Goal: Information Seeking & Learning: Learn about a topic

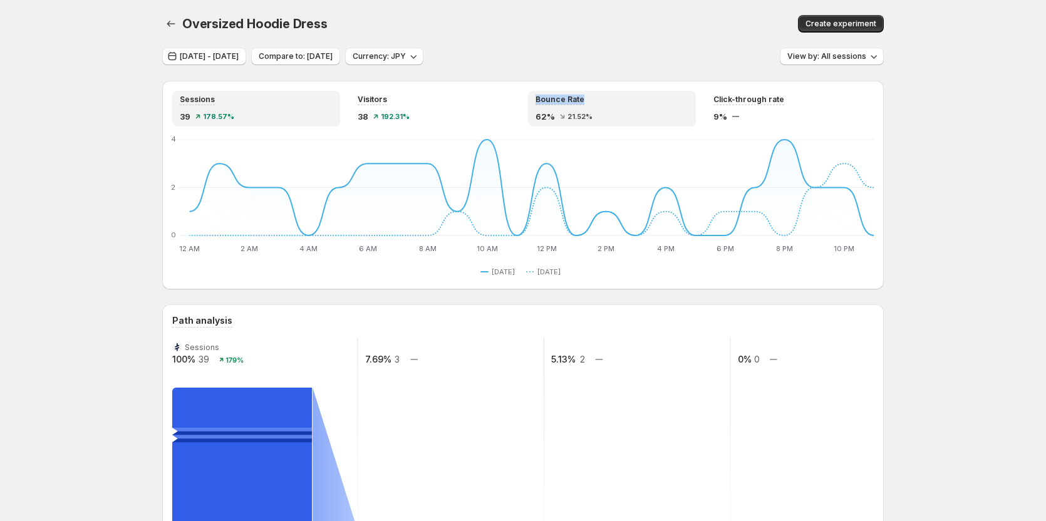
copy span "Bounce Rate"
drag, startPoint x: 540, startPoint y: 87, endPoint x: 601, endPoint y: 103, distance: 62.3
click at [601, 103] on div "Sessions 39 178.57% Visitors 38 192.31% Bounce Rate 62% 21.52% Click-through ra…" at bounding box center [522, 185] width 721 height 209
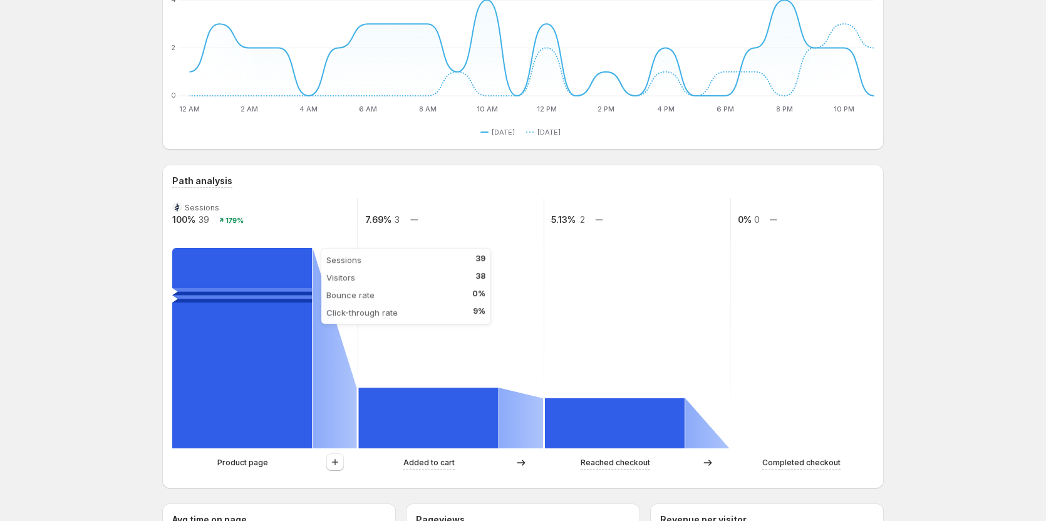
scroll to position [251, 0]
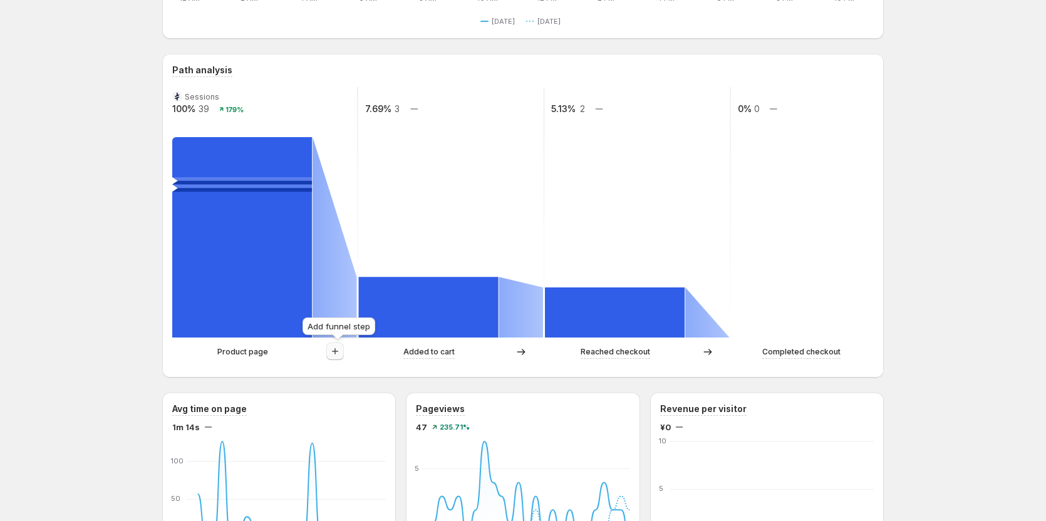
click at [341, 351] on icon "button" at bounding box center [335, 351] width 13 height 13
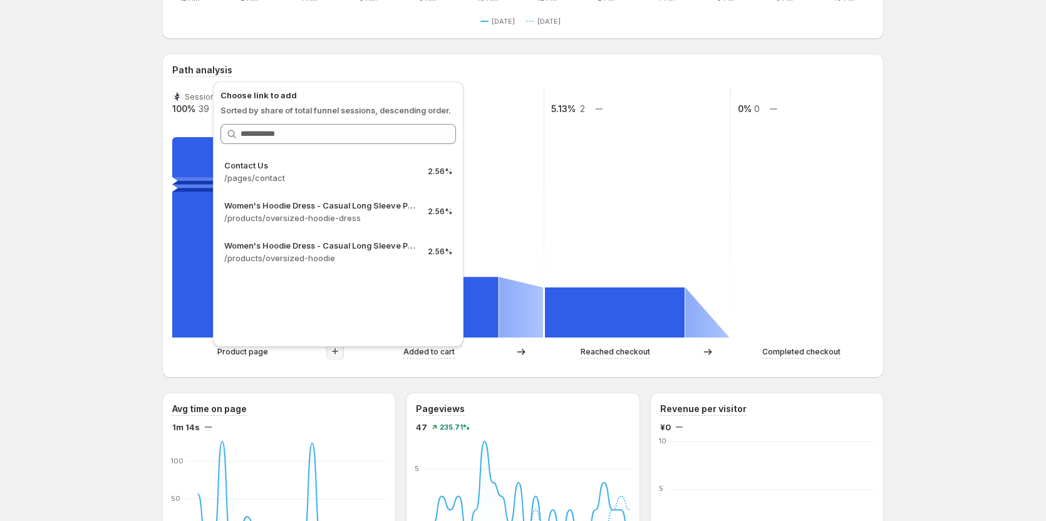
click at [120, 240] on div "Oversized Hoodie Dress. This page is ready Oversized Hoodie Dress Create experi…" at bounding box center [523, 514] width 1046 height 1530
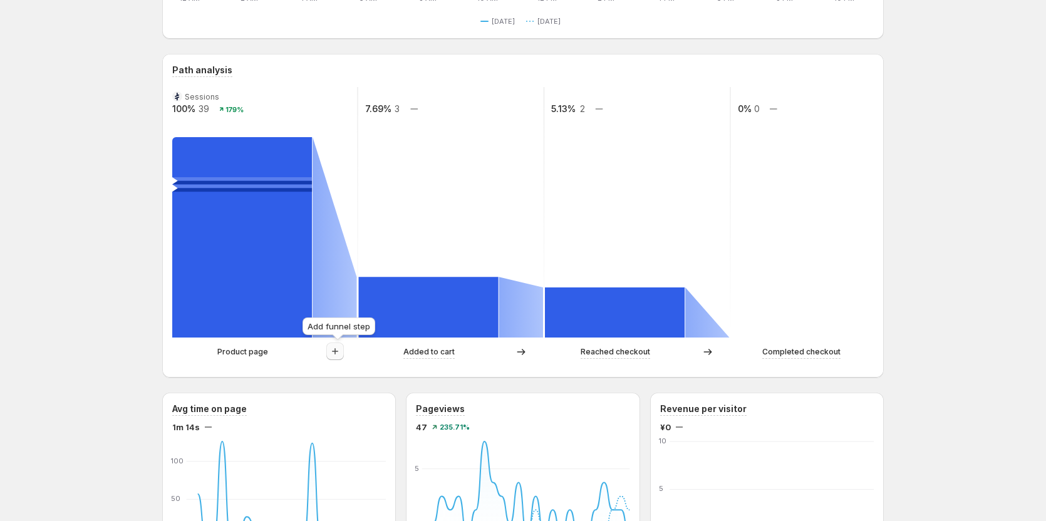
click at [341, 356] on icon "button" at bounding box center [335, 351] width 13 height 13
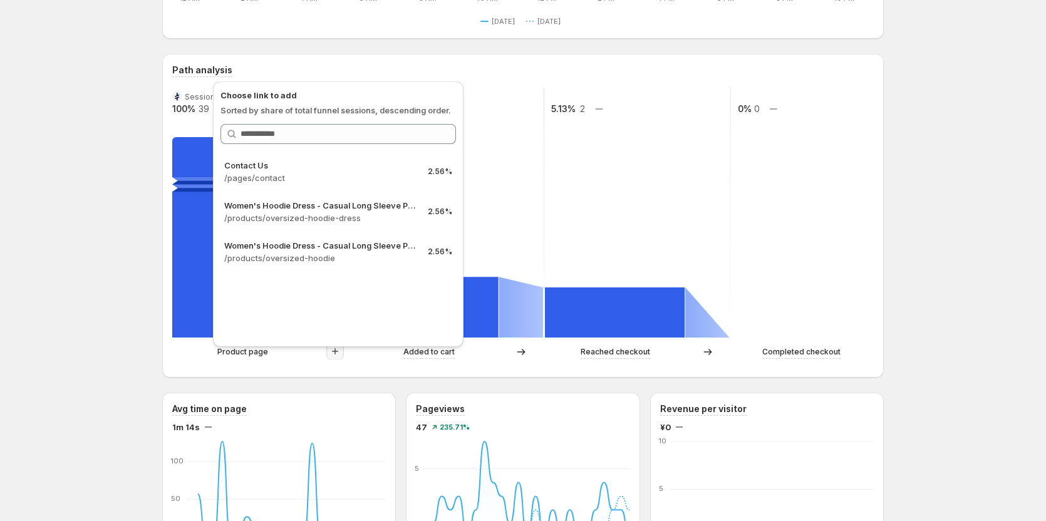
click at [268, 372] on div "Path analysis Sessions 100% 39 179% 7.69% 3 5.13% 2 0% 0 Product page Added to …" at bounding box center [522, 216] width 721 height 324
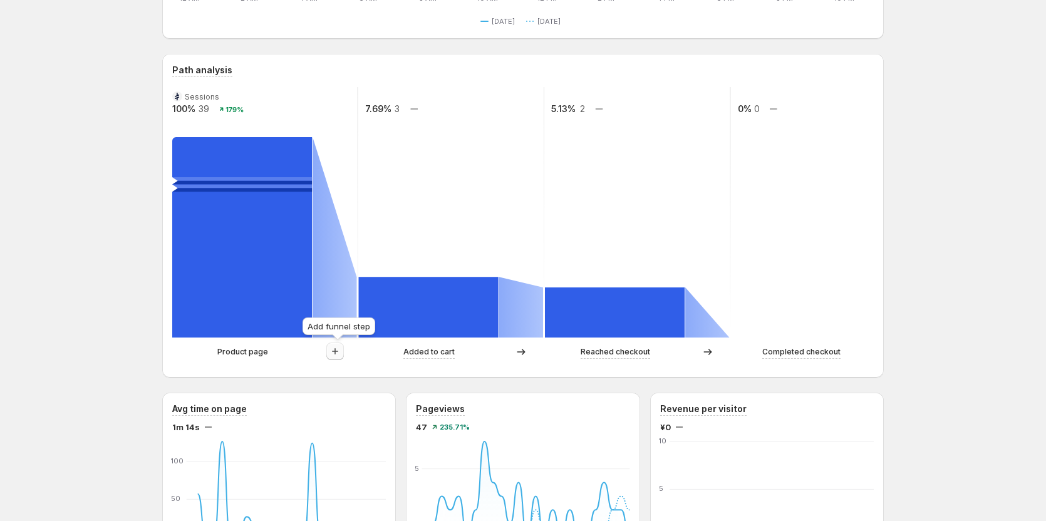
click at [336, 355] on icon "button" at bounding box center [335, 351] width 13 height 13
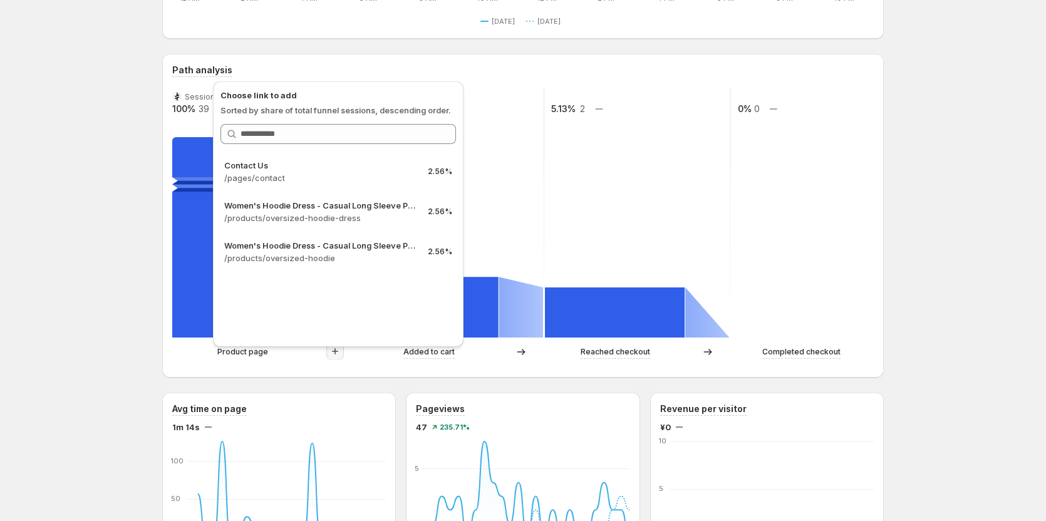
click at [104, 190] on div "Oversized Hoodie Dress. This page is ready Oversized Hoodie Dress Create experi…" at bounding box center [523, 514] width 1046 height 1530
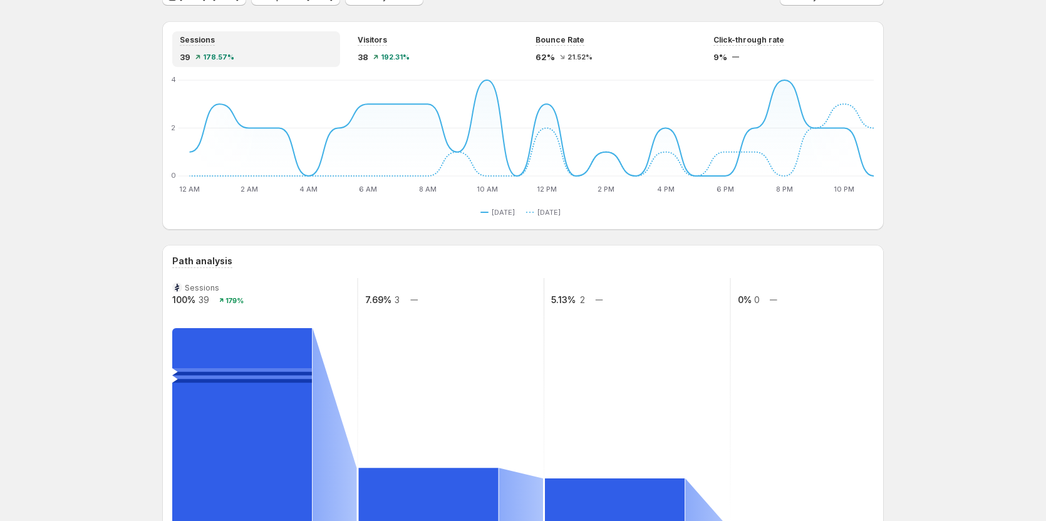
scroll to position [63, 0]
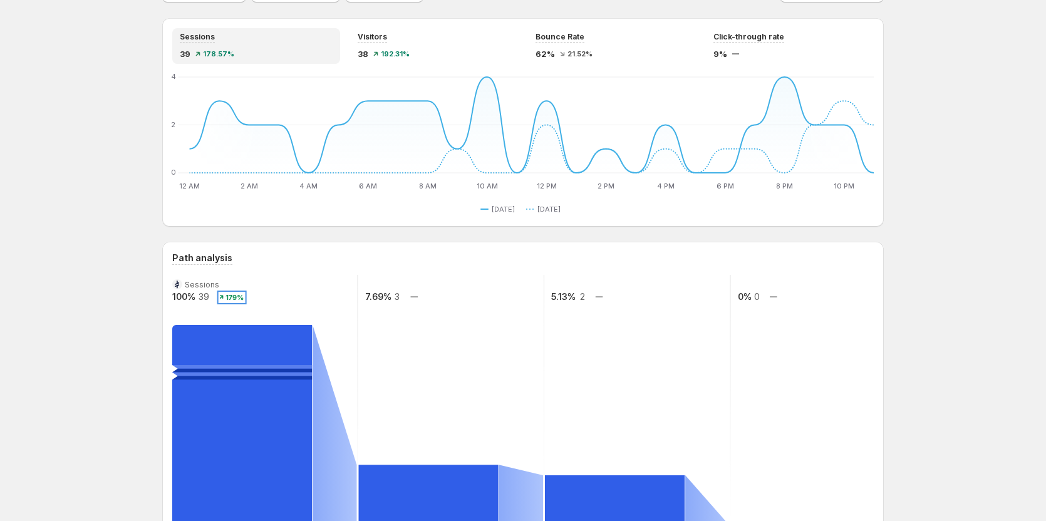
click at [232, 299] on text "179%" at bounding box center [234, 297] width 18 height 9
click at [276, 293] on rect at bounding box center [265, 400] width 188 height 251
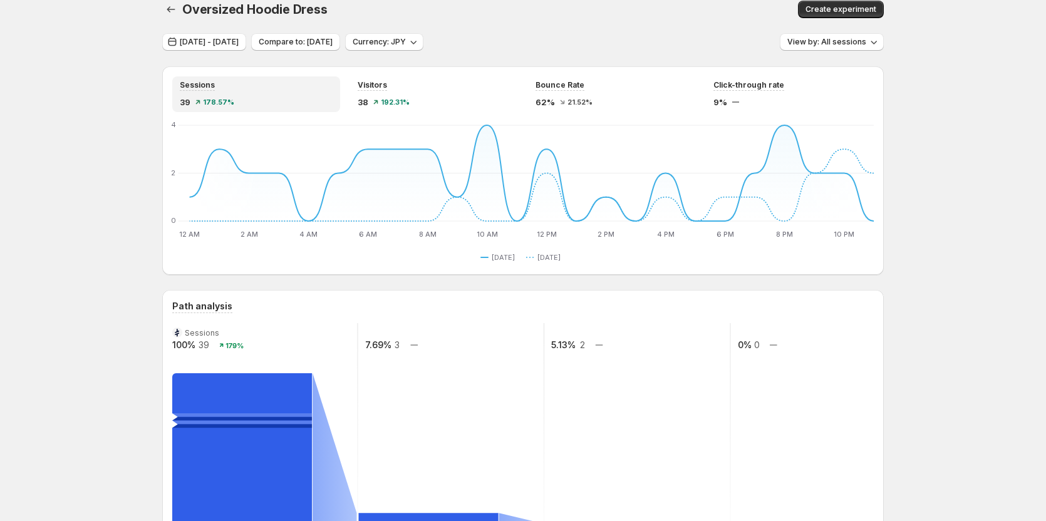
scroll to position [0, 0]
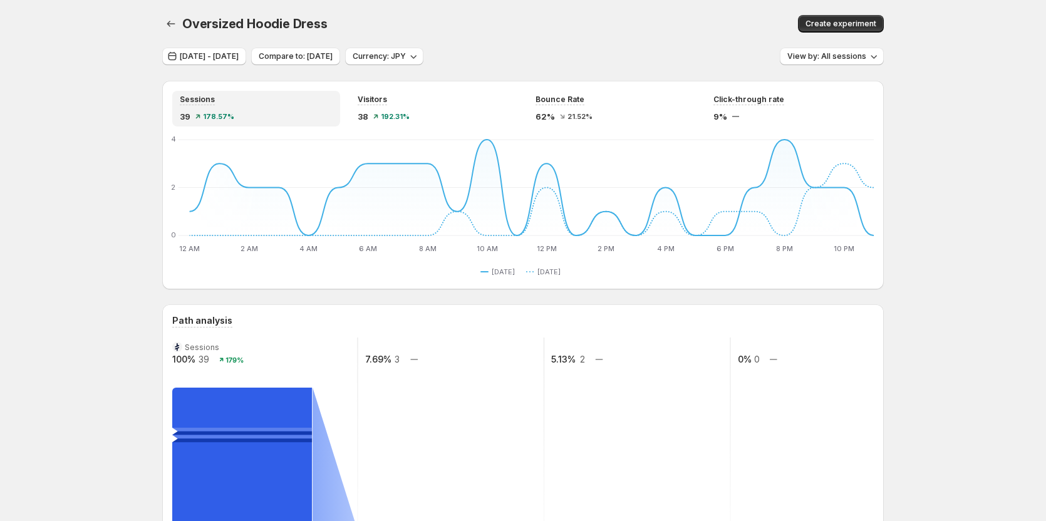
click at [299, 327] on div "Path analysis" at bounding box center [522, 320] width 701 height 13
drag, startPoint x: 228, startPoint y: 359, endPoint x: 251, endPoint y: 359, distance: 23.2
click at [251, 359] on rect at bounding box center [265, 463] width 188 height 251
click at [333, 58] on span "Compare to: [DATE]" at bounding box center [296, 56] width 74 height 10
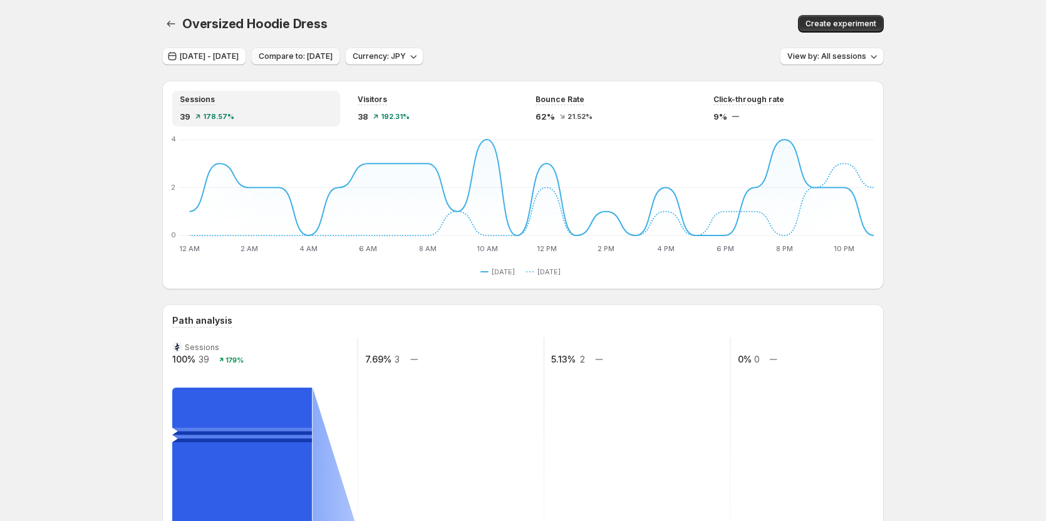
click at [333, 58] on span "Compare to: [DATE]" at bounding box center [296, 56] width 74 height 10
drag, startPoint x: 354, startPoint y: 58, endPoint x: 328, endPoint y: -6, distance: 69.7
click at [328, 0] on html "Oversized Hoodie Dress. This page is ready Oversized Hoodie Dress Create experi…" at bounding box center [523, 260] width 1046 height 521
click at [232, 59] on span "[DATE] - [DATE]" at bounding box center [209, 56] width 59 height 10
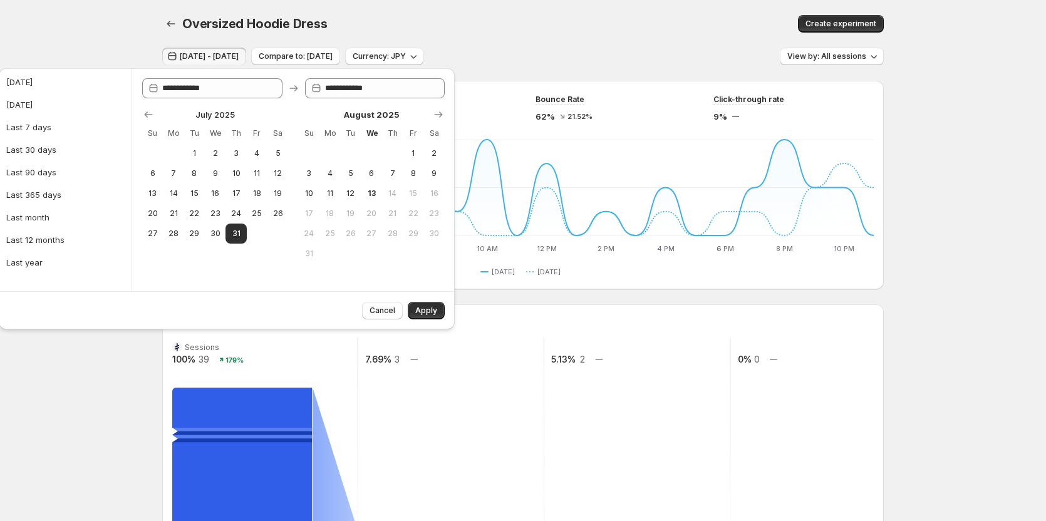
click at [266, 231] on tr "27 28 29 30 31" at bounding box center [215, 234] width 147 height 20
click at [322, 57] on span "Compare to: [DATE]" at bounding box center [296, 56] width 74 height 10
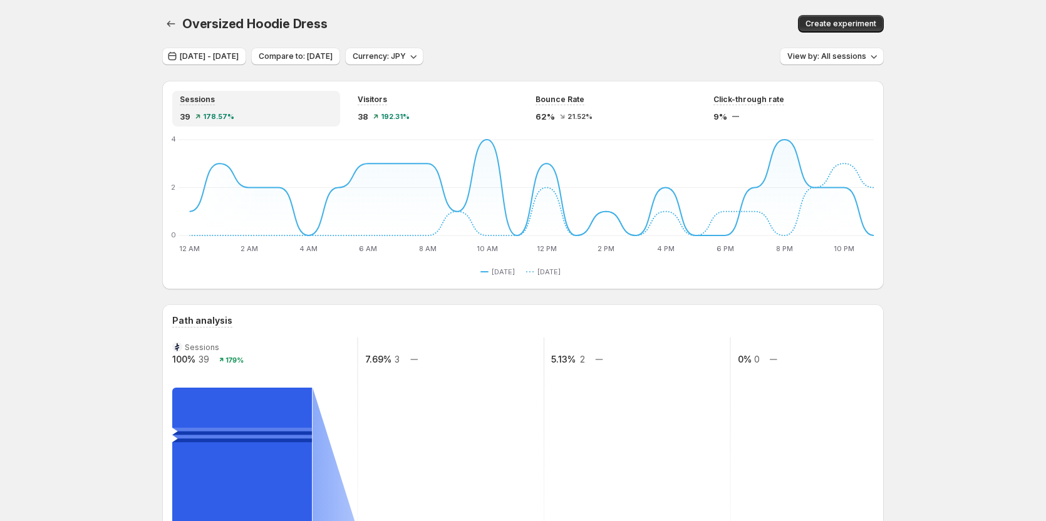
click at [400, 15] on div "Oversized Hoodie Dress" at bounding box center [369, 24] width 375 height 18
click at [333, 58] on span "Compare to: [DATE]" at bounding box center [296, 56] width 74 height 10
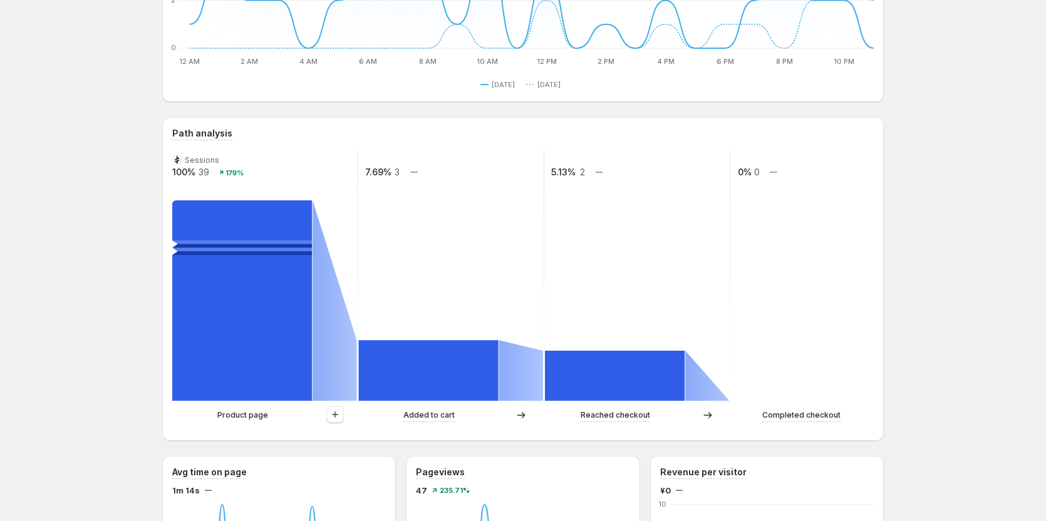
scroll to position [188, 0]
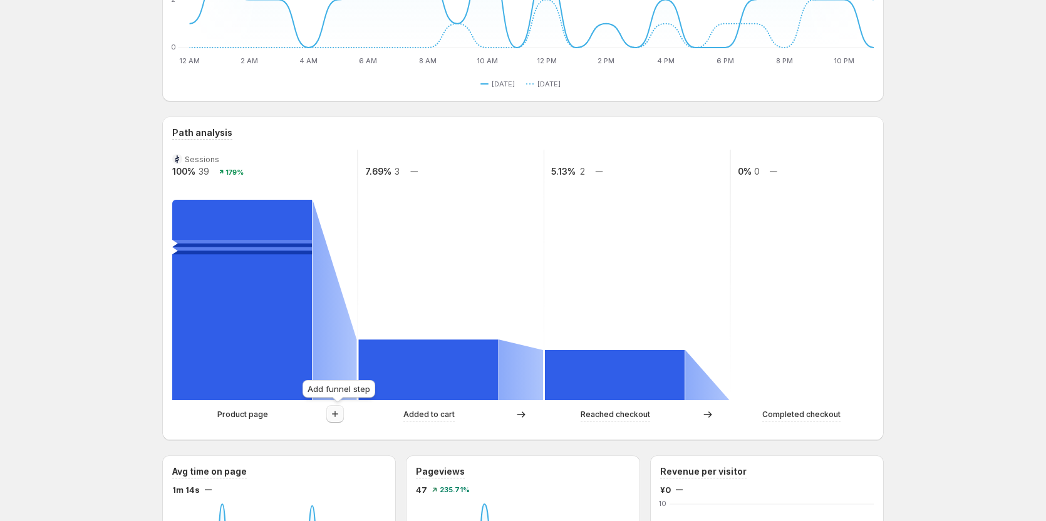
click at [333, 414] on icon "button" at bounding box center [335, 414] width 13 height 13
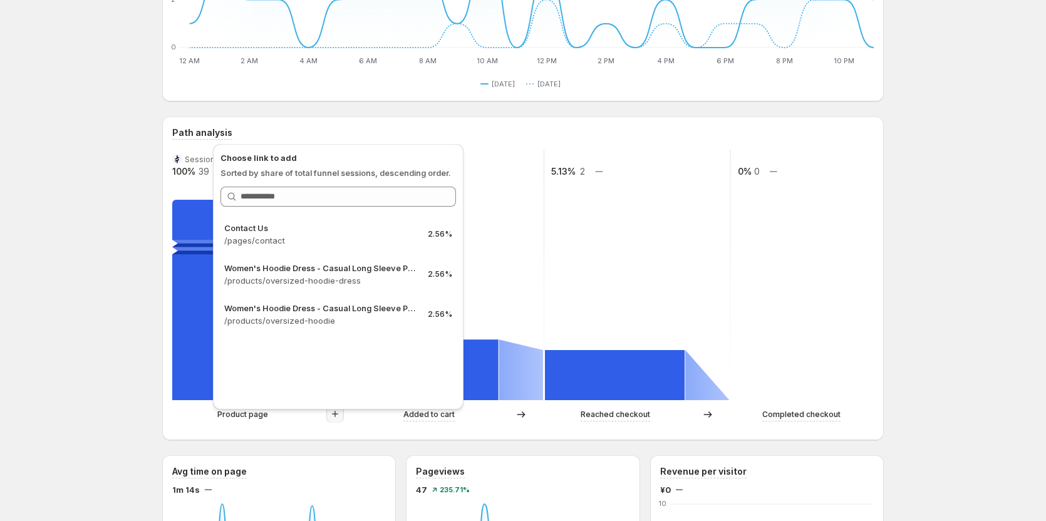
click at [407, 153] on p "Choose link to add" at bounding box center [337, 158] width 235 height 13
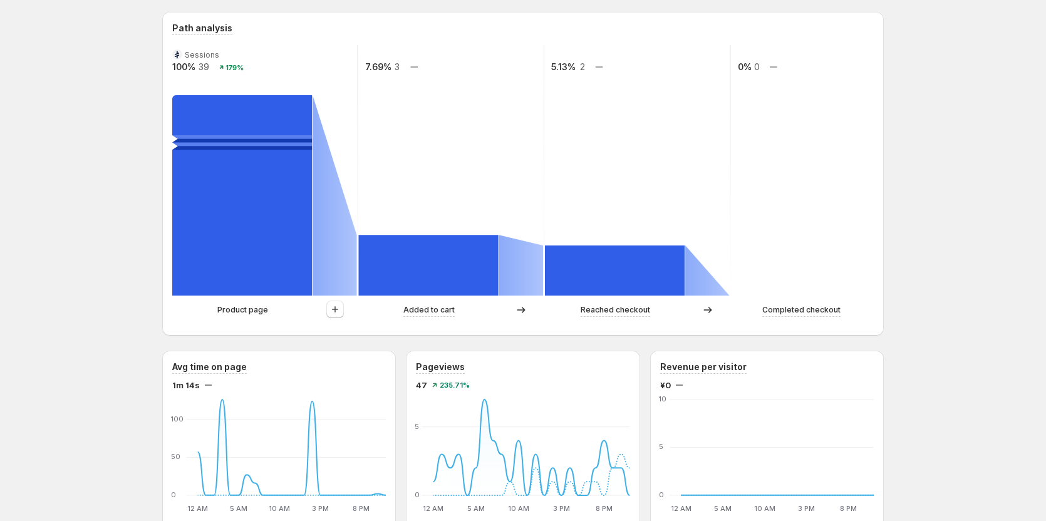
scroll to position [376, 0]
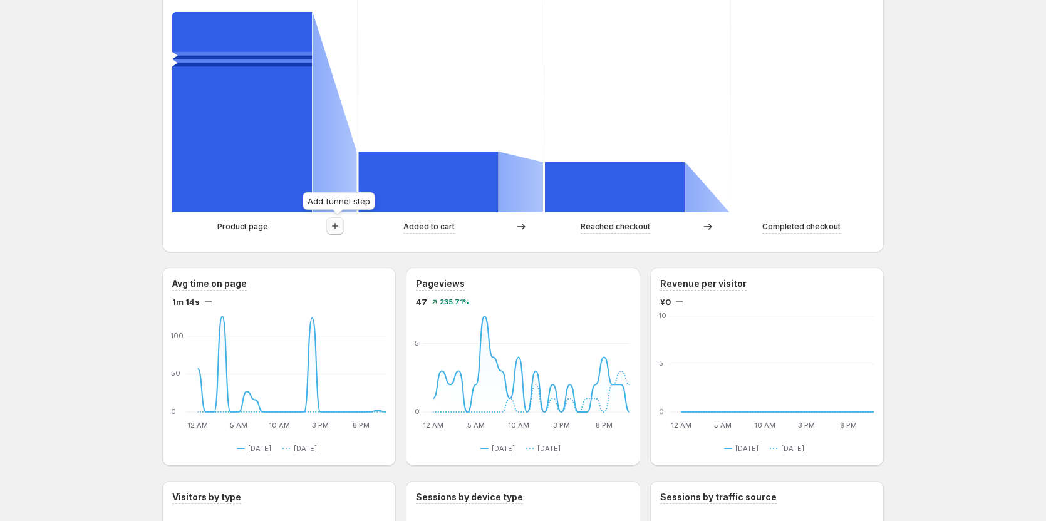
click at [344, 223] on button "button" at bounding box center [335, 226] width 18 height 18
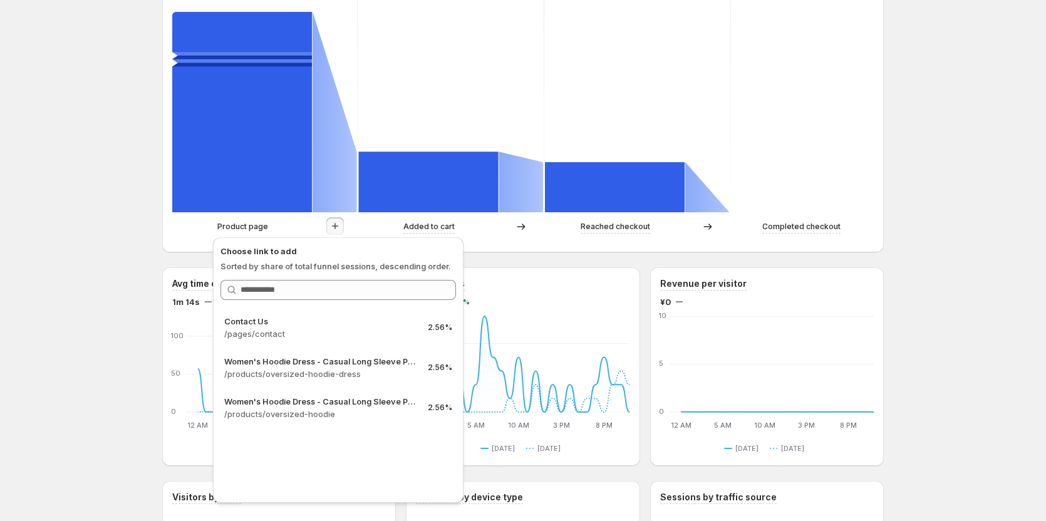
click at [85, 310] on div "Oversized Hoodie Dress. This page is ready Oversized Hoodie Dress Create experi…" at bounding box center [523, 389] width 1046 height 1530
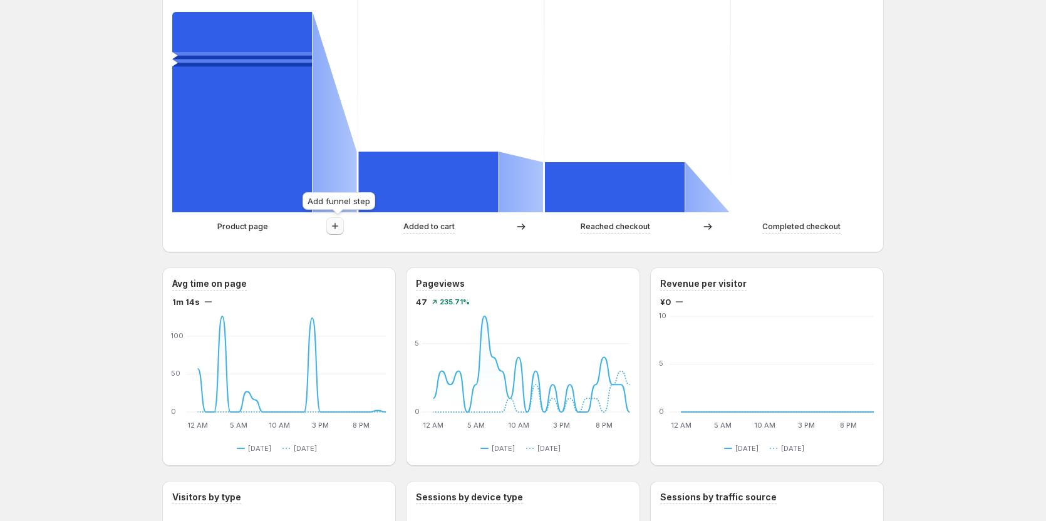
click at [333, 230] on icon "button" at bounding box center [335, 226] width 13 height 13
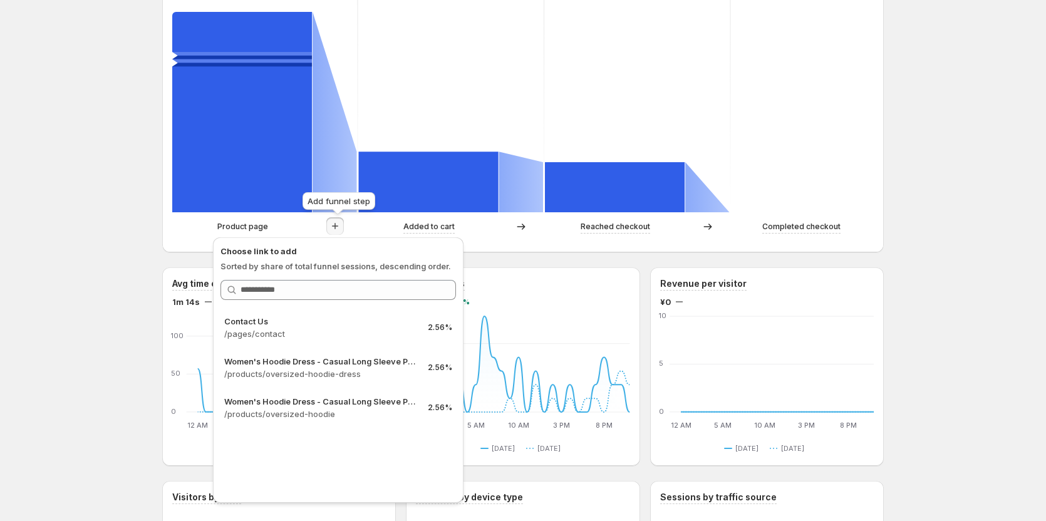
click at [339, 226] on icon "button" at bounding box center [335, 226] width 13 height 13
click at [93, 219] on div "Oversized Hoodie Dress. This page is ready Oversized Hoodie Dress Create experi…" at bounding box center [523, 389] width 1046 height 1530
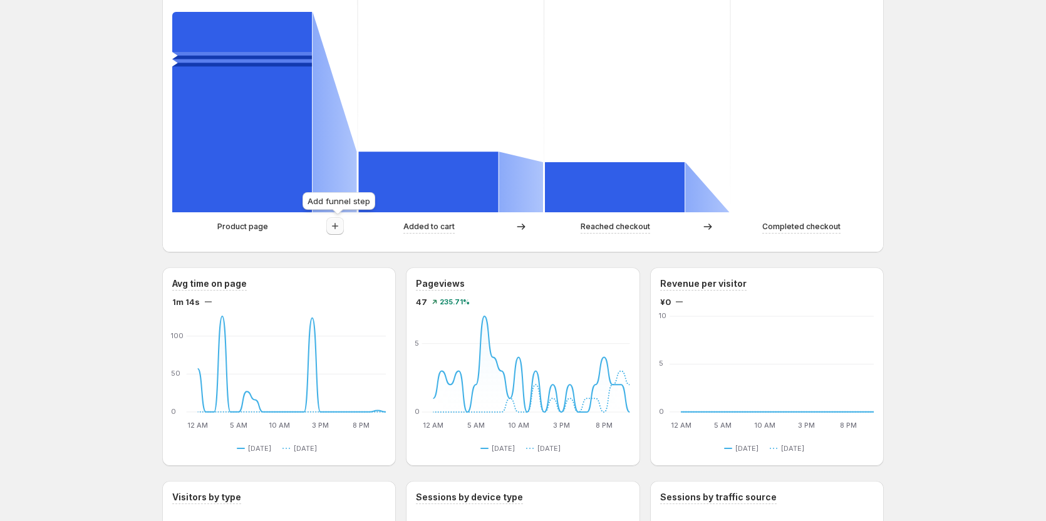
click at [339, 222] on icon "button" at bounding box center [335, 226] width 13 height 13
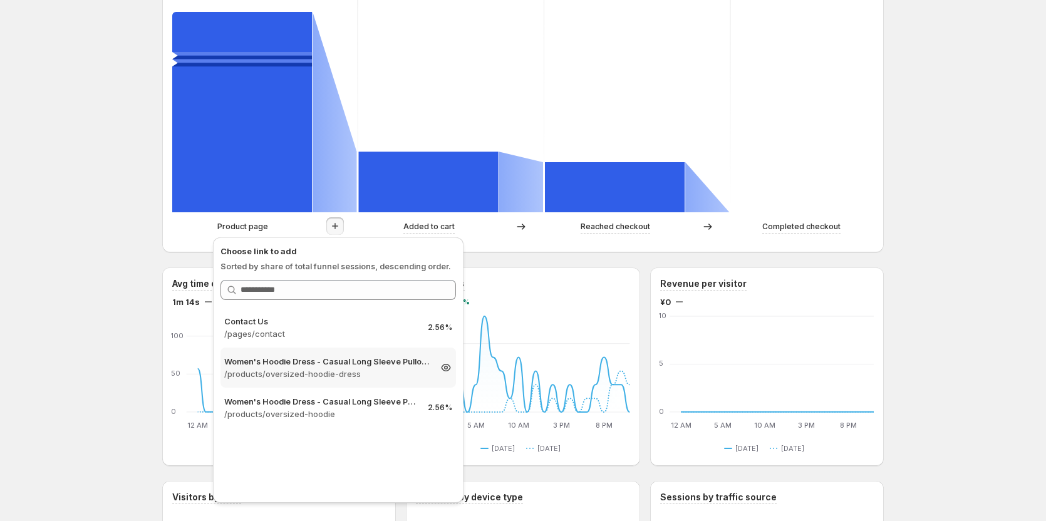
click at [332, 351] on div "Women's Hoodie Dress - Casual Long Sleeve Pullover Sweatshirt Dress /products/o…" at bounding box center [337, 368] width 235 height 40
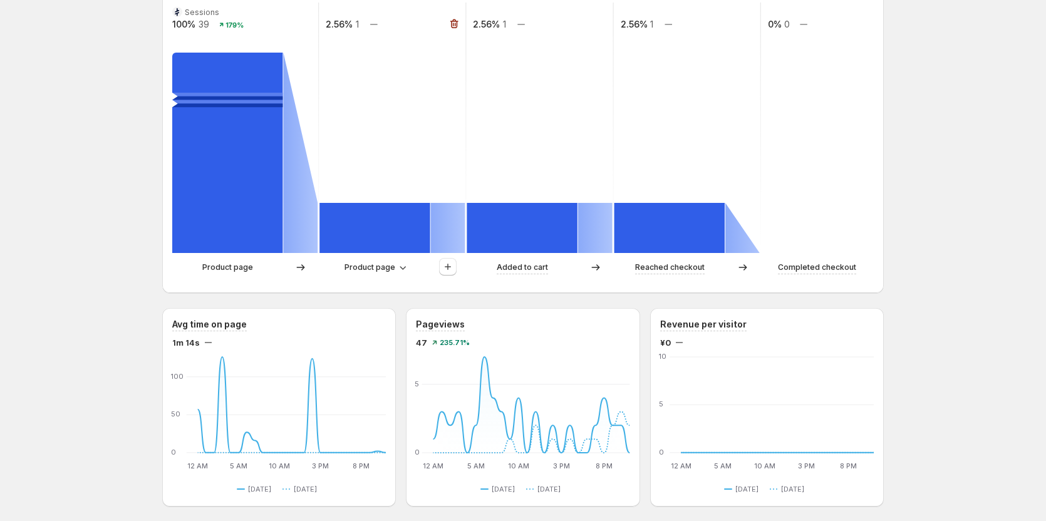
scroll to position [313, 0]
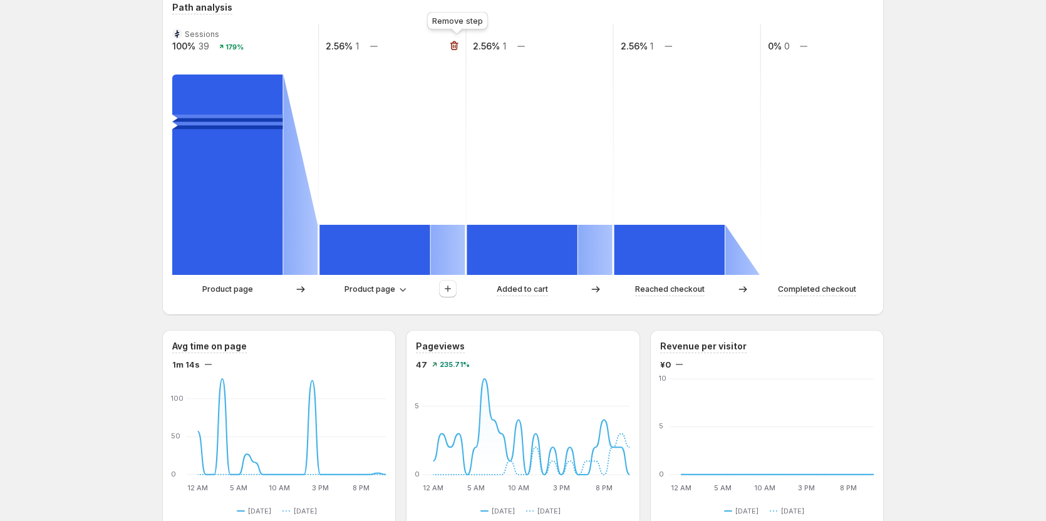
click at [452, 46] on icon "button" at bounding box center [454, 45] width 13 height 13
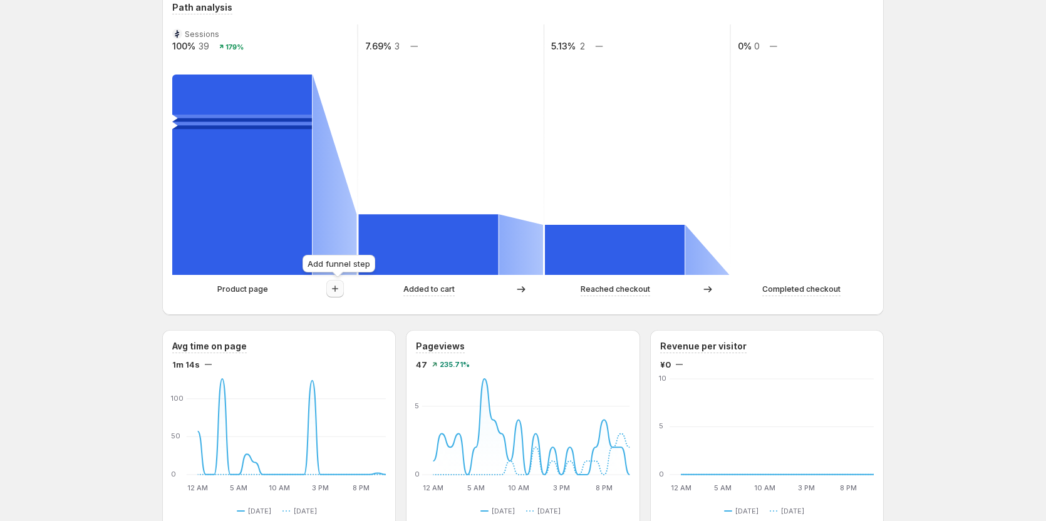
click at [337, 294] on icon "button" at bounding box center [335, 288] width 13 height 13
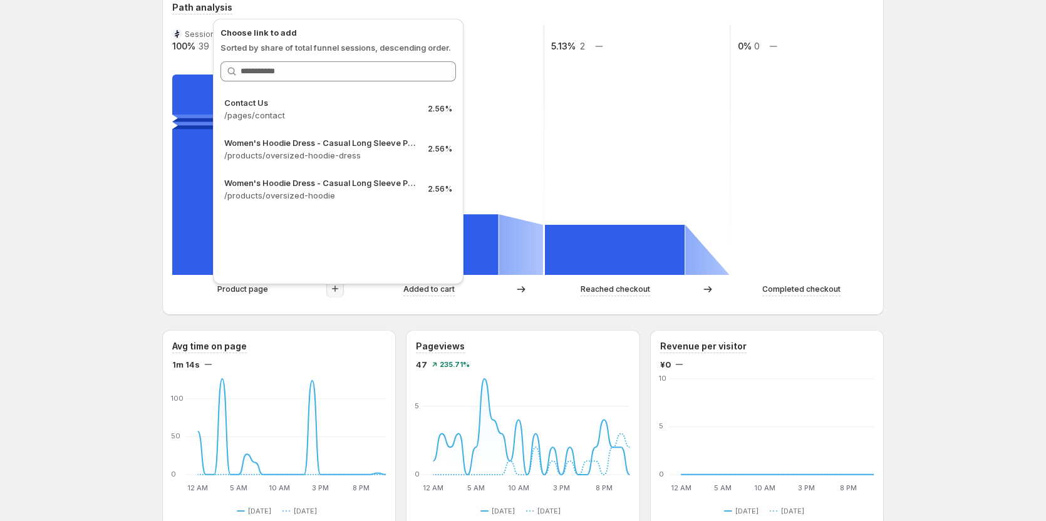
click at [337, 294] on icon "button" at bounding box center [335, 288] width 13 height 13
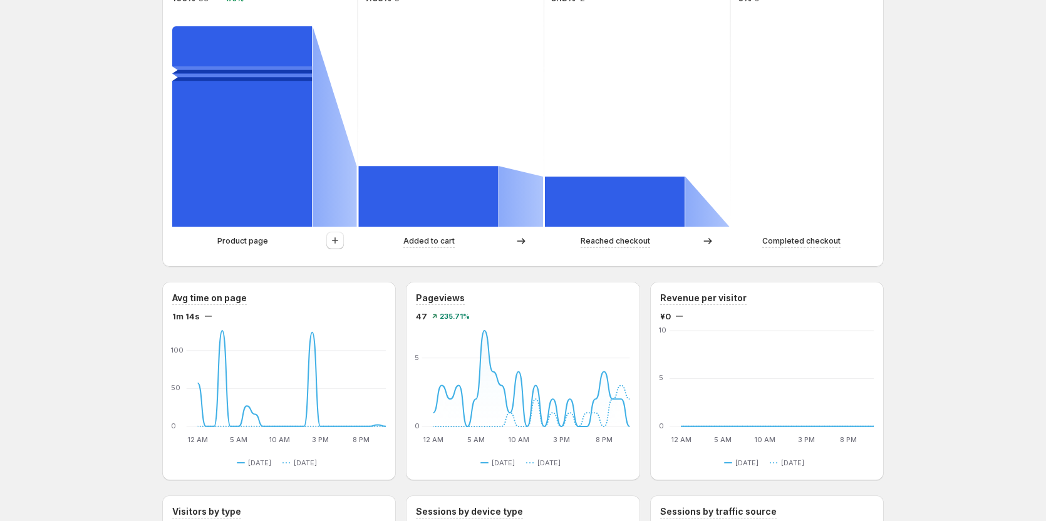
scroll to position [376, 0]
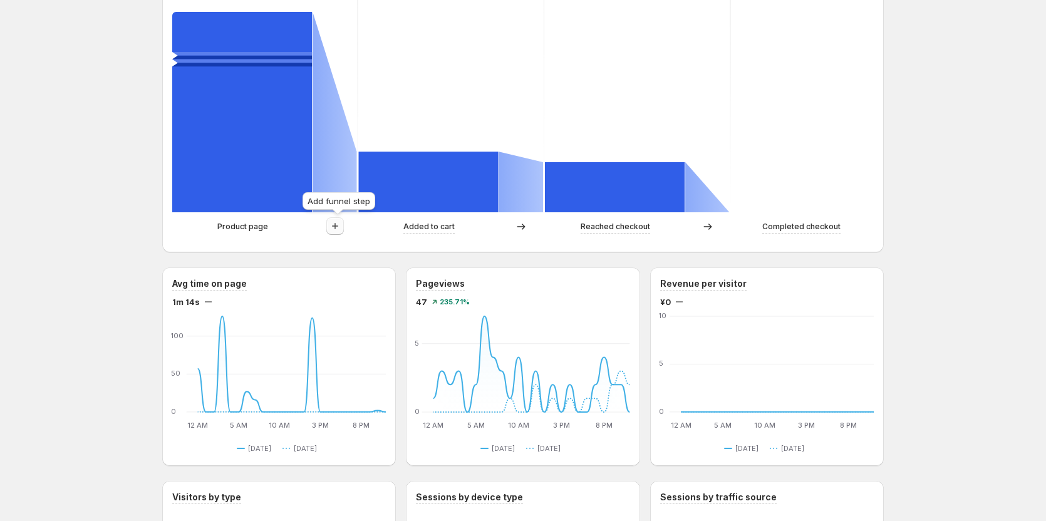
click at [339, 225] on icon "button" at bounding box center [335, 226] width 13 height 13
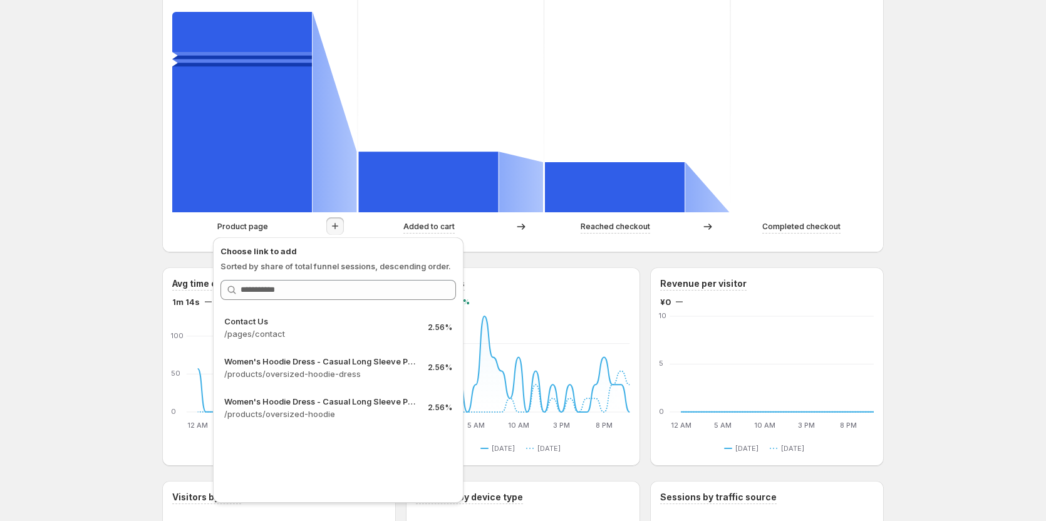
click at [339, 225] on icon "button" at bounding box center [335, 226] width 13 height 13
click at [143, 224] on div "Oversized Hoodie Dress. This page is ready Oversized Hoodie Dress Create experi…" at bounding box center [523, 389] width 1046 height 1530
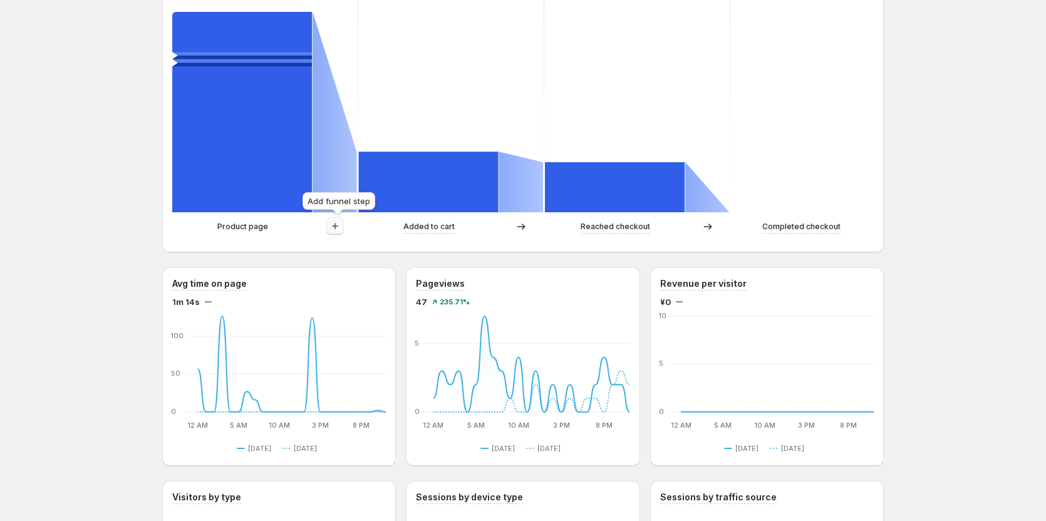
click at [331, 224] on icon "button" at bounding box center [335, 226] width 13 height 13
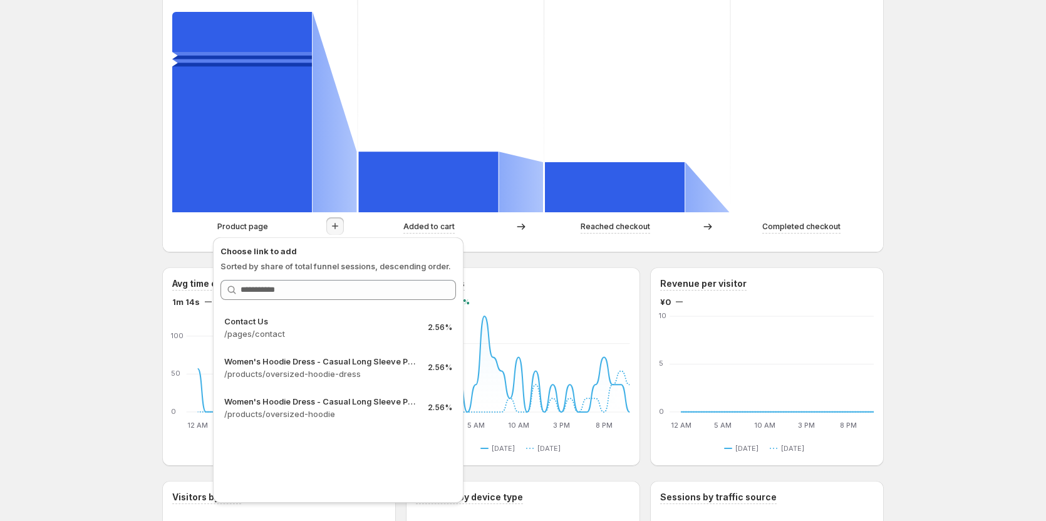
click at [331, 224] on icon "button" at bounding box center [335, 226] width 13 height 13
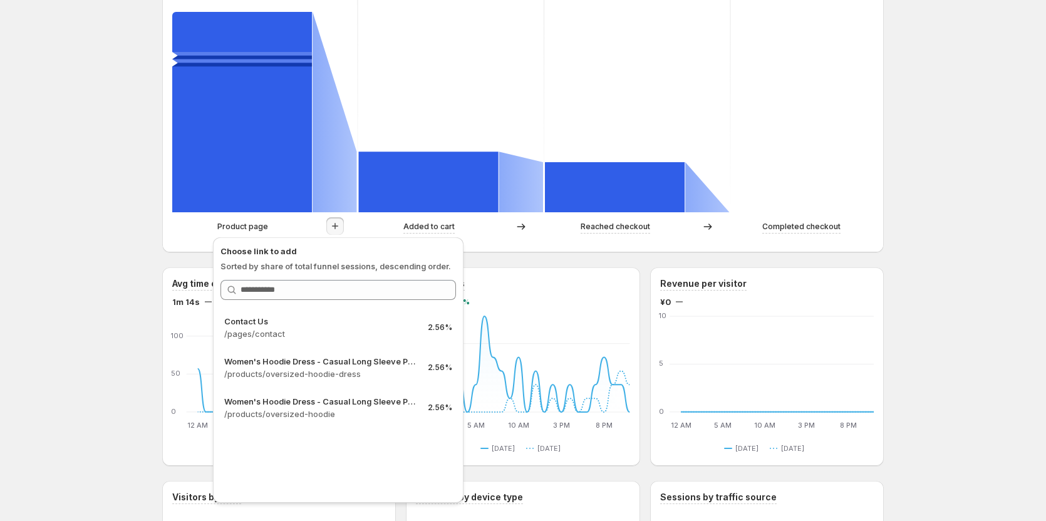
click at [331, 224] on icon "button" at bounding box center [335, 226] width 13 height 13
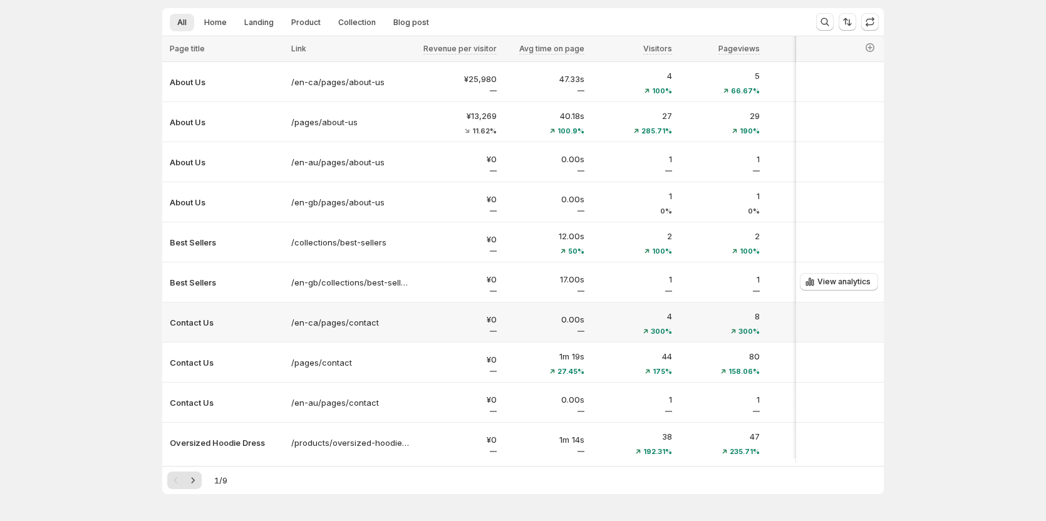
scroll to position [113, 0]
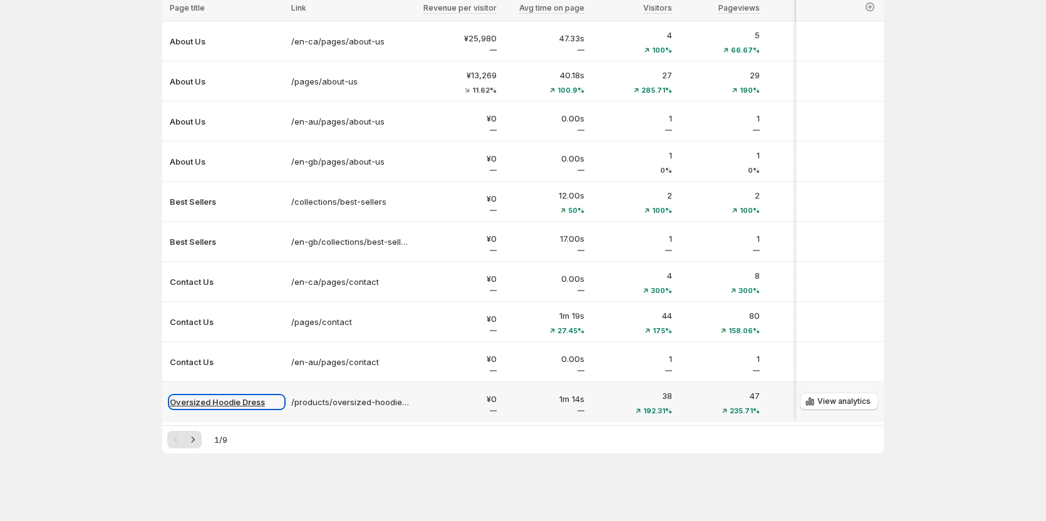
click at [244, 400] on p "Oversized Hoodie Dress" at bounding box center [227, 402] width 114 height 13
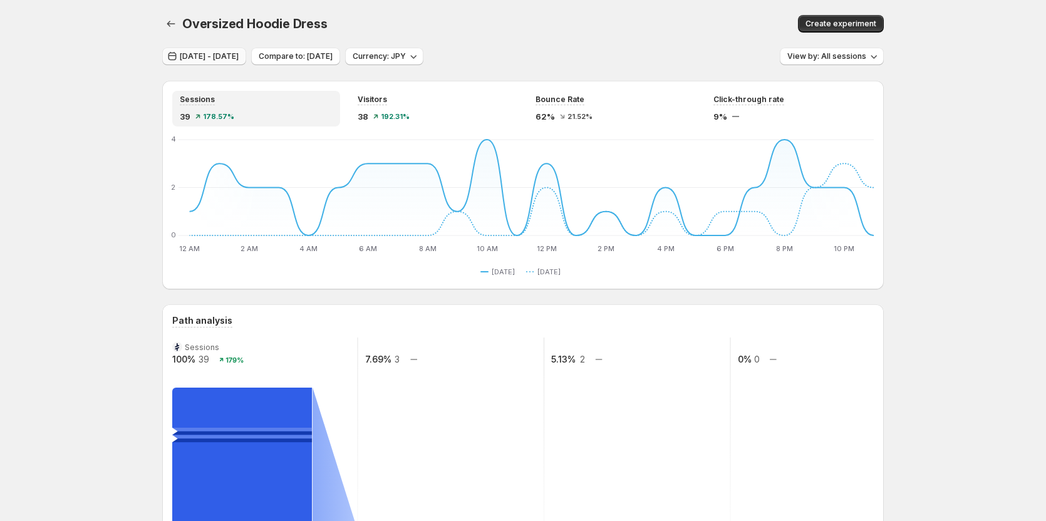
click at [232, 53] on span "[DATE] - [DATE]" at bounding box center [209, 56] width 59 height 10
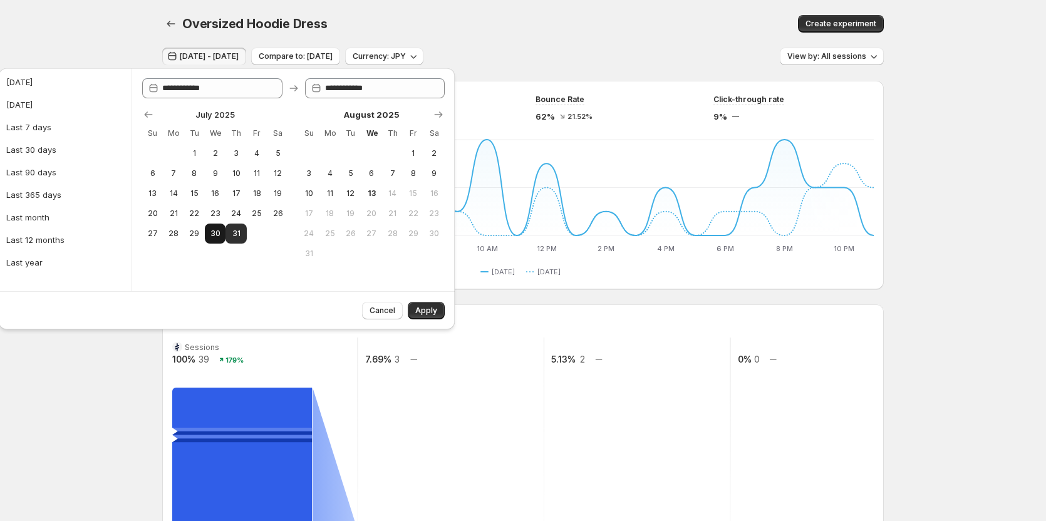
click at [217, 240] on button "30" at bounding box center [215, 234] width 21 height 20
type input "**********"
click at [416, 312] on span "Apply" at bounding box center [426, 311] width 22 height 10
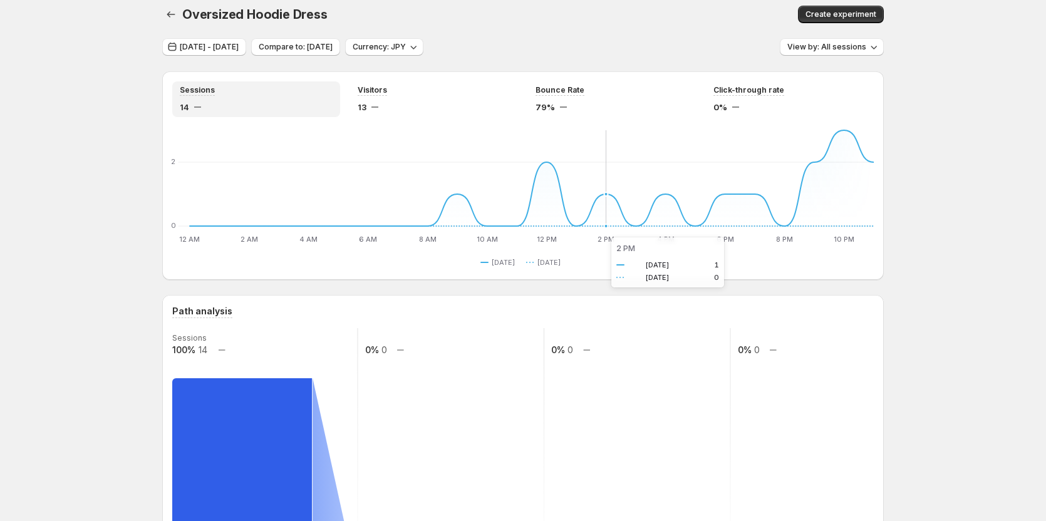
scroll to position [188, 0]
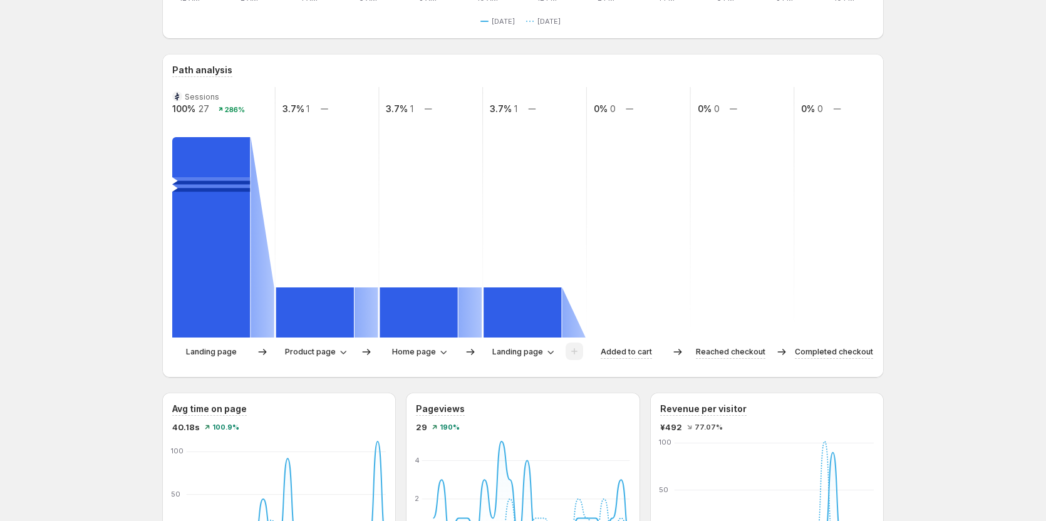
scroll to position [188, 0]
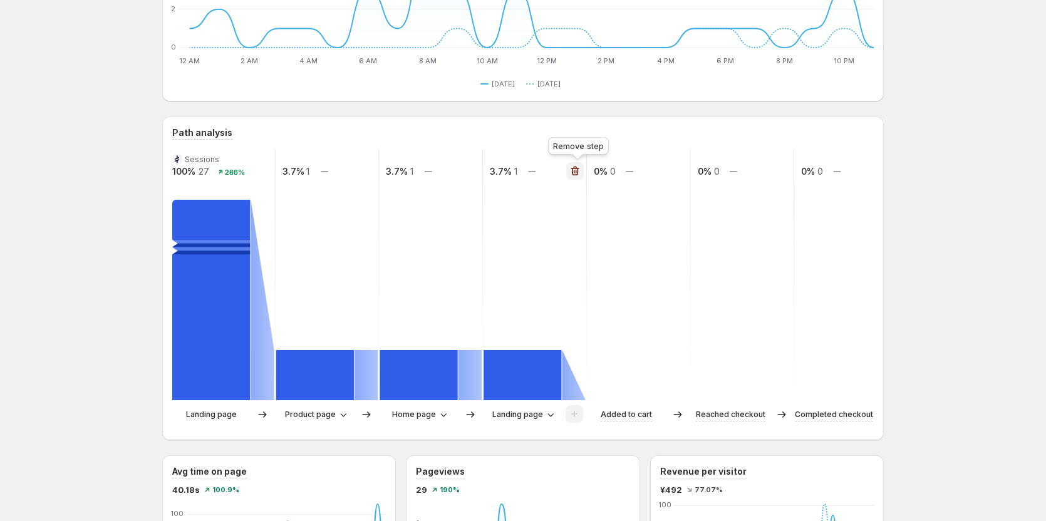
click at [575, 172] on icon "button" at bounding box center [574, 172] width 1 height 4
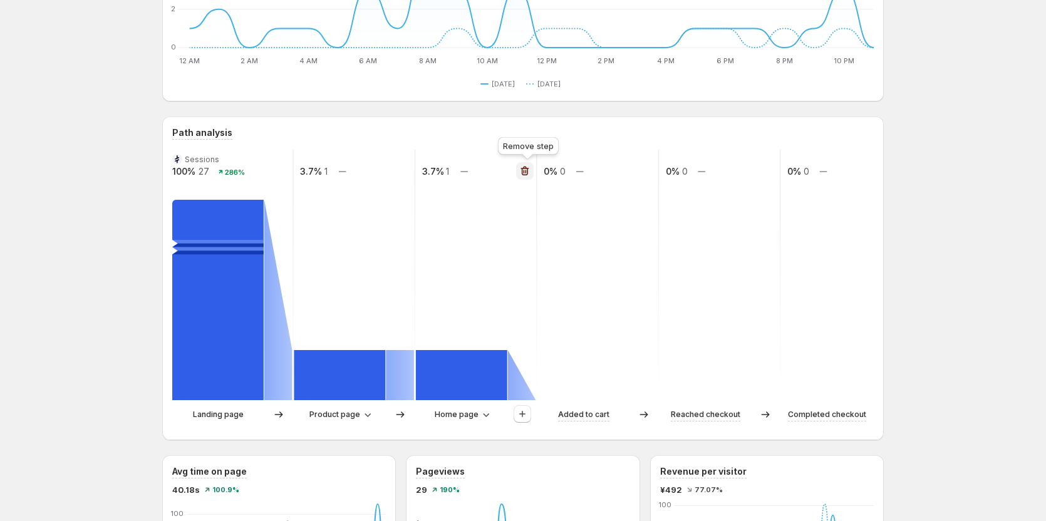
click at [527, 173] on icon "button" at bounding box center [525, 171] width 13 height 13
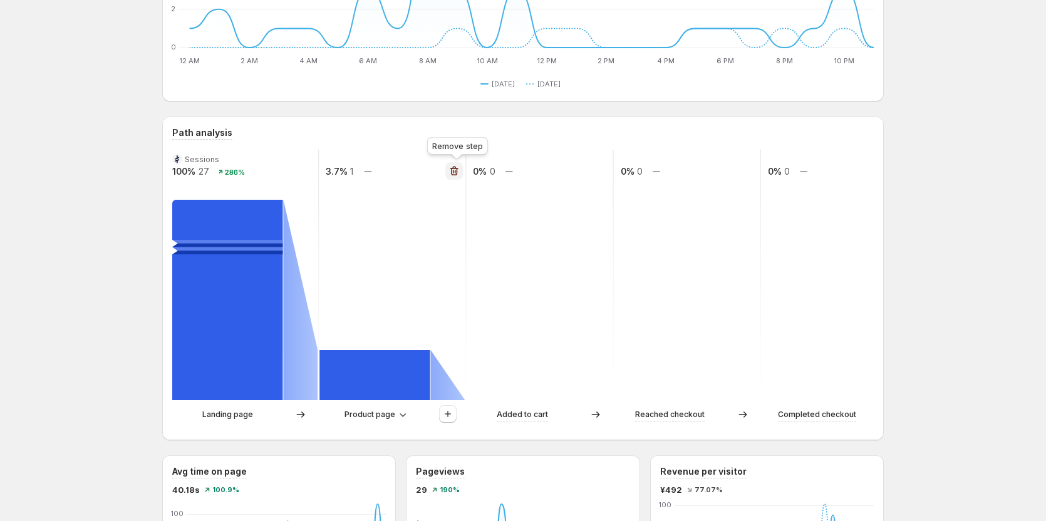
click at [453, 167] on icon "button" at bounding box center [454, 171] width 13 height 13
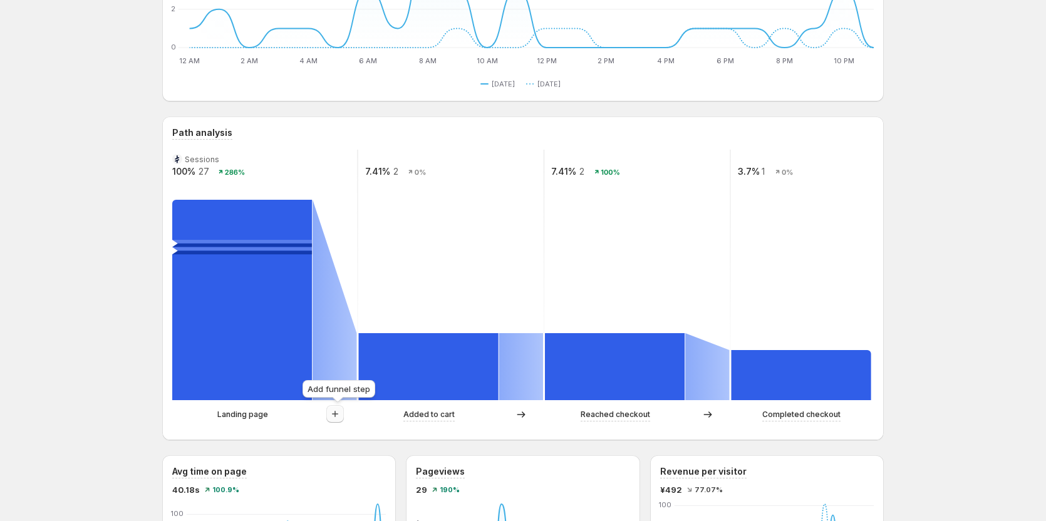
click at [336, 409] on icon "button" at bounding box center [335, 414] width 13 height 13
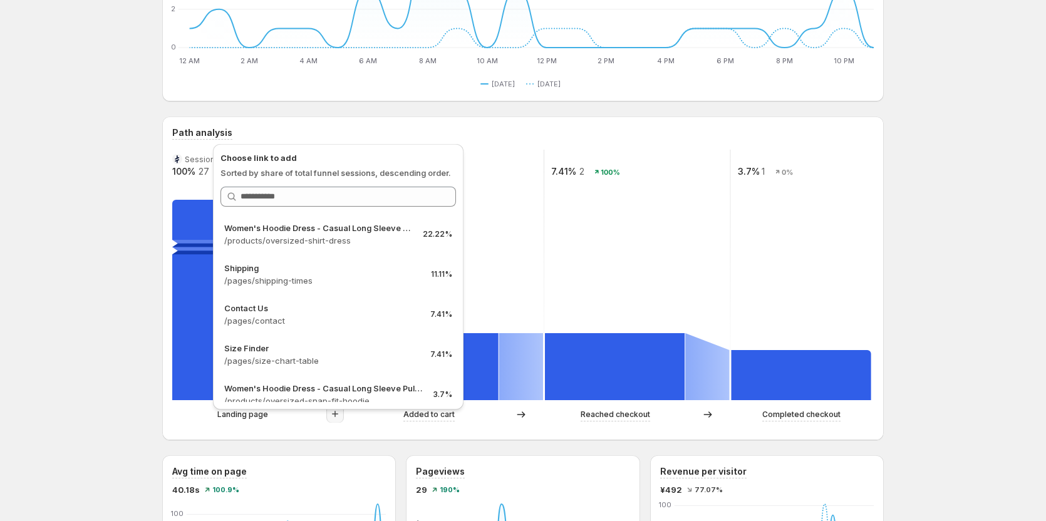
click at [339, 419] on icon "button" at bounding box center [335, 414] width 13 height 13
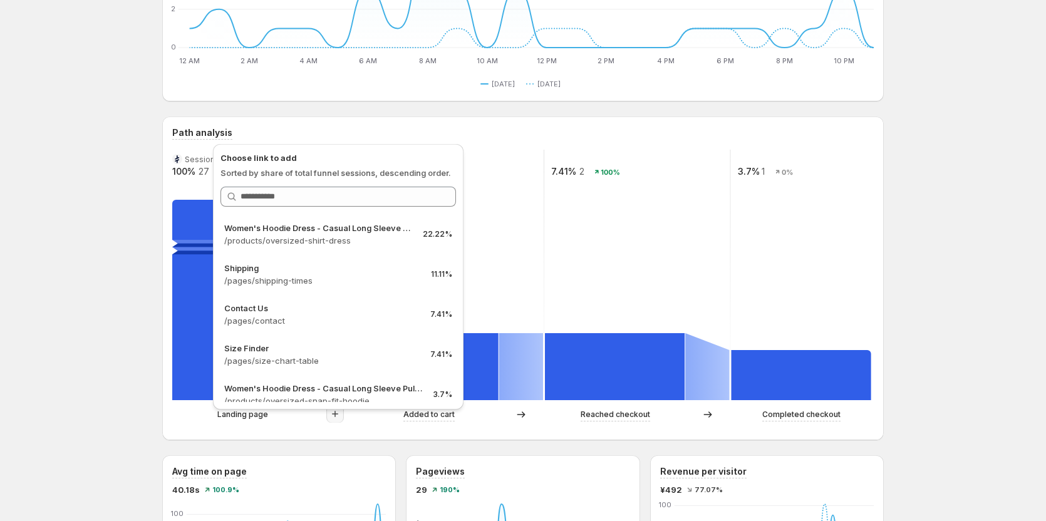
click at [340, 419] on icon "button" at bounding box center [335, 414] width 13 height 13
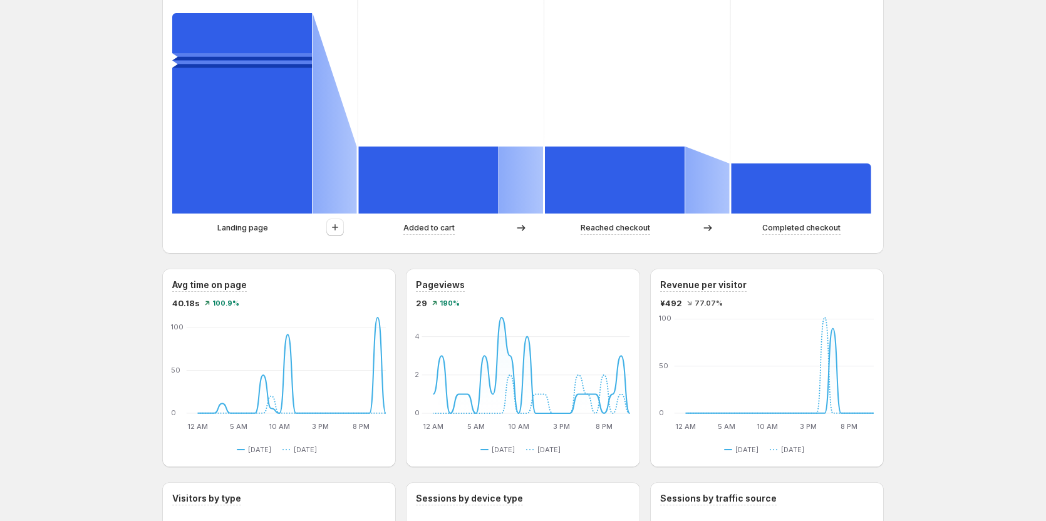
scroll to position [376, 0]
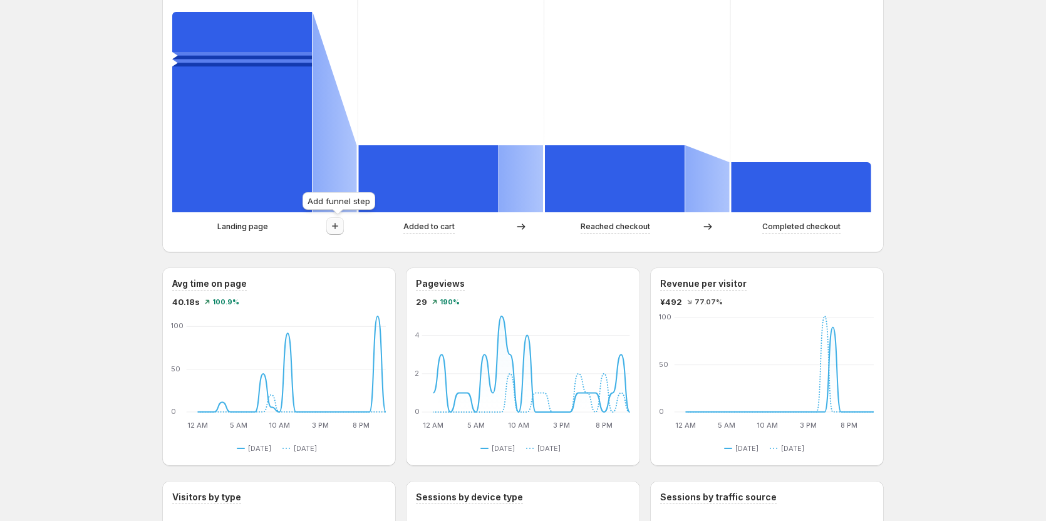
click at [340, 226] on icon "button" at bounding box center [335, 226] width 13 height 13
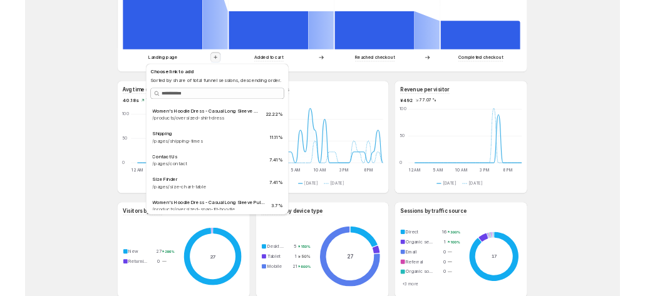
scroll to position [0, 0]
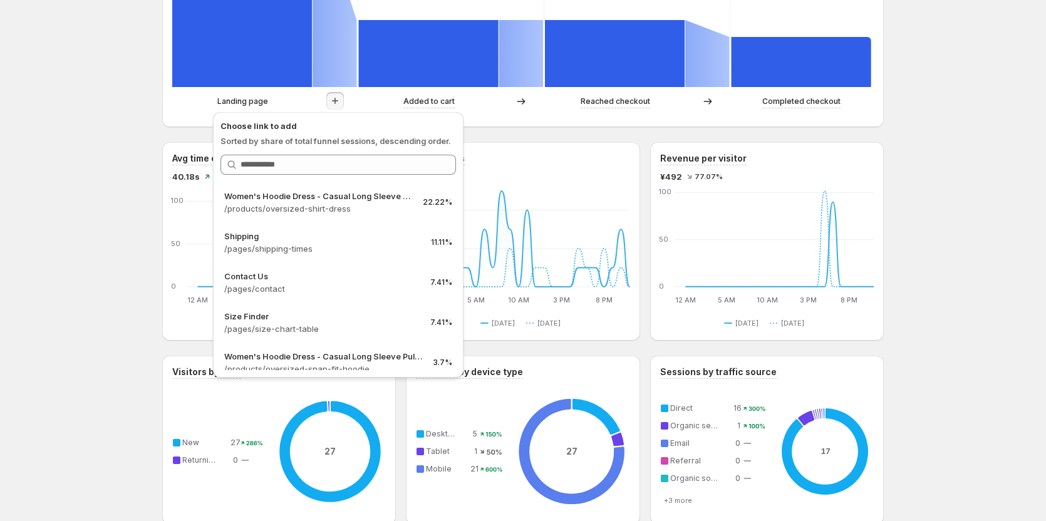
click at [90, 279] on div "About Us. This page is ready About Us Create experiment [DATE] - [DATE] Compare…" at bounding box center [523, 264] width 1046 height 1530
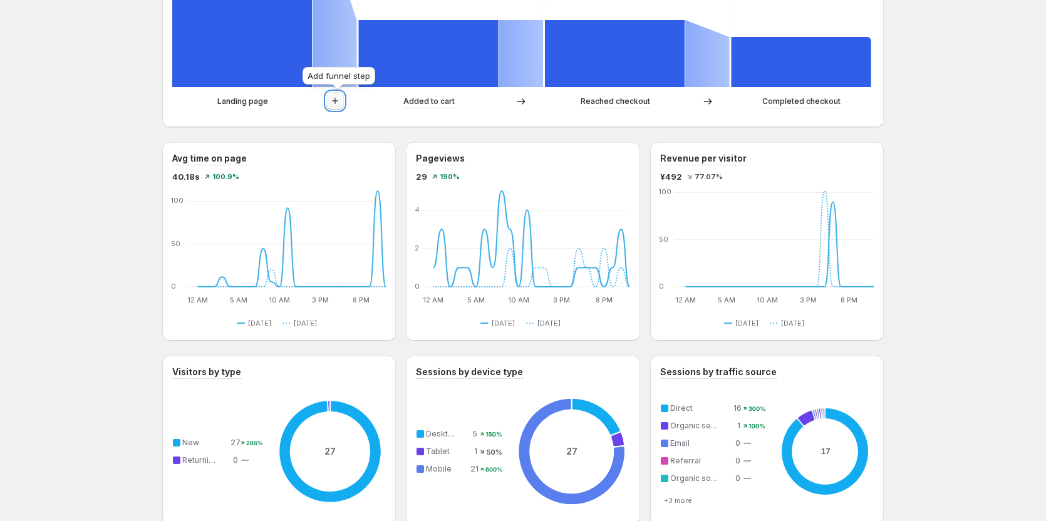
drag, startPoint x: 337, startPoint y: 101, endPoint x: 331, endPoint y: 107, distance: 8.0
click at [337, 101] on icon "button" at bounding box center [335, 101] width 13 height 13
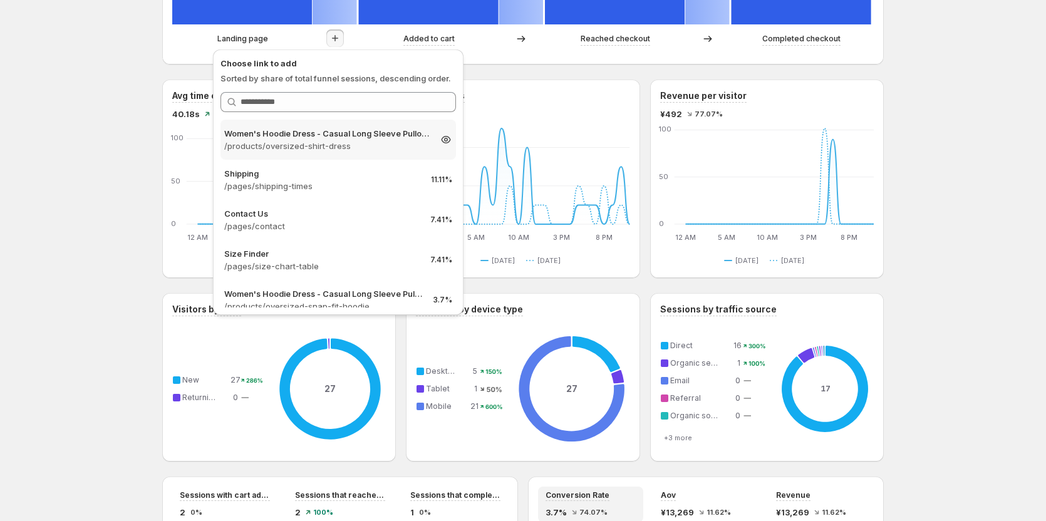
click at [440, 140] on icon at bounding box center [446, 139] width 13 height 13
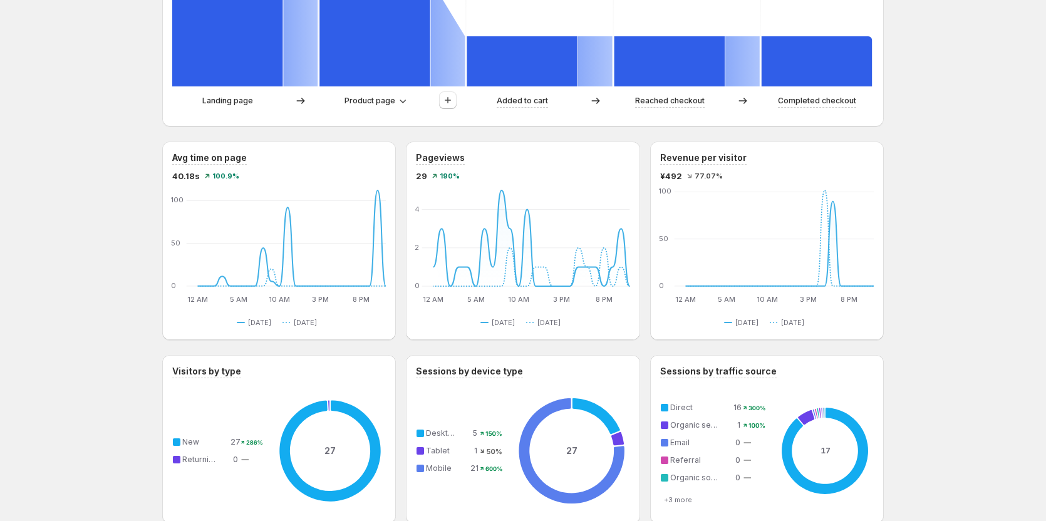
scroll to position [501, 0]
click at [448, 101] on icon "button" at bounding box center [448, 101] width 13 height 13
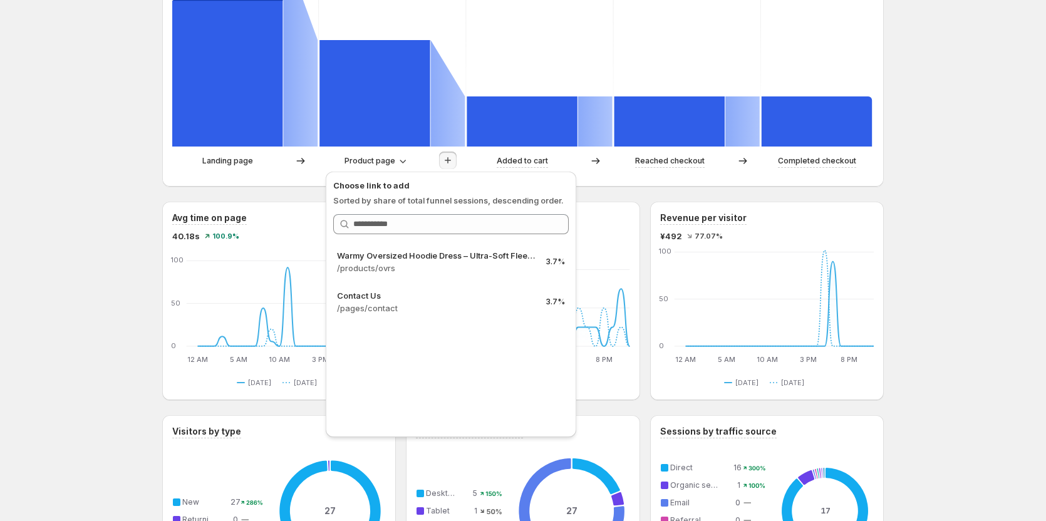
scroll to position [313, 0]
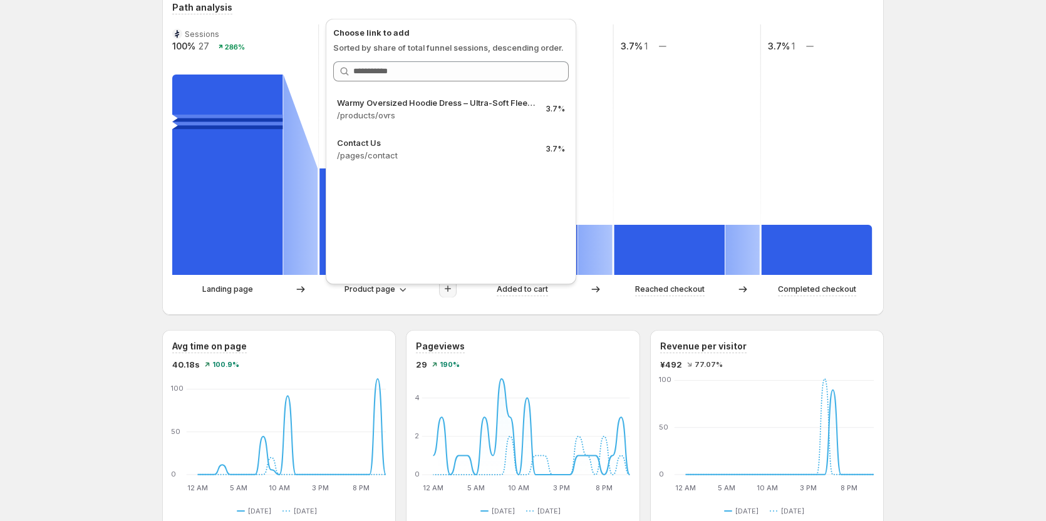
click at [376, 310] on div "Path analysis Sessions 100% 27 286% 22.22% 6 500% 3.7% 1 3.7% 1 3.7% 1 Landing …" at bounding box center [522, 153] width 721 height 324
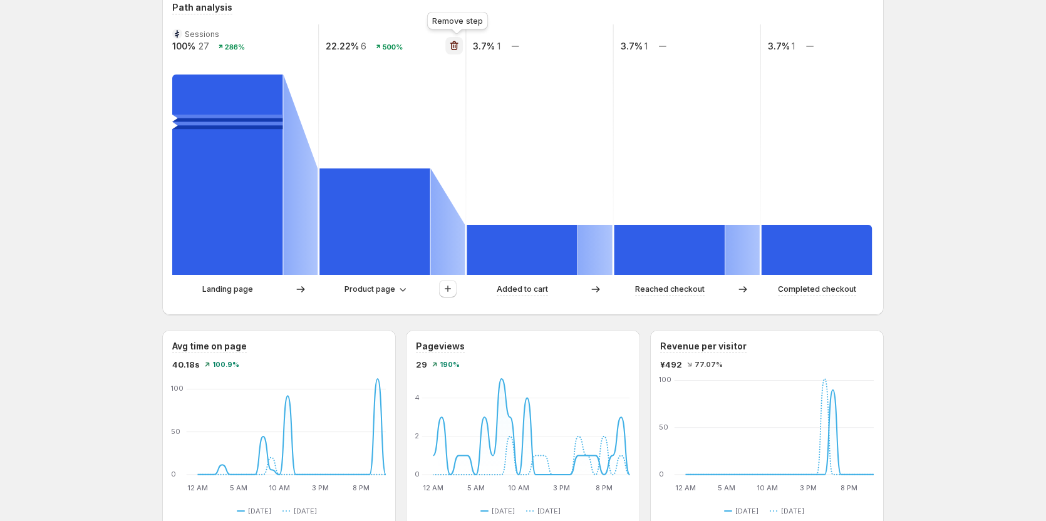
click at [460, 46] on icon "button" at bounding box center [454, 45] width 13 height 13
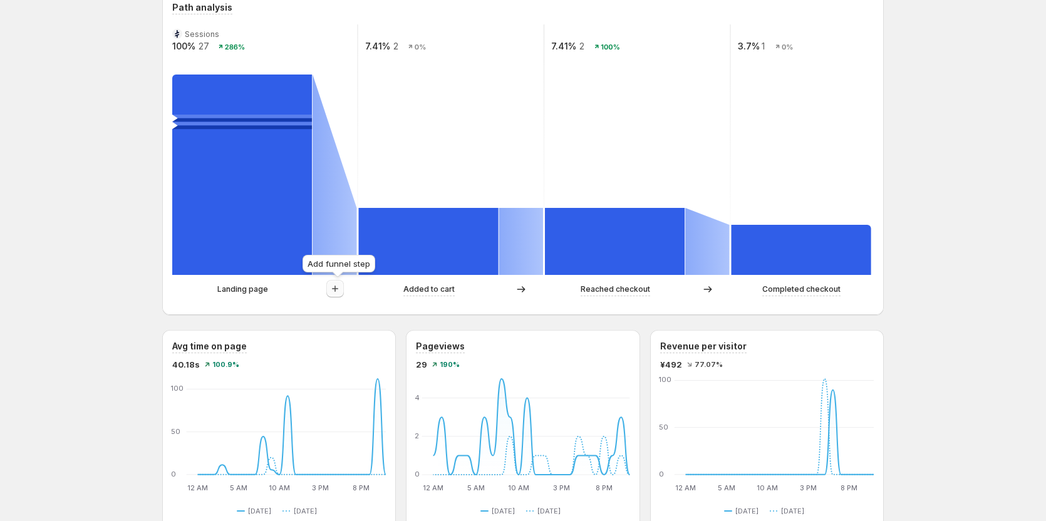
click at [341, 286] on icon "button" at bounding box center [335, 288] width 13 height 13
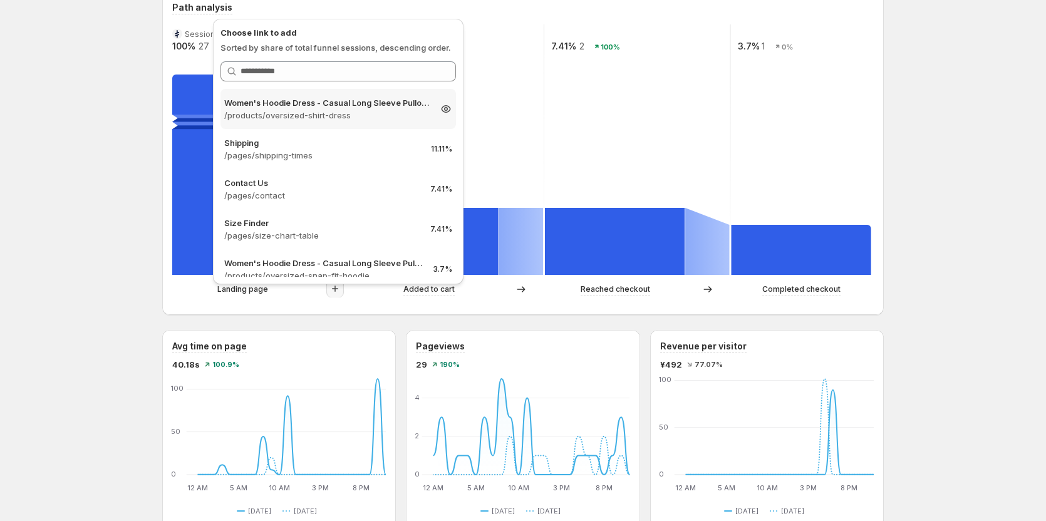
click at [440, 108] on icon at bounding box center [446, 109] width 13 height 13
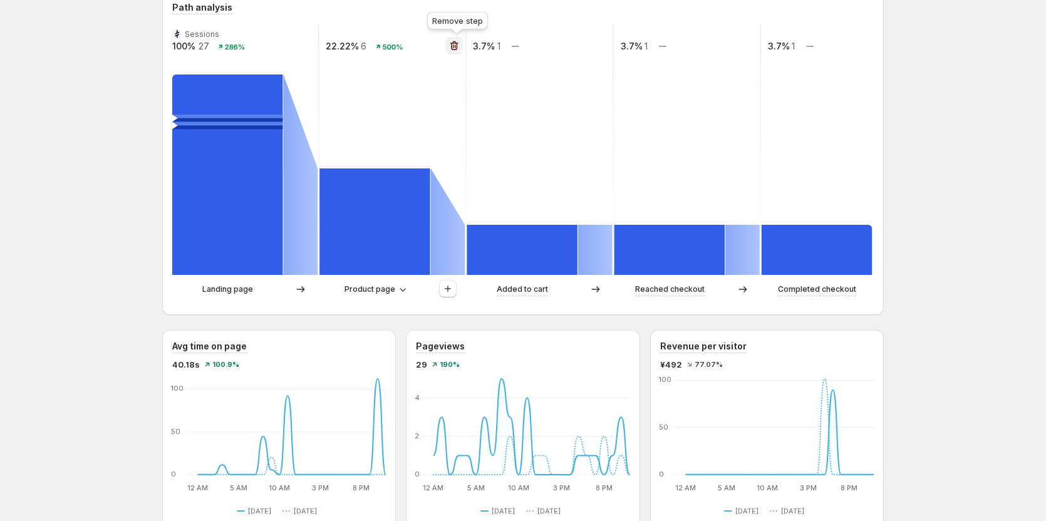
click at [455, 44] on icon "button" at bounding box center [454, 45] width 13 height 13
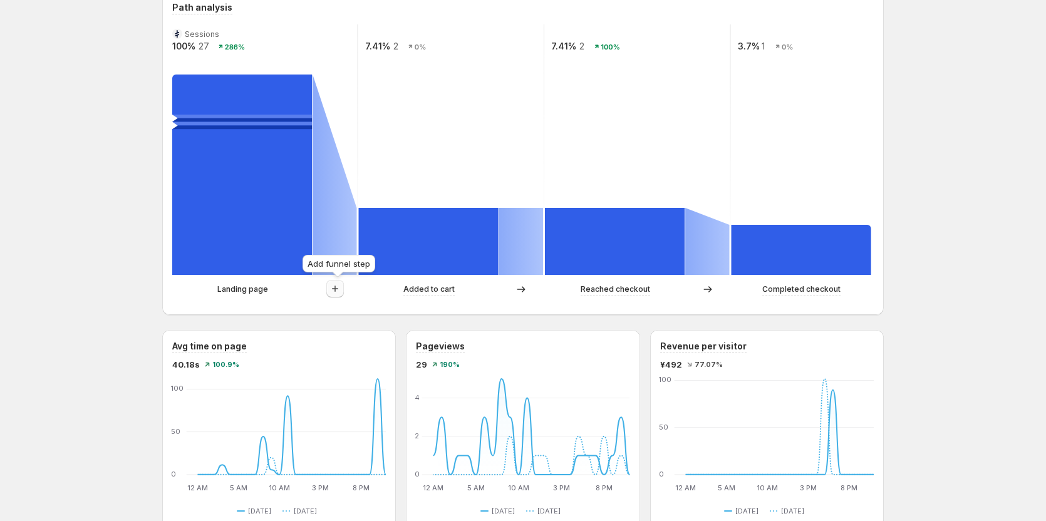
click at [333, 284] on icon "button" at bounding box center [335, 288] width 13 height 13
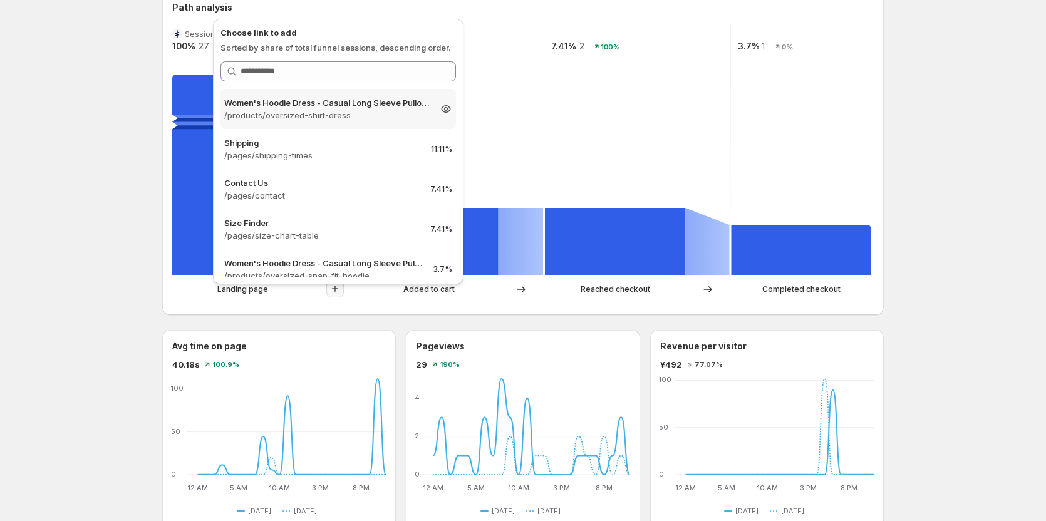
click at [444, 108] on icon at bounding box center [446, 109] width 4 height 4
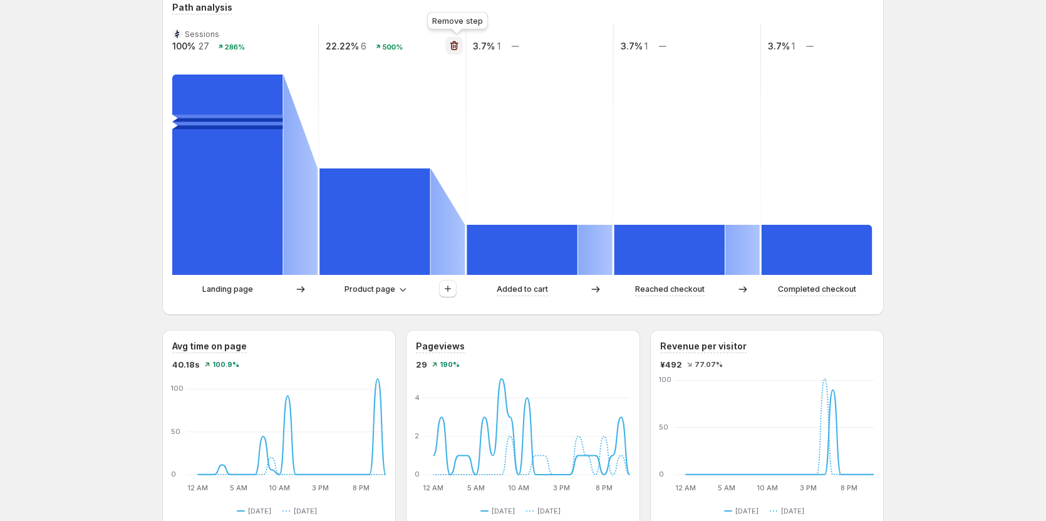
click at [457, 44] on icon "button" at bounding box center [454, 45] width 13 height 13
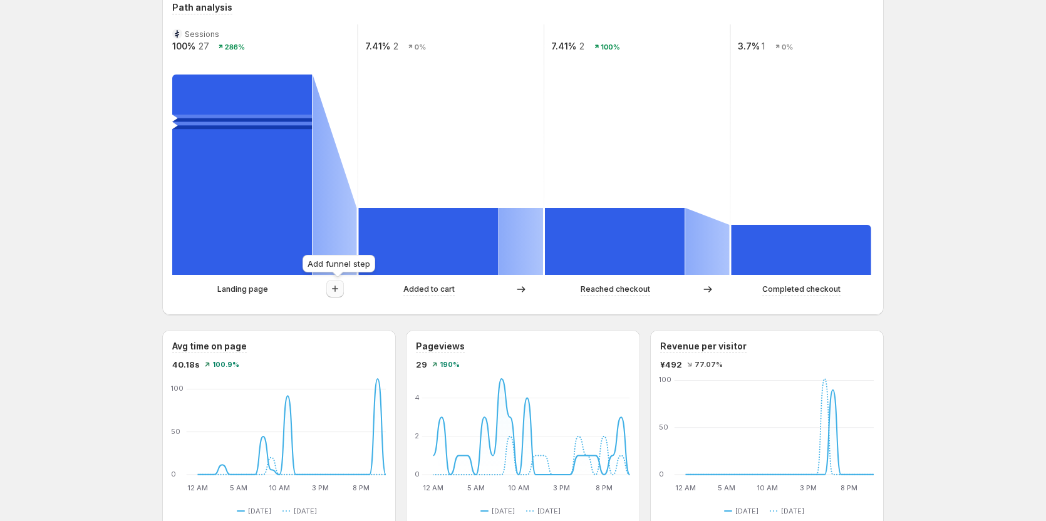
click at [336, 289] on icon "button" at bounding box center [335, 288] width 13 height 13
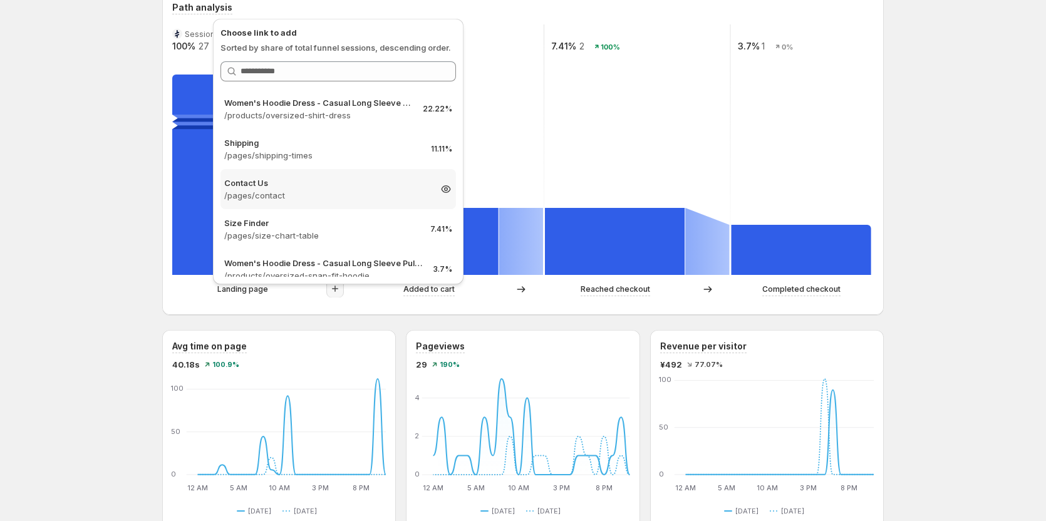
click at [440, 187] on icon at bounding box center [446, 189] width 13 height 13
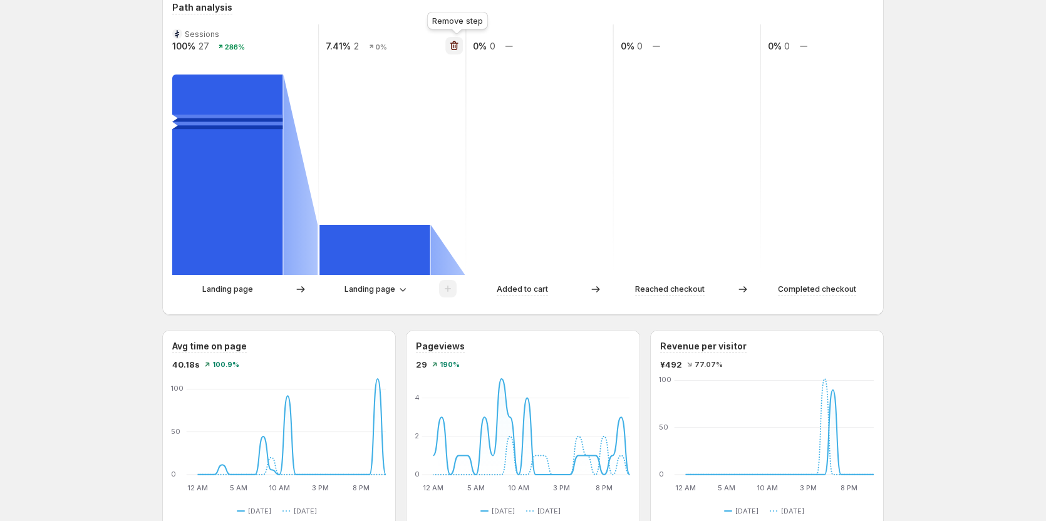
click at [458, 47] on icon "button" at bounding box center [454, 45] width 13 height 13
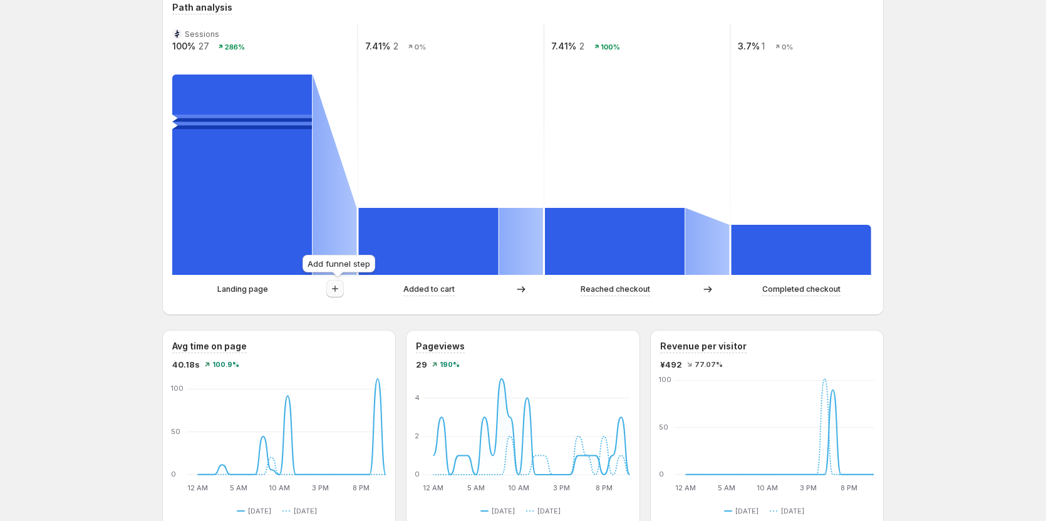
click at [337, 289] on icon "button" at bounding box center [335, 288] width 13 height 13
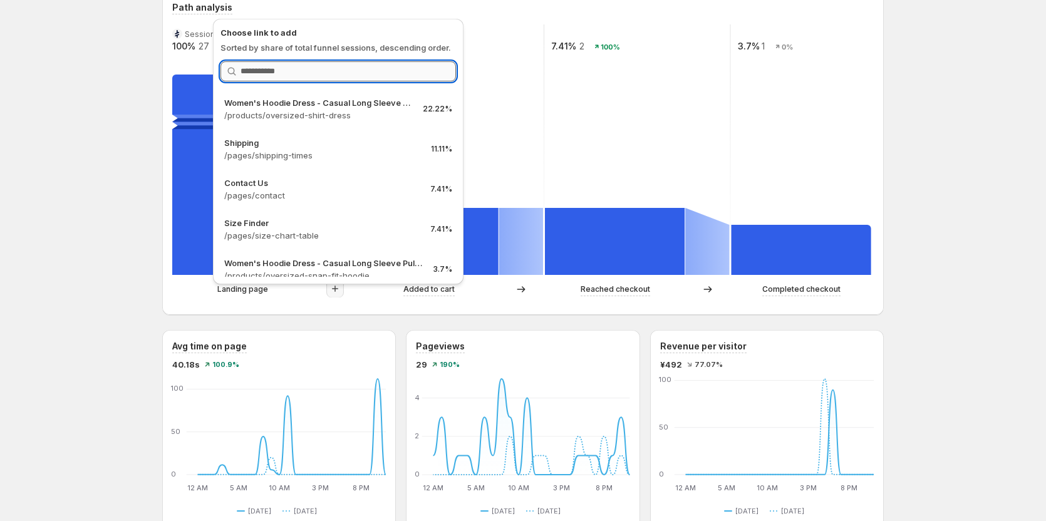
click at [298, 65] on input "Search link" at bounding box center [347, 71] width 215 height 20
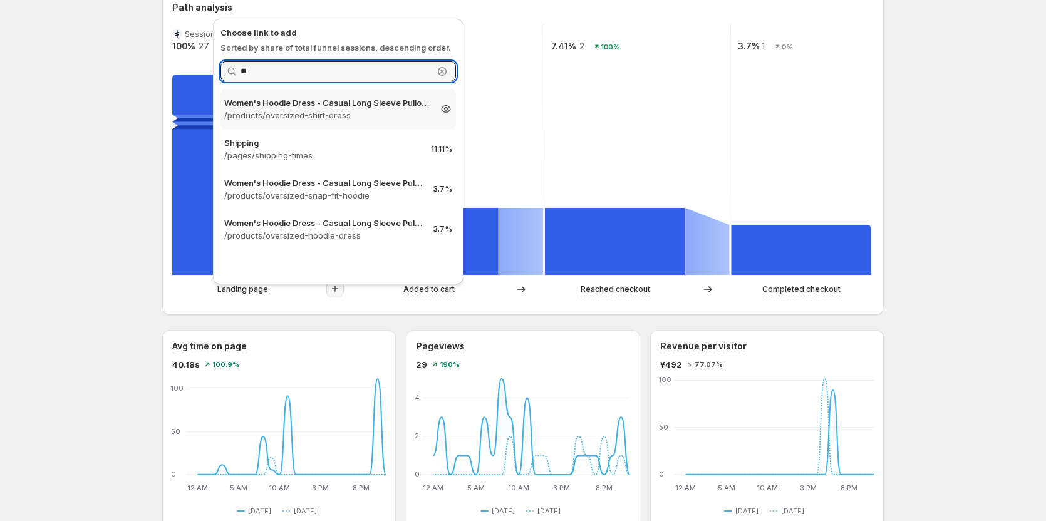
type input "*"
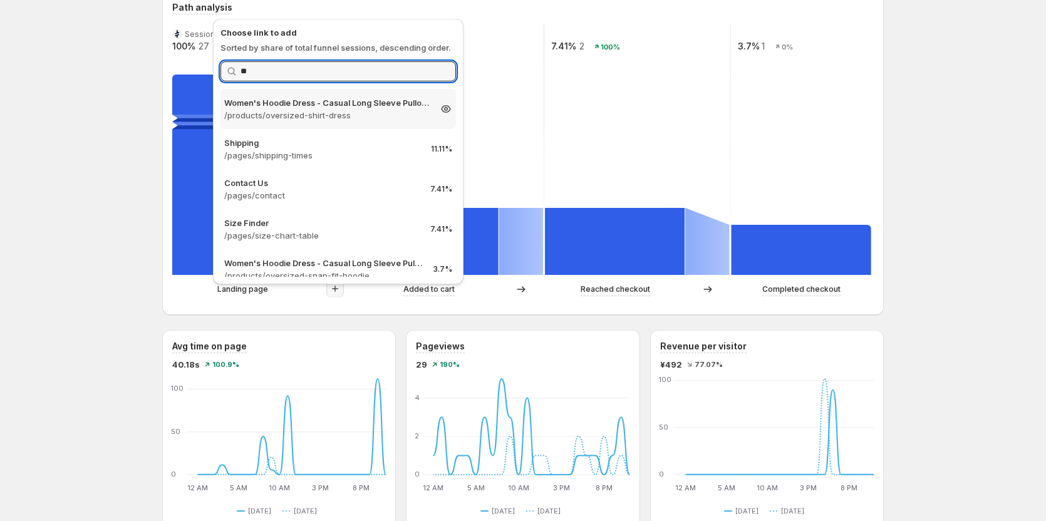
type input "*"
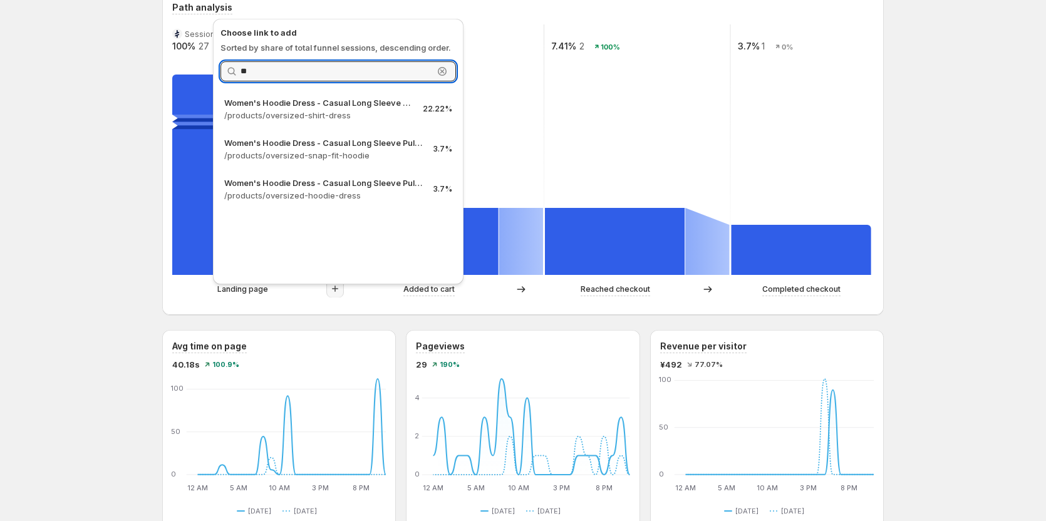
type input "*"
type input "**"
click at [120, 108] on div "About Us. This page is ready About Us Create experiment [DATE] - [DATE] Compare…" at bounding box center [523, 452] width 1046 height 1530
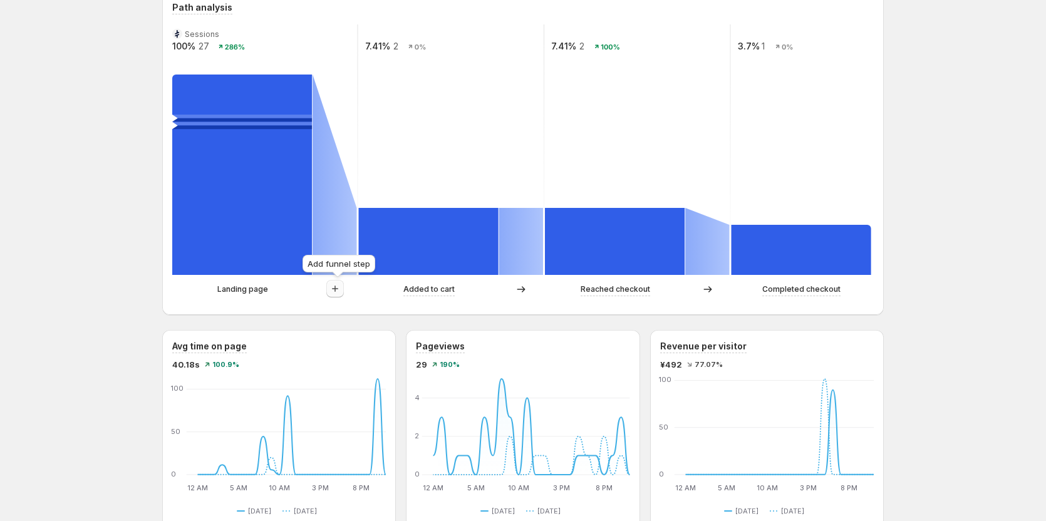
click at [338, 293] on icon "button" at bounding box center [335, 288] width 13 height 13
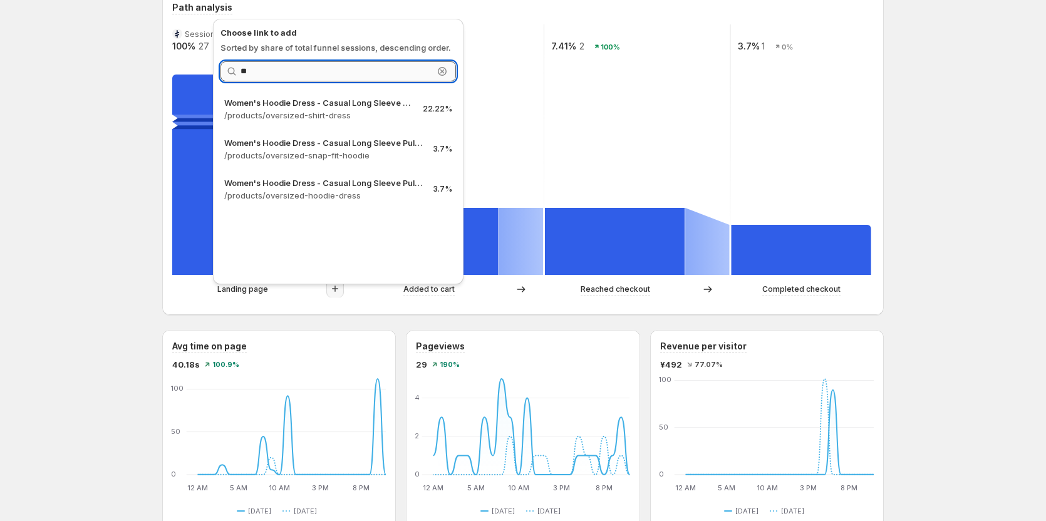
click at [389, 72] on input "**" at bounding box center [336, 71] width 193 height 20
click at [440, 70] on icon "button" at bounding box center [442, 71] width 13 height 13
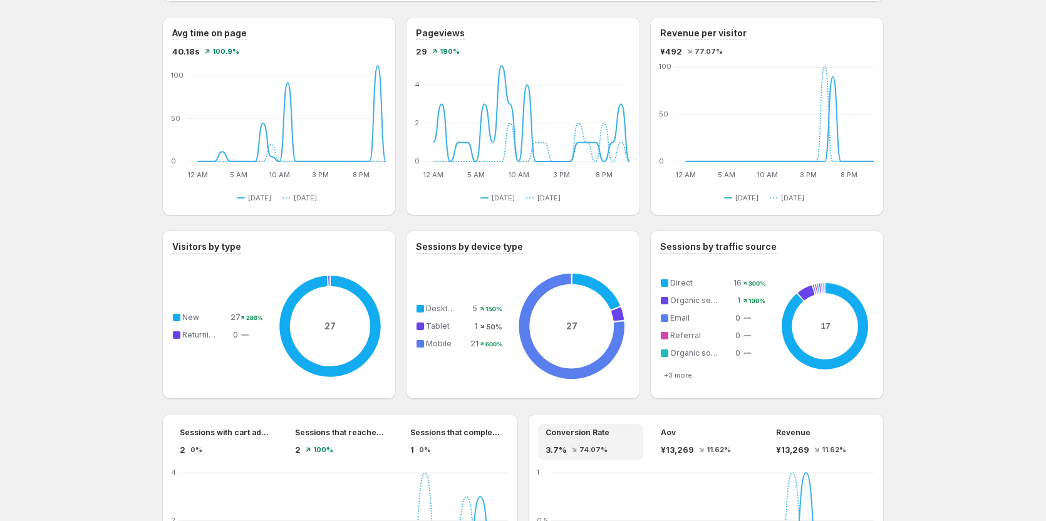
scroll to position [438, 0]
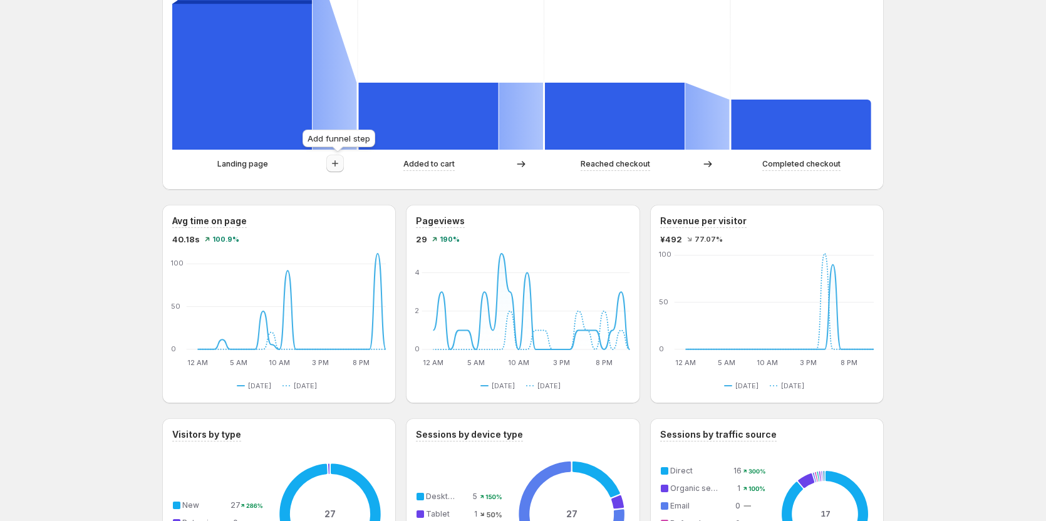
click at [341, 164] on icon "button" at bounding box center [335, 163] width 13 height 13
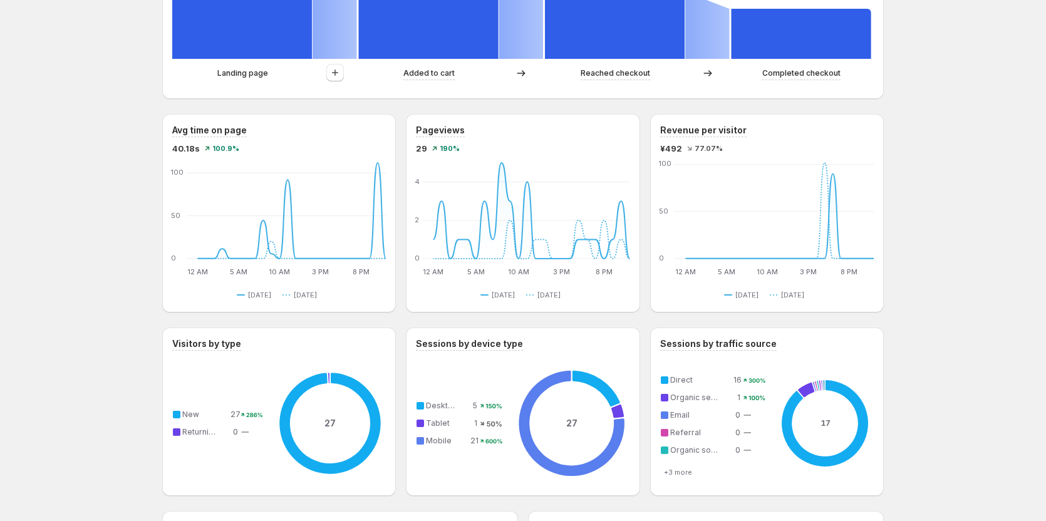
scroll to position [501, 0]
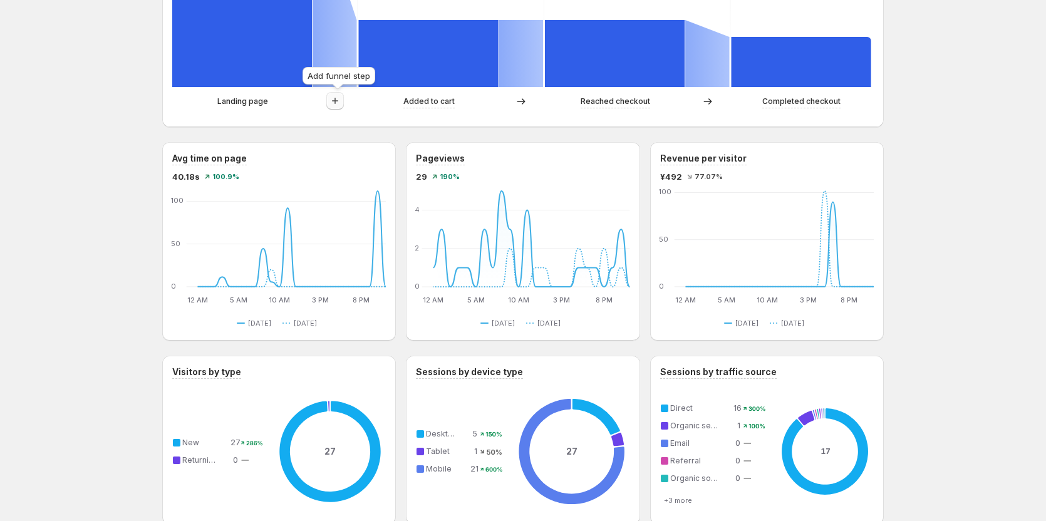
click at [337, 103] on icon "button" at bounding box center [335, 101] width 13 height 13
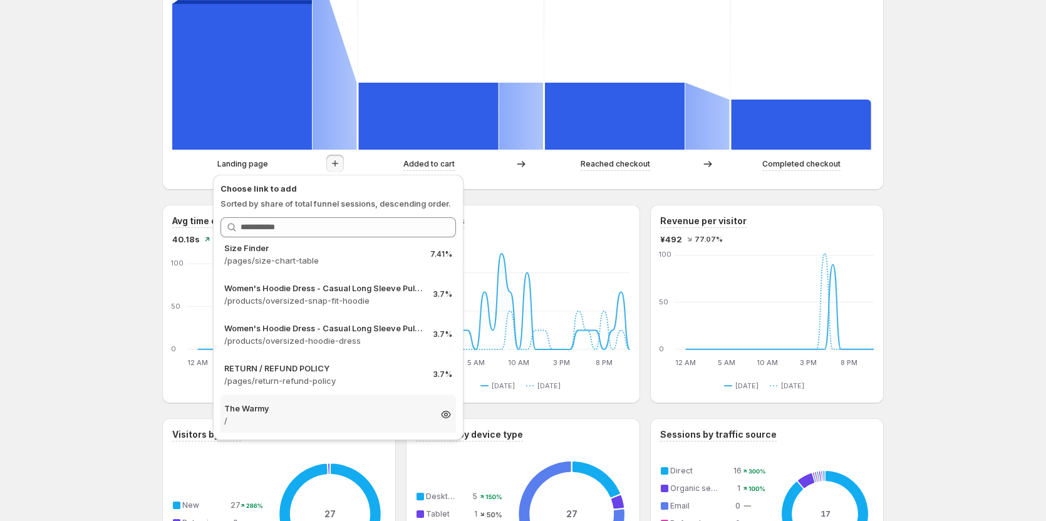
scroll to position [133, 0]
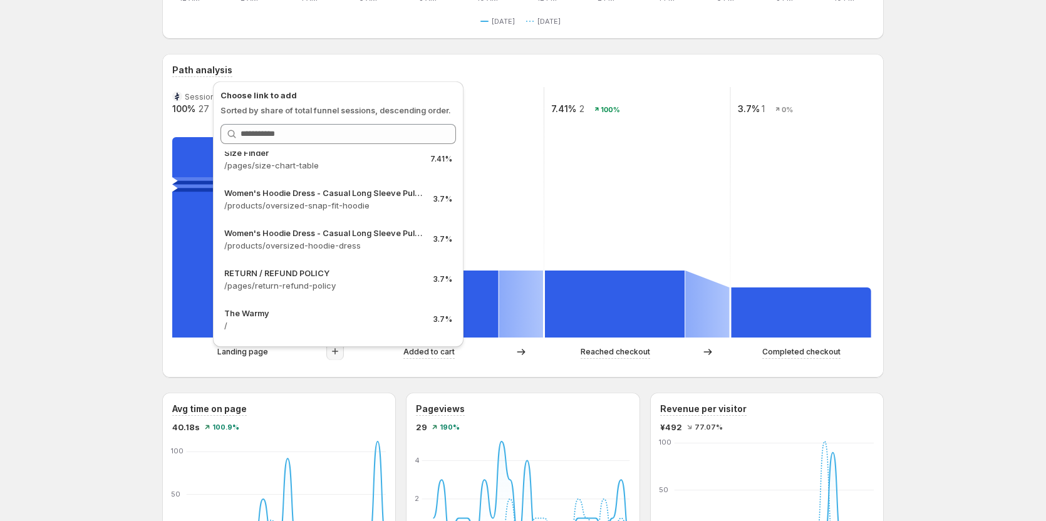
click at [86, 229] on div "About Us. This page is ready About Us Create experiment [DATE] - [DATE] Compare…" at bounding box center [523, 514] width 1046 height 1530
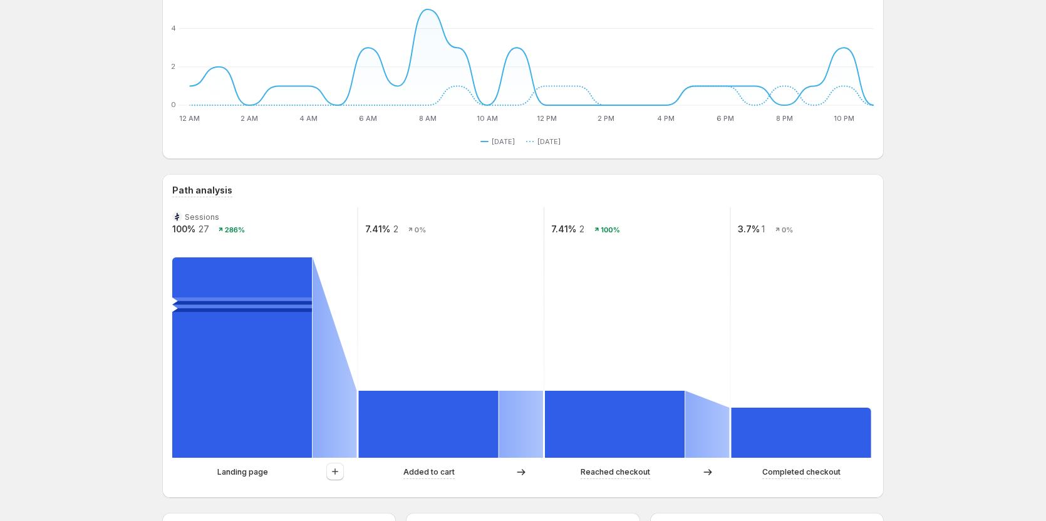
scroll to position [125, 0]
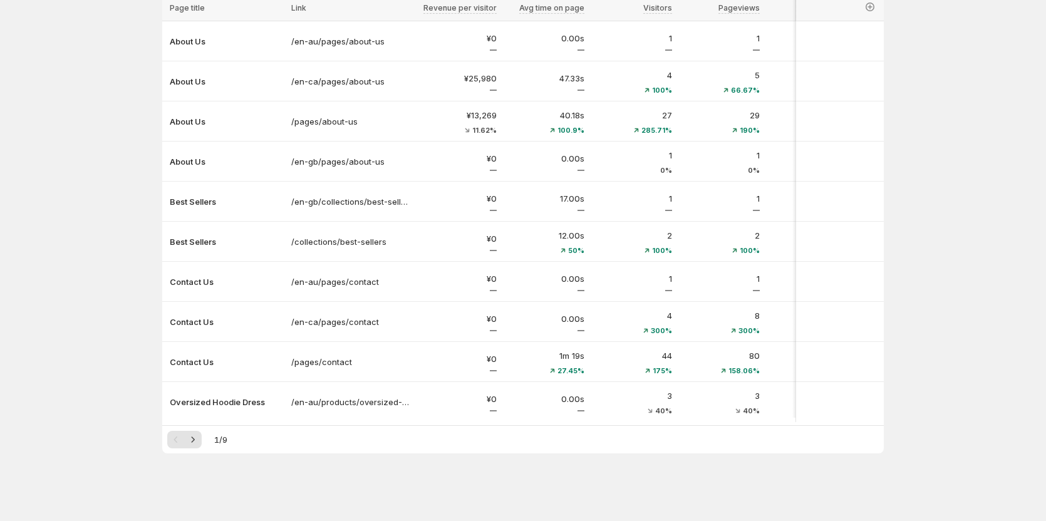
scroll to position [113, 0]
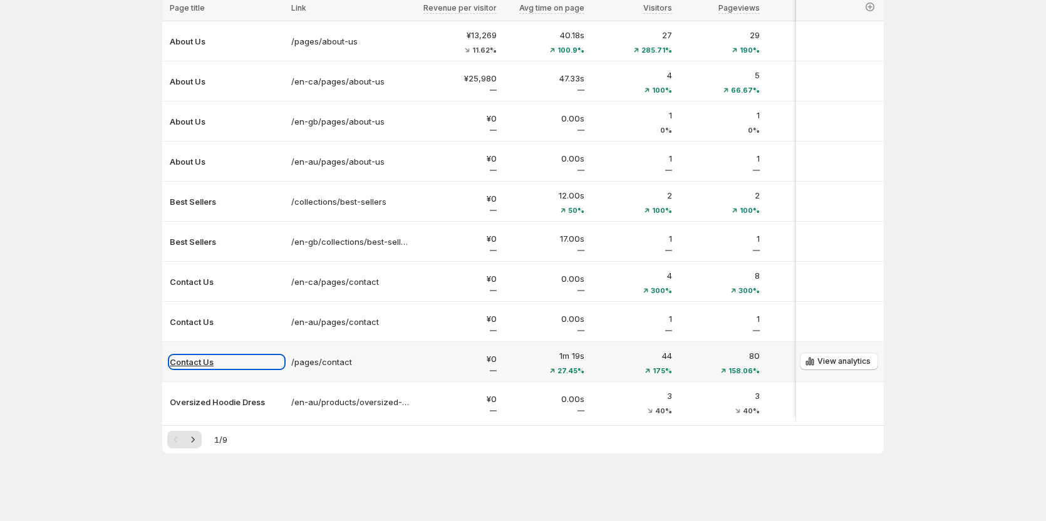
click at [219, 358] on p "Contact Us" at bounding box center [227, 362] width 114 height 13
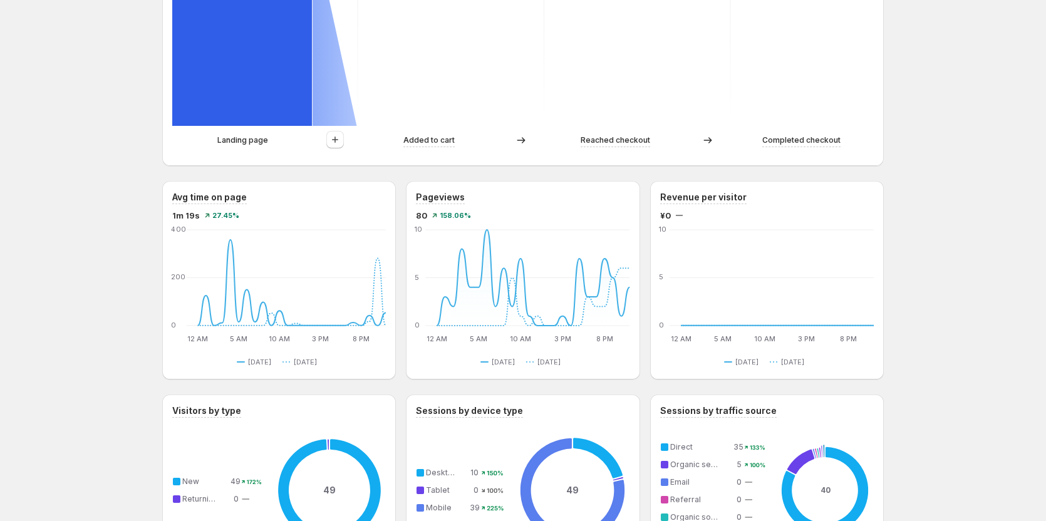
scroll to position [440, 0]
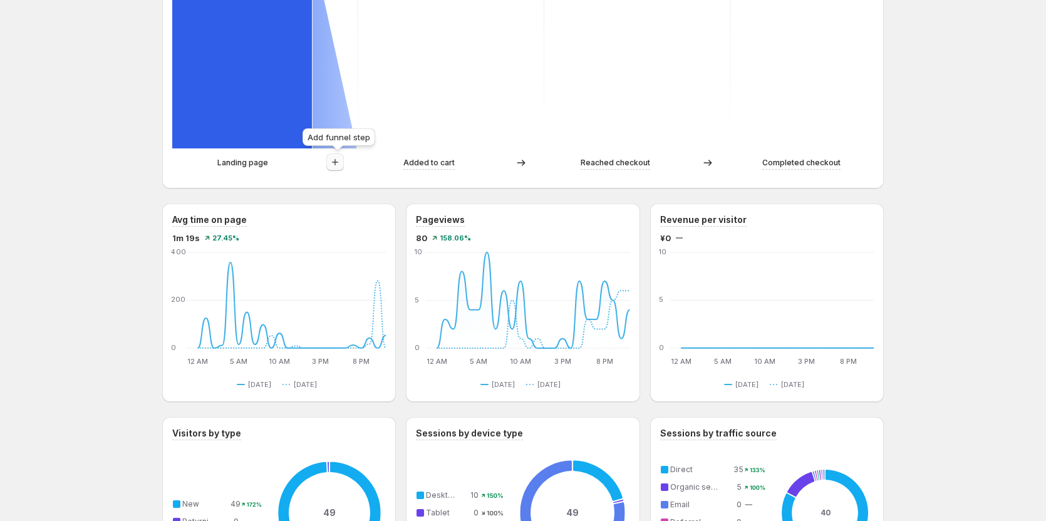
click at [339, 165] on icon "button" at bounding box center [335, 162] width 13 height 13
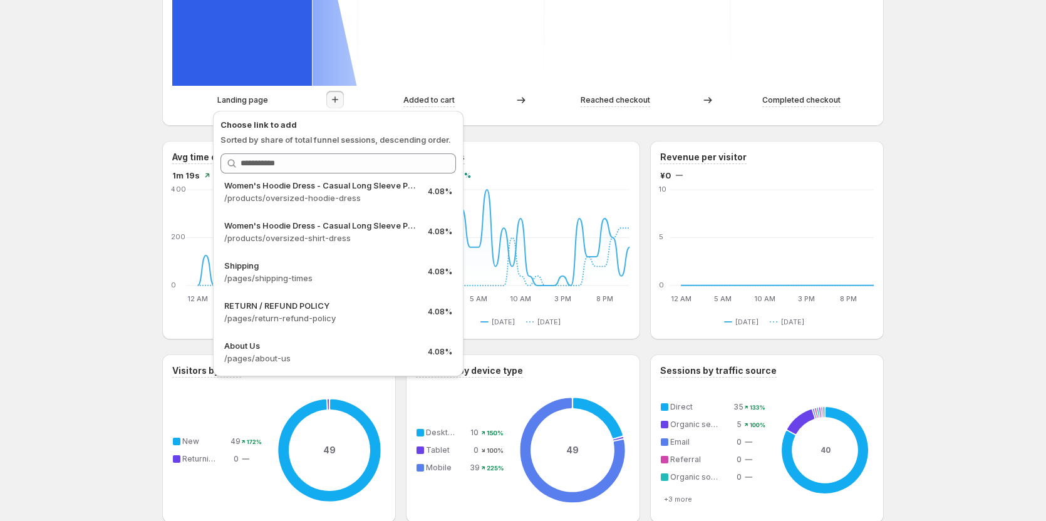
scroll to position [0, 0]
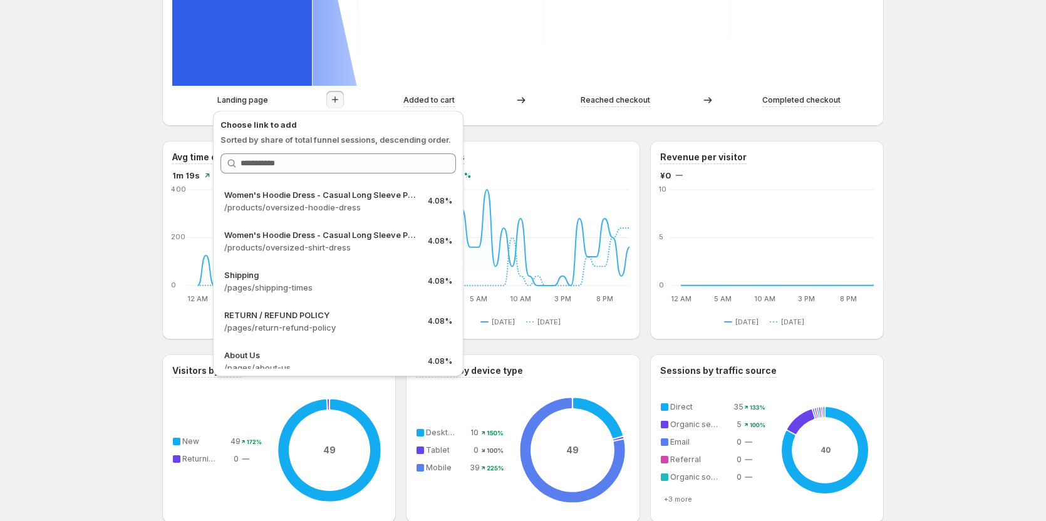
click at [92, 152] on div "Contact Us. This page is ready Contact Us Create experiment [DATE] - [DATE] Com…" at bounding box center [523, 263] width 1046 height 1530
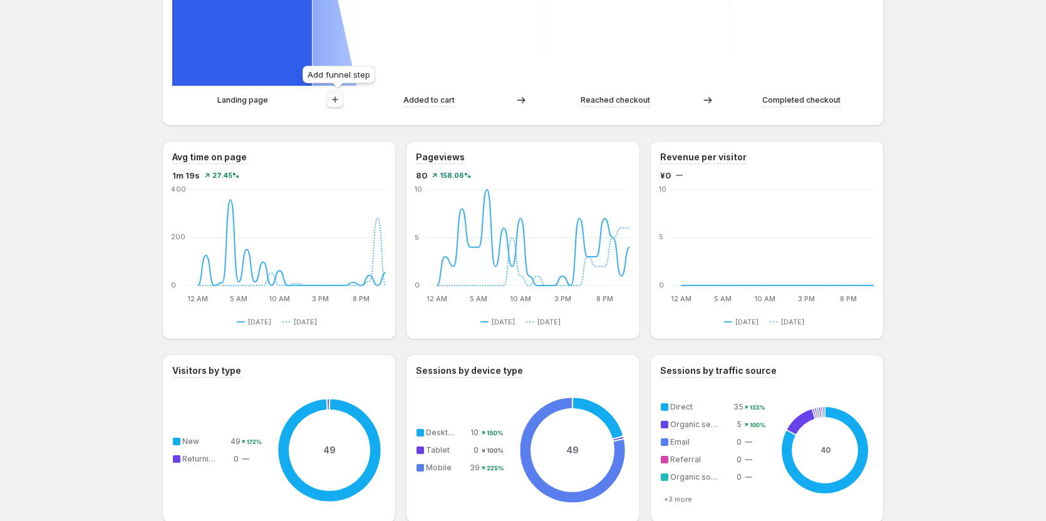
click at [341, 103] on icon "button" at bounding box center [335, 99] width 13 height 13
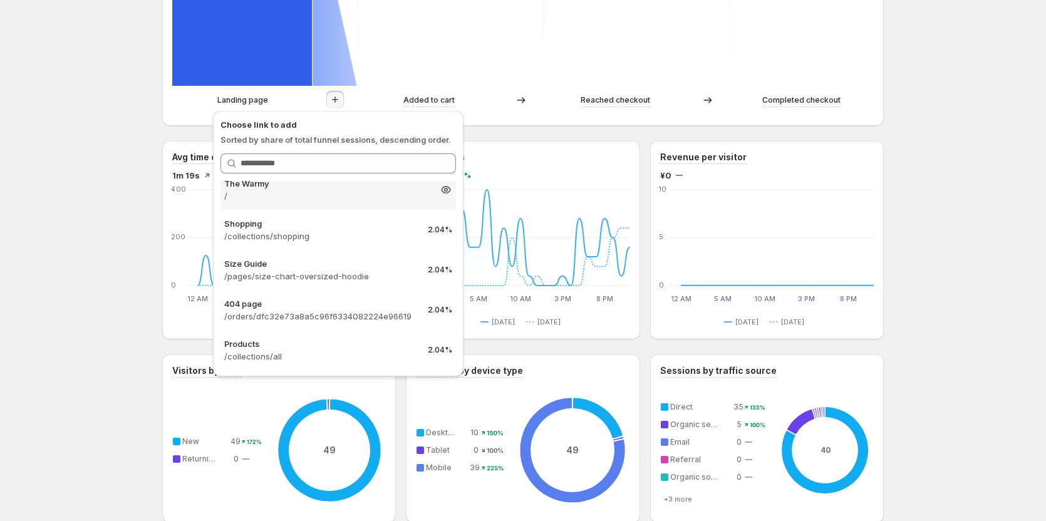
scroll to position [213, 0]
click at [120, 188] on div "Contact Us. This page is ready Contact Us Create experiment [DATE] - [DATE] Com…" at bounding box center [523, 263] width 1046 height 1530
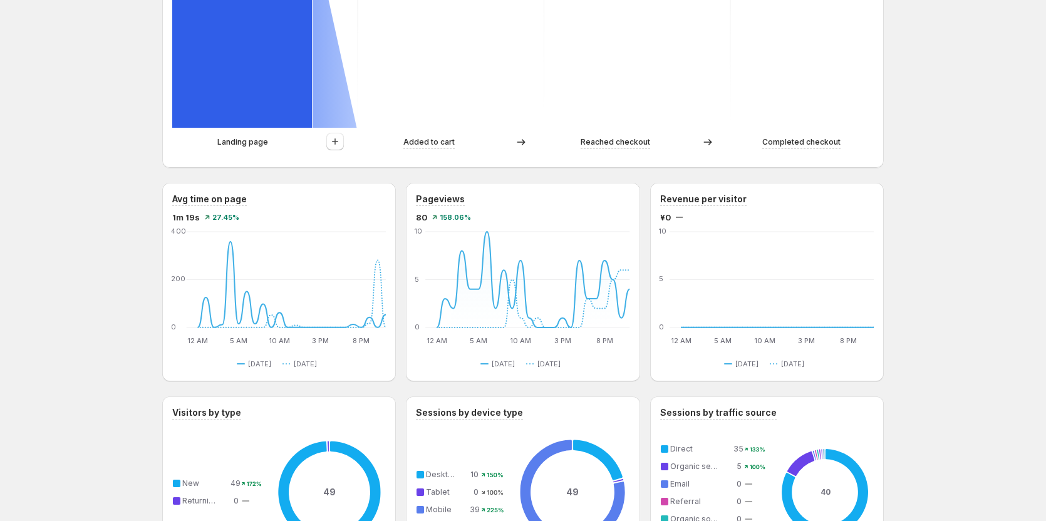
scroll to position [440, 0]
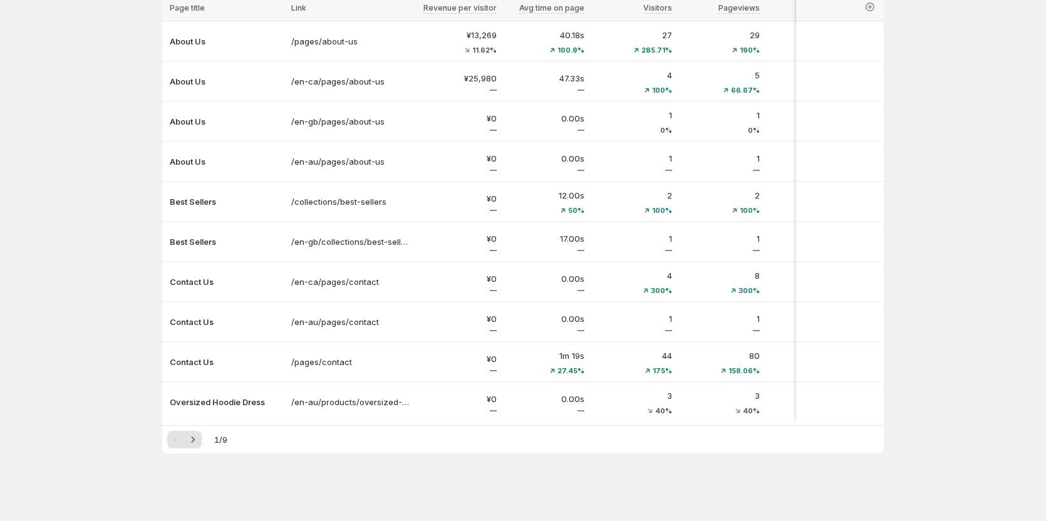
scroll to position [113, 0]
click at [198, 438] on icon "Next" at bounding box center [193, 439] width 13 height 13
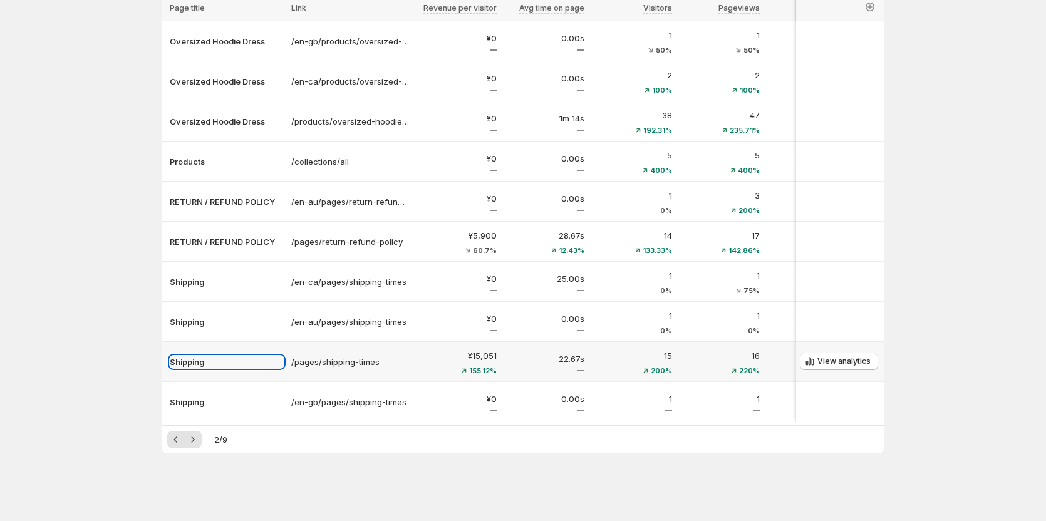
click at [200, 358] on p "Shipping" at bounding box center [227, 362] width 114 height 13
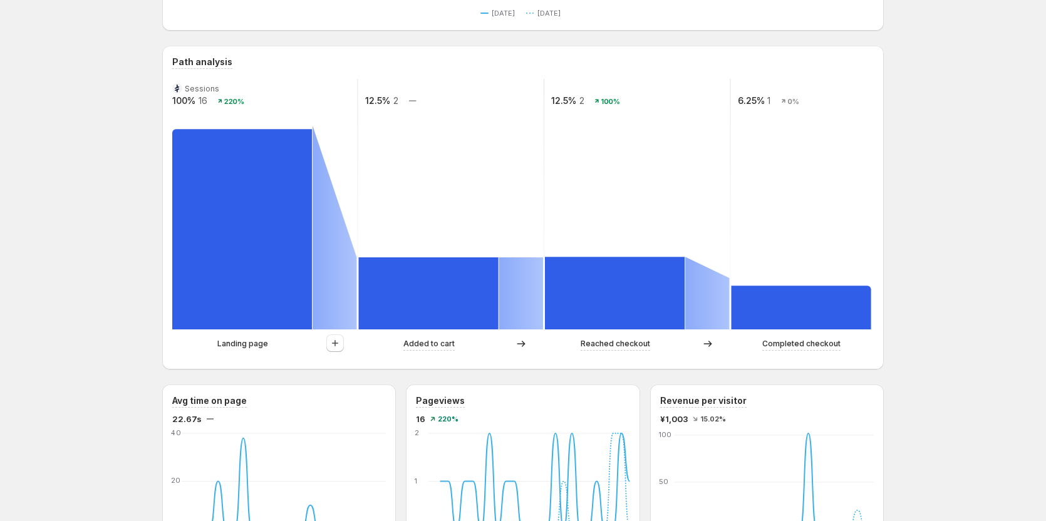
scroll to position [301, 0]
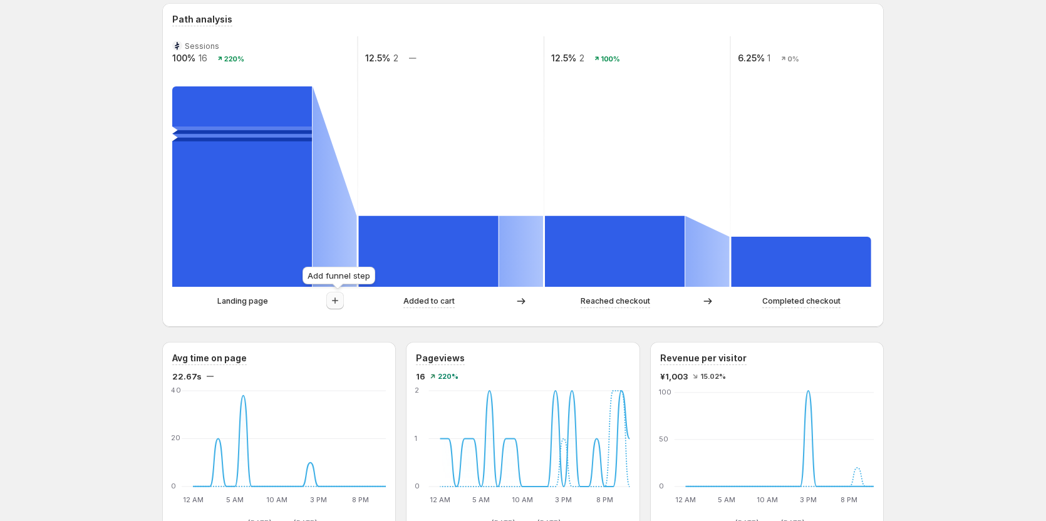
click at [331, 299] on icon "button" at bounding box center [335, 300] width 13 height 13
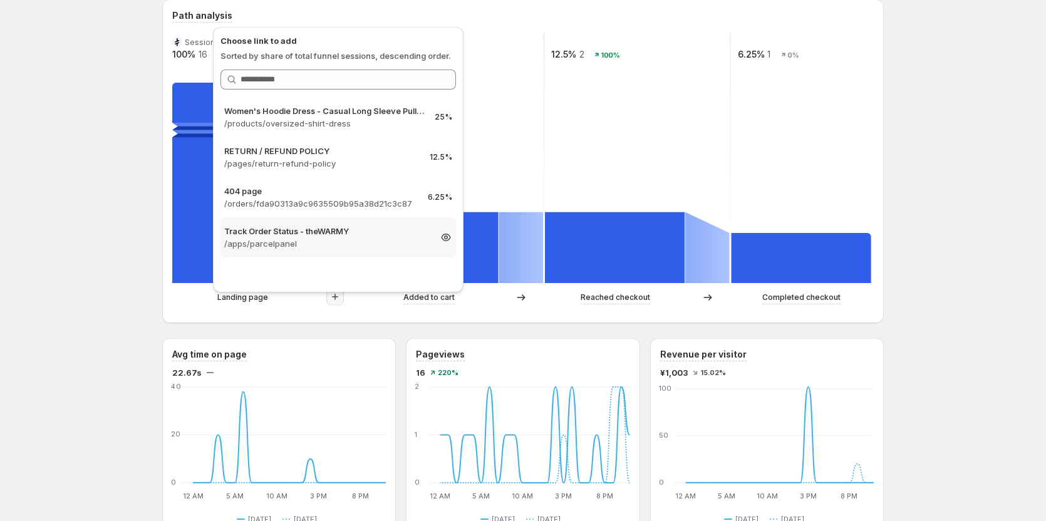
scroll to position [364, 0]
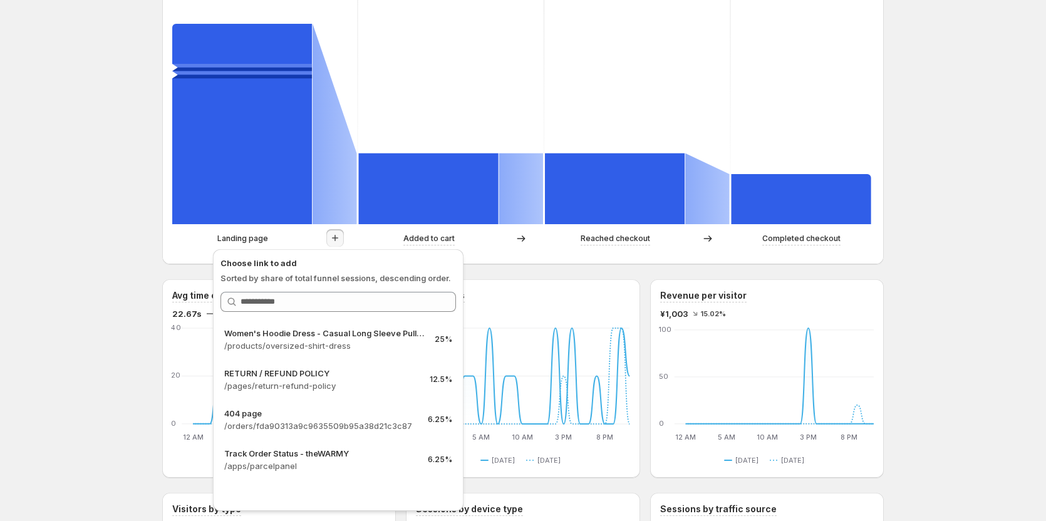
click at [71, 153] on div "Shipping. This page is ready Shipping Create experiment [DATE] - [DATE] Compare…" at bounding box center [523, 401] width 1046 height 1530
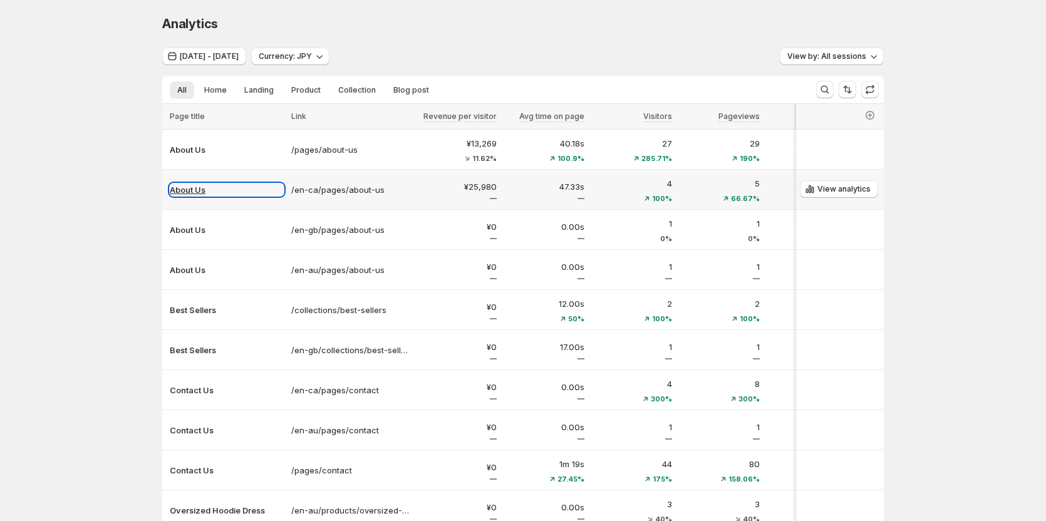
click at [207, 191] on p "About Us" at bounding box center [227, 190] width 114 height 13
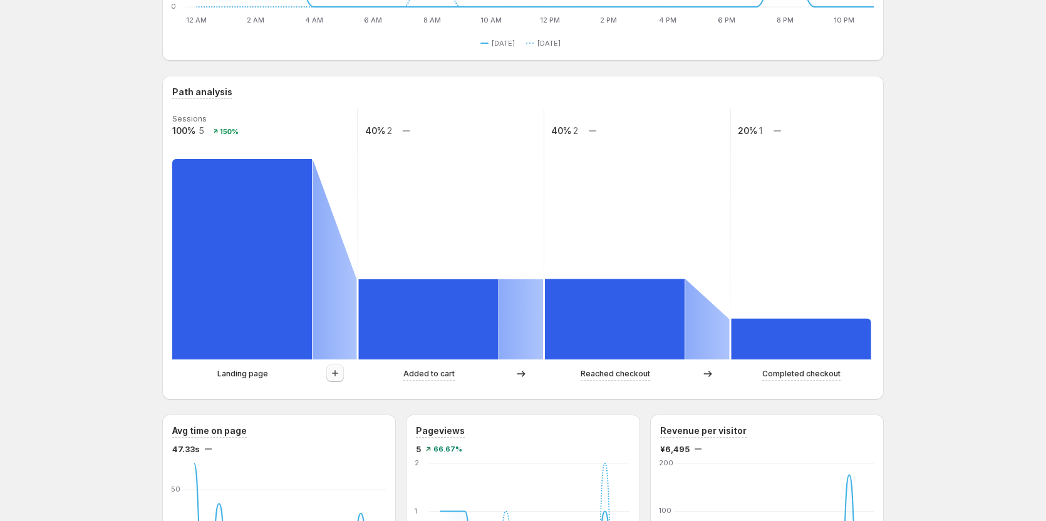
scroll to position [251, 0]
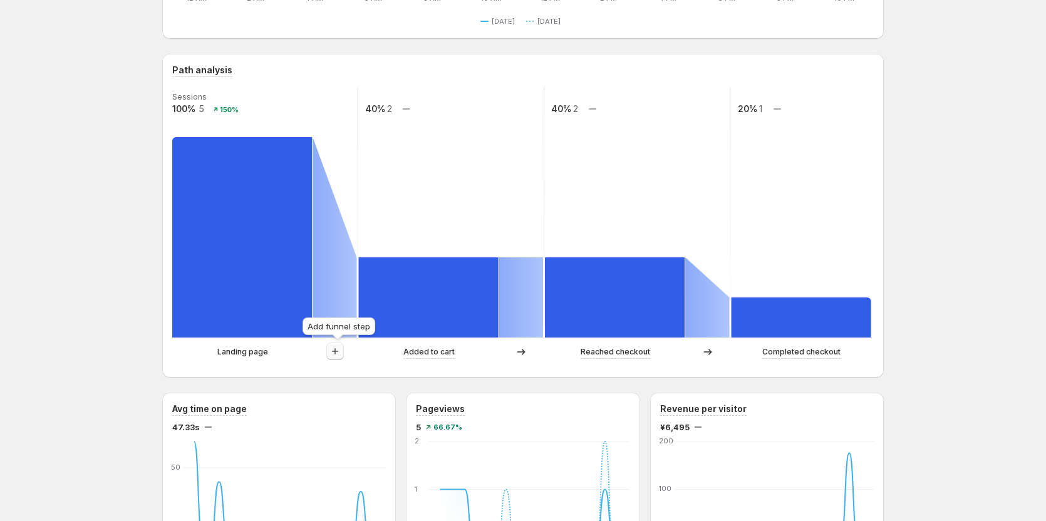
click at [333, 353] on icon "button" at bounding box center [335, 351] width 13 height 13
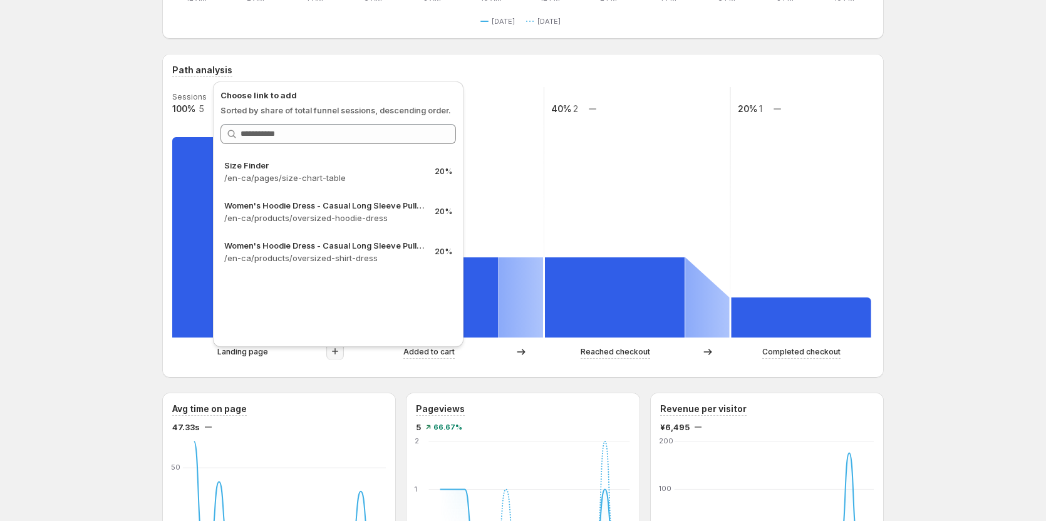
click at [95, 198] on div "About Us. This page is ready About Us Create experiment [DATE] - [DATE] Compare…" at bounding box center [523, 514] width 1046 height 1530
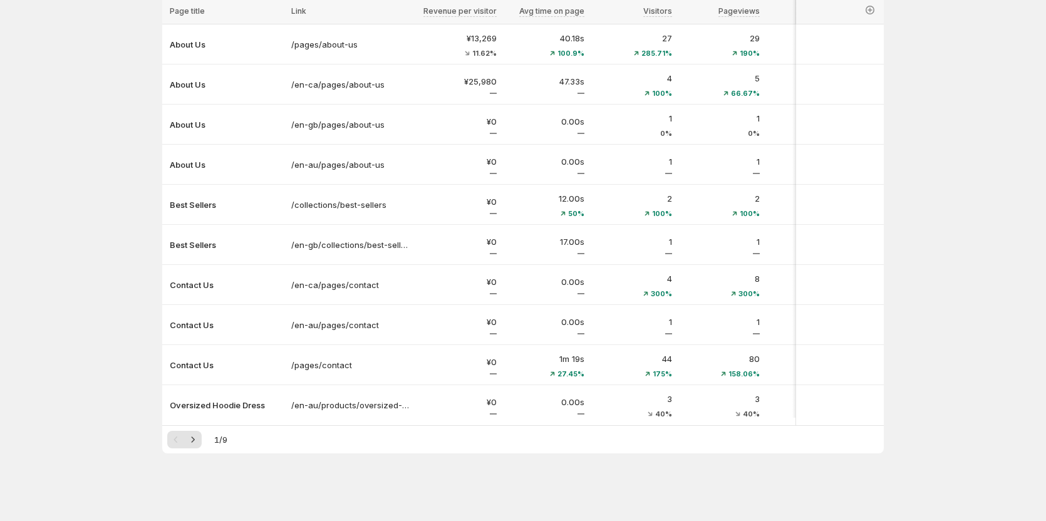
scroll to position [113, 0]
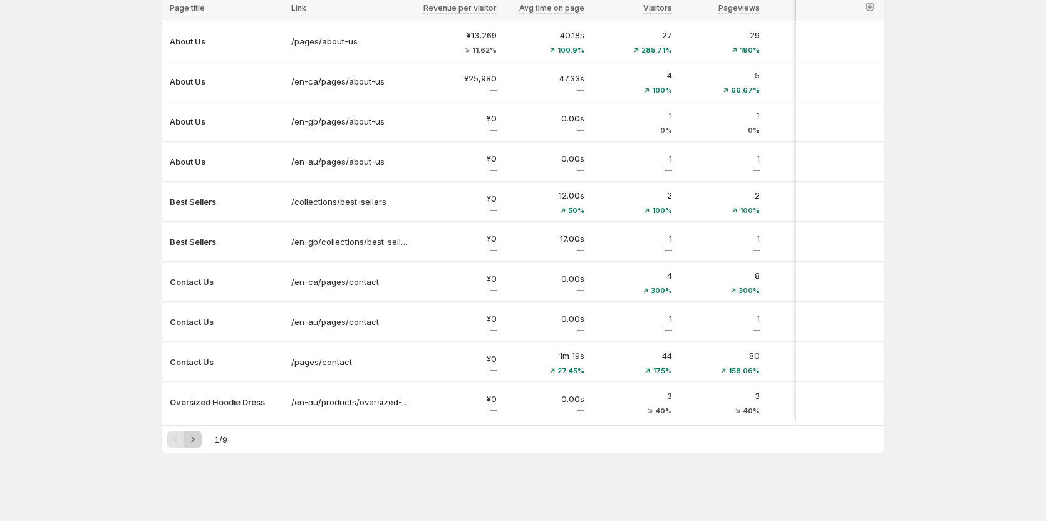
click at [197, 437] on icon "Next" at bounding box center [193, 439] width 13 height 13
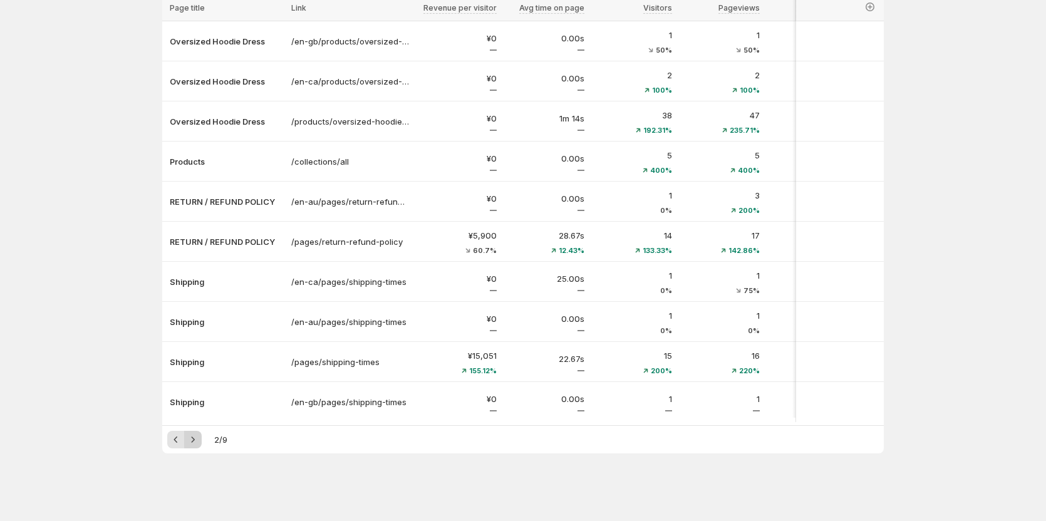
click at [197, 437] on icon "Next" at bounding box center [193, 439] width 13 height 13
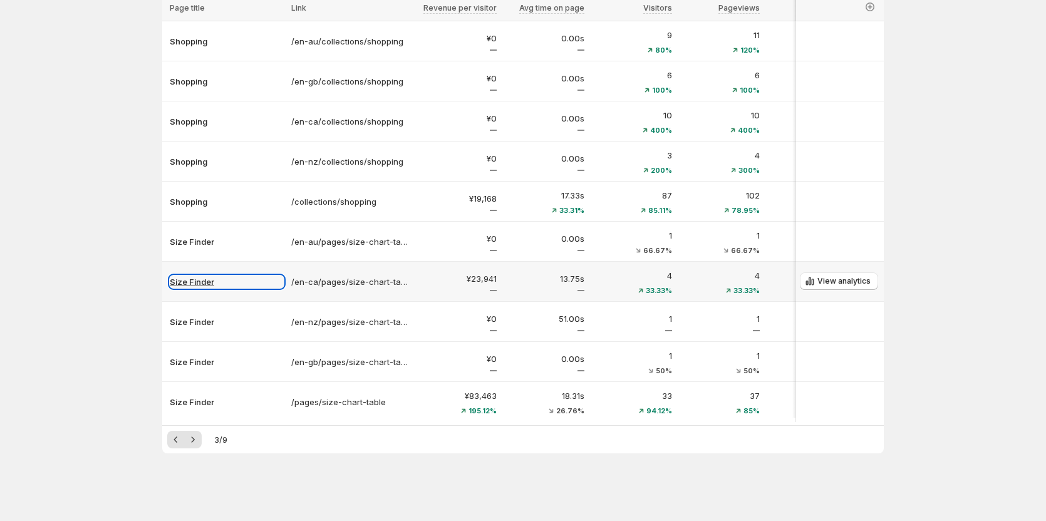
click at [212, 277] on p "Size Finder" at bounding box center [227, 282] width 114 height 13
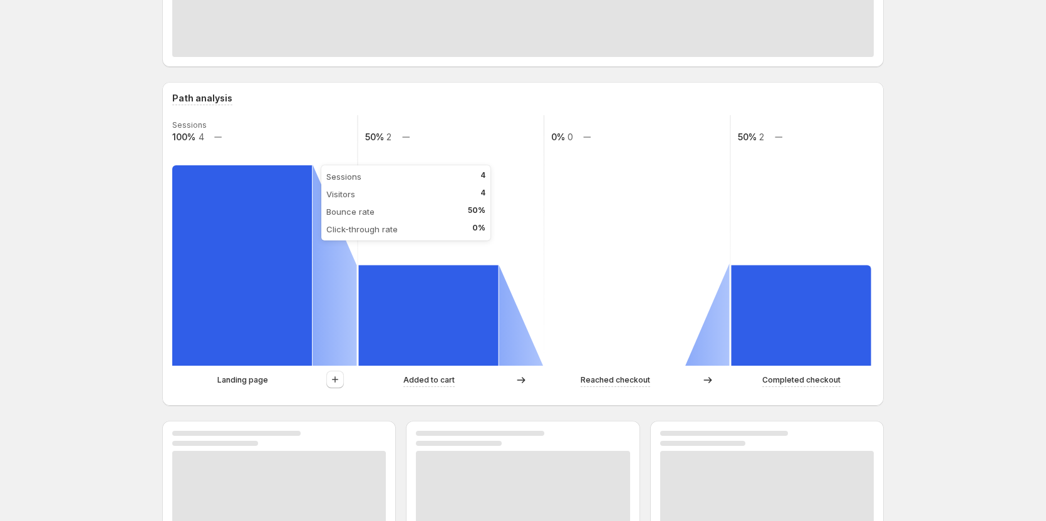
scroll to position [239, 0]
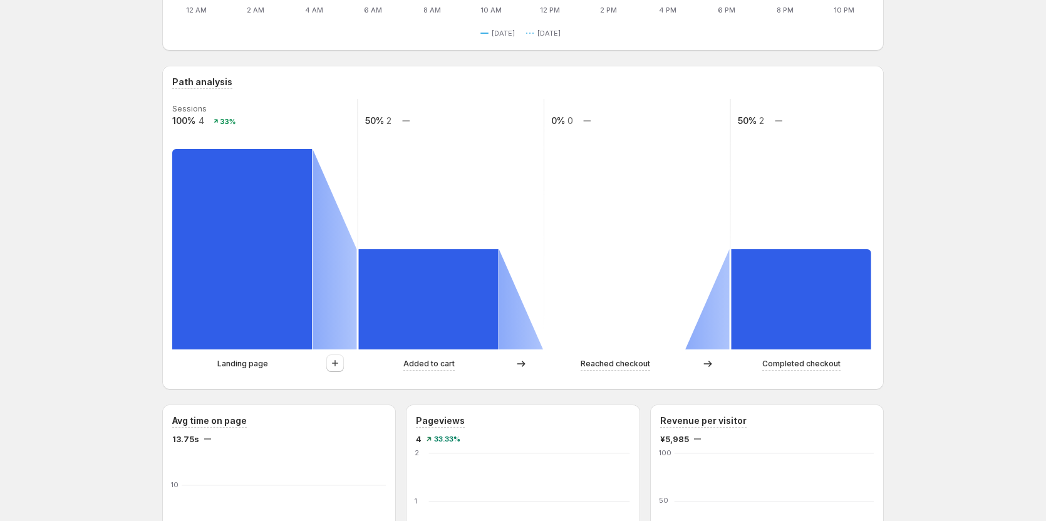
click at [339, 323] on icon at bounding box center [335, 249] width 44 height 200
click at [335, 368] on icon "button" at bounding box center [335, 363] width 13 height 13
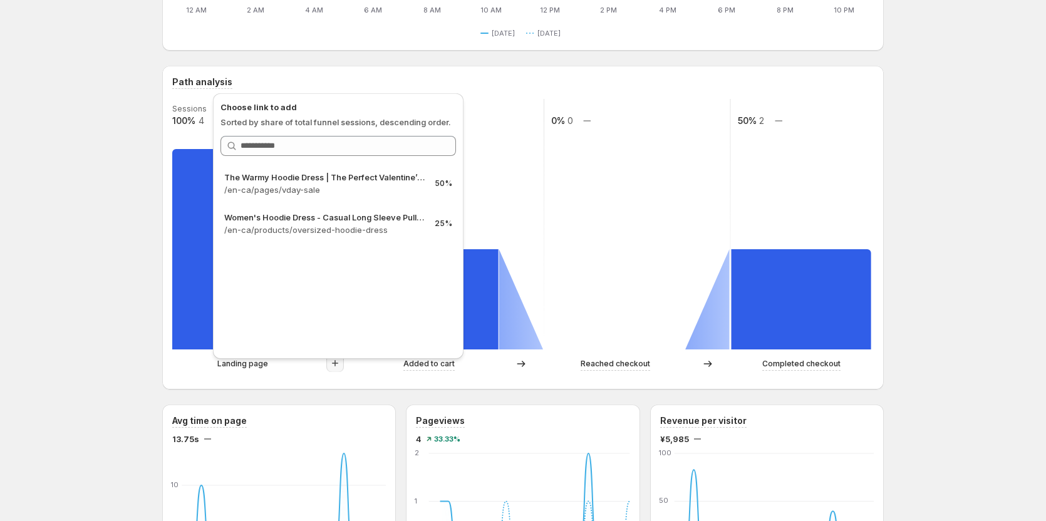
click at [113, 299] on div "Size Finder. This page is ready Size Finder Create experiment [DATE] - [DATE] C…" at bounding box center [523, 526] width 1046 height 1530
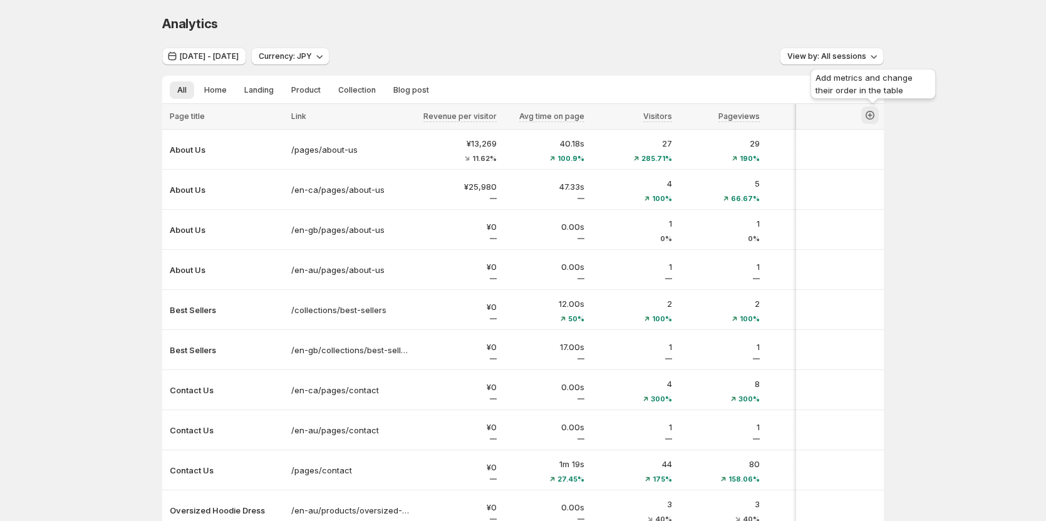
click at [872, 115] on icon "button" at bounding box center [869, 115] width 5 height 5
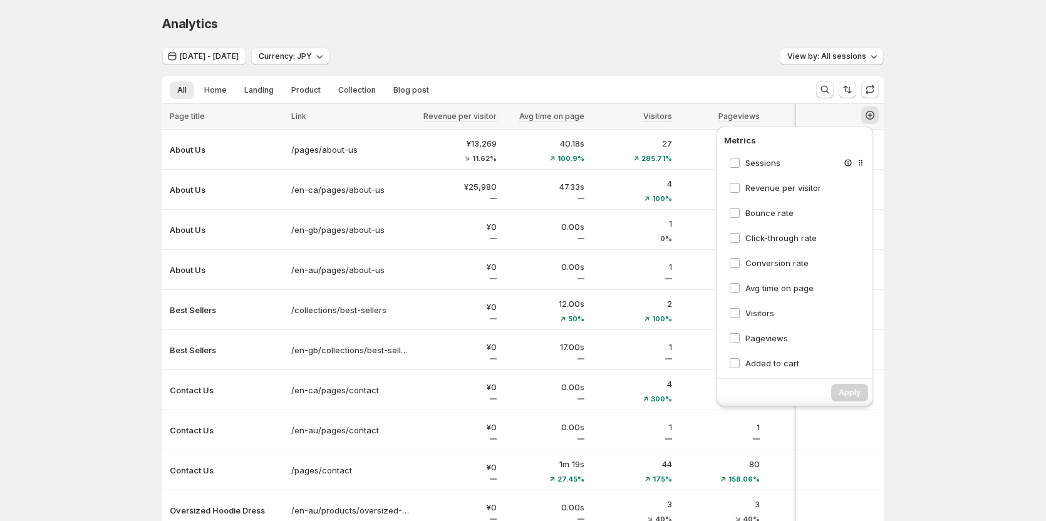
click at [799, 162] on div "Sessions" at bounding box center [798, 163] width 148 height 23
click at [765, 167] on span "Sessions" at bounding box center [762, 163] width 35 height 10
click at [742, 214] on label "Bounce rate" at bounding box center [761, 213] width 65 height 13
click at [743, 231] on div "Click-through rate" at bounding box center [798, 238] width 148 height 23
click at [746, 244] on span "Click-through rate" at bounding box center [780, 238] width 71 height 13
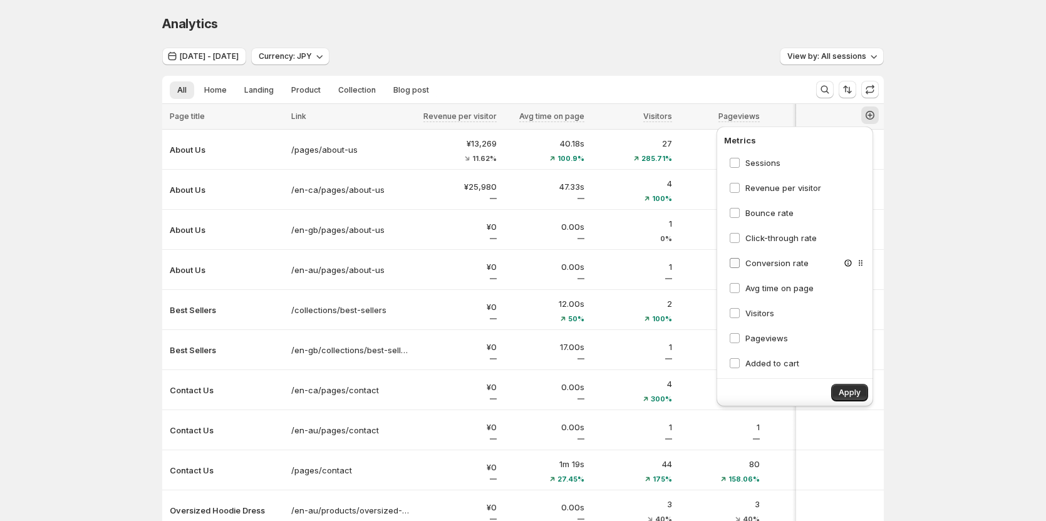
click at [748, 264] on span "Conversion rate" at bounding box center [776, 263] width 63 height 10
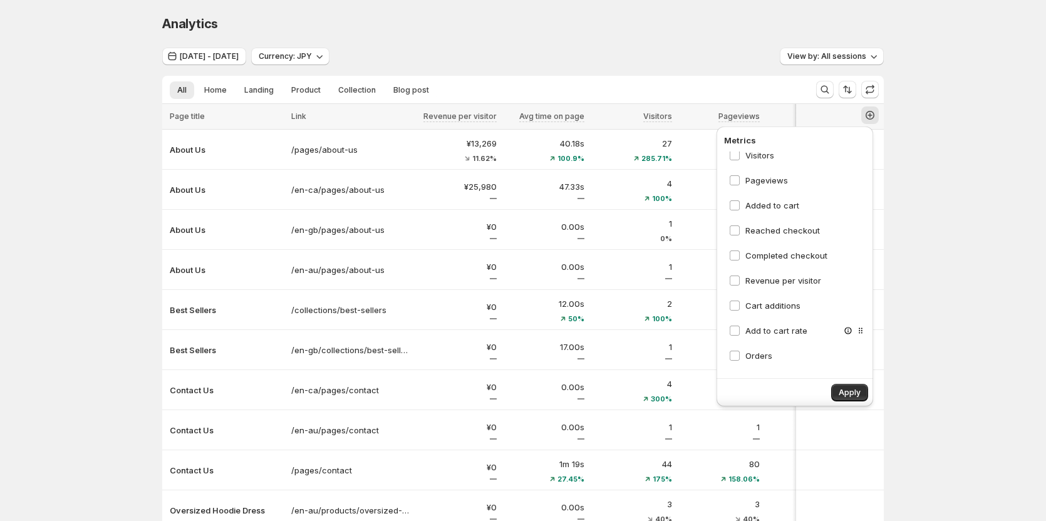
scroll to position [182, 0]
click at [856, 395] on span "Apply" at bounding box center [850, 393] width 22 height 10
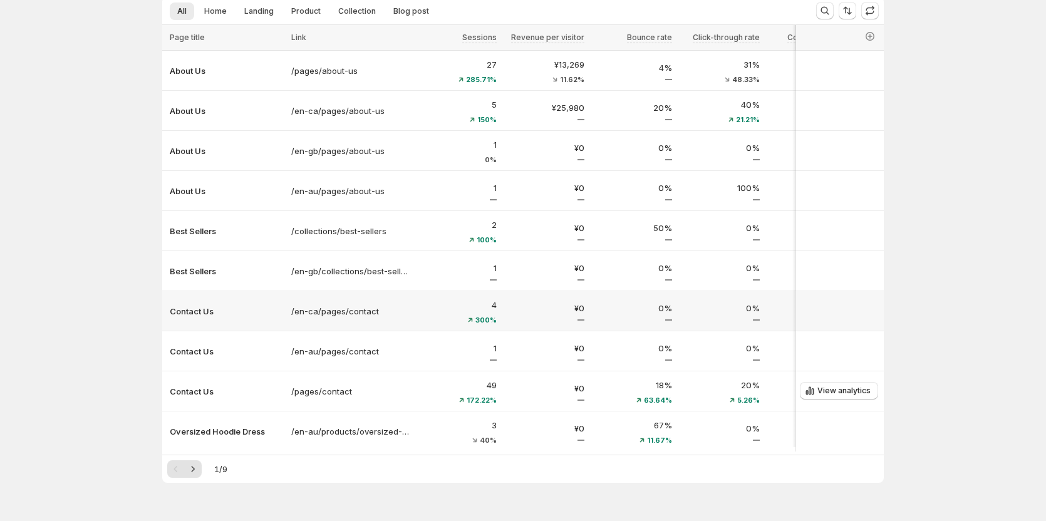
scroll to position [113, 0]
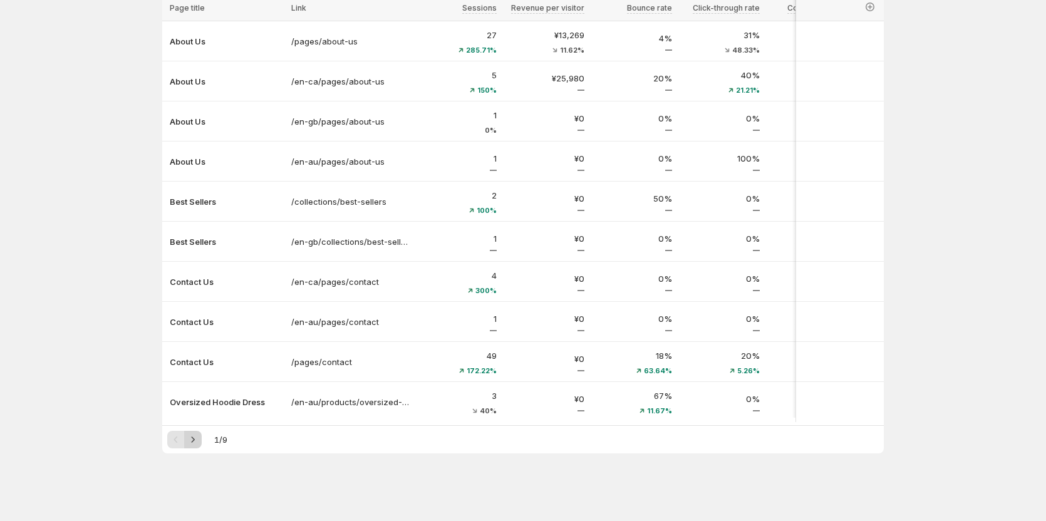
drag, startPoint x: 177, startPoint y: 436, endPoint x: 192, endPoint y: 441, distance: 16.4
click at [177, 437] on div "Pagination" at bounding box center [176, 440] width 18 height 18
click at [195, 441] on icon "Next" at bounding box center [193, 439] width 13 height 13
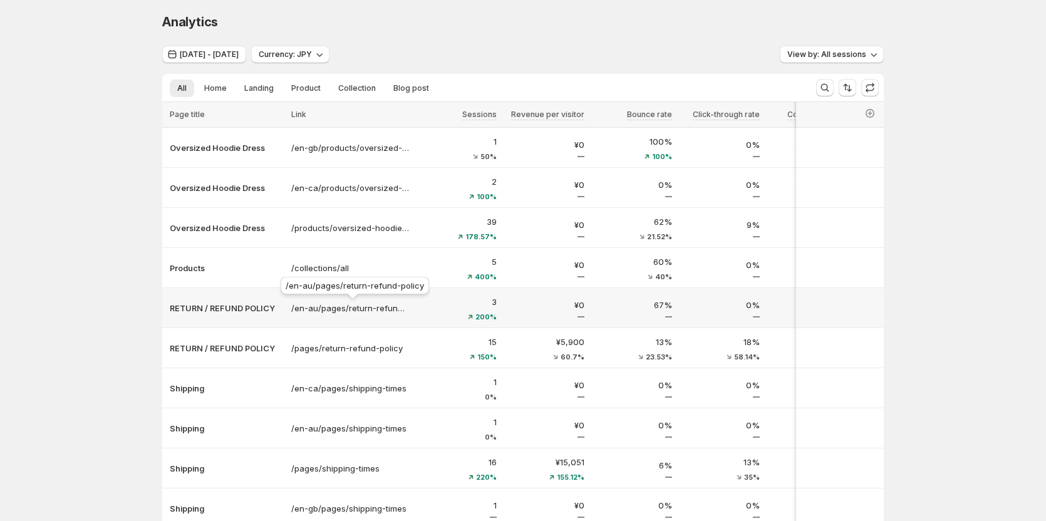
scroll to position [0, 0]
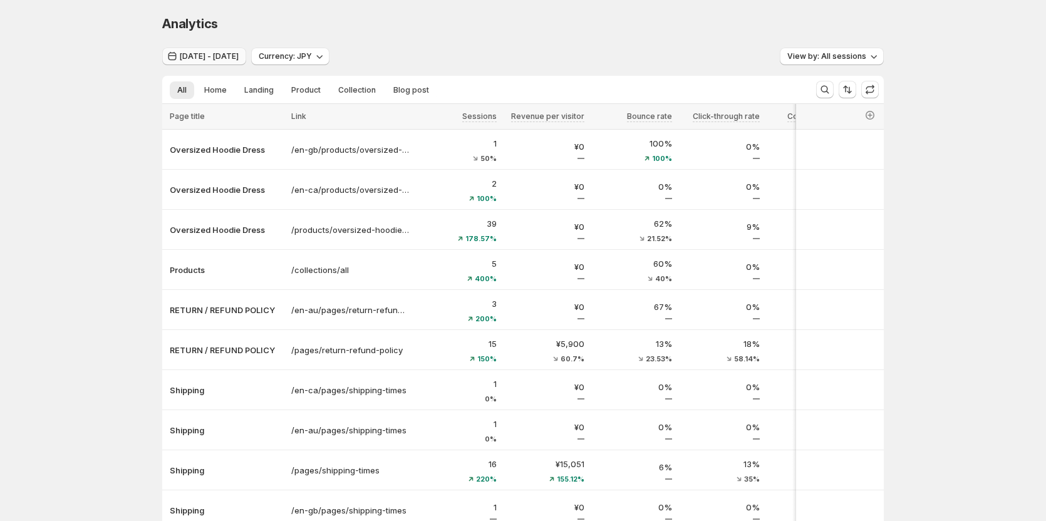
click at [239, 53] on span "[DATE] - [DATE]" at bounding box center [209, 56] width 59 height 10
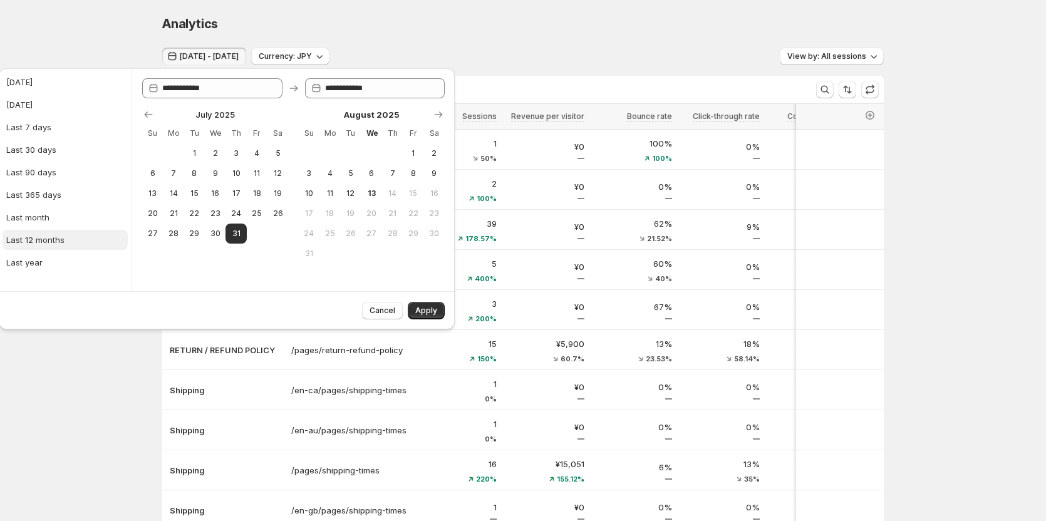
click at [33, 234] on div "Last 12 months" at bounding box center [35, 240] width 58 height 13
type input "**********"
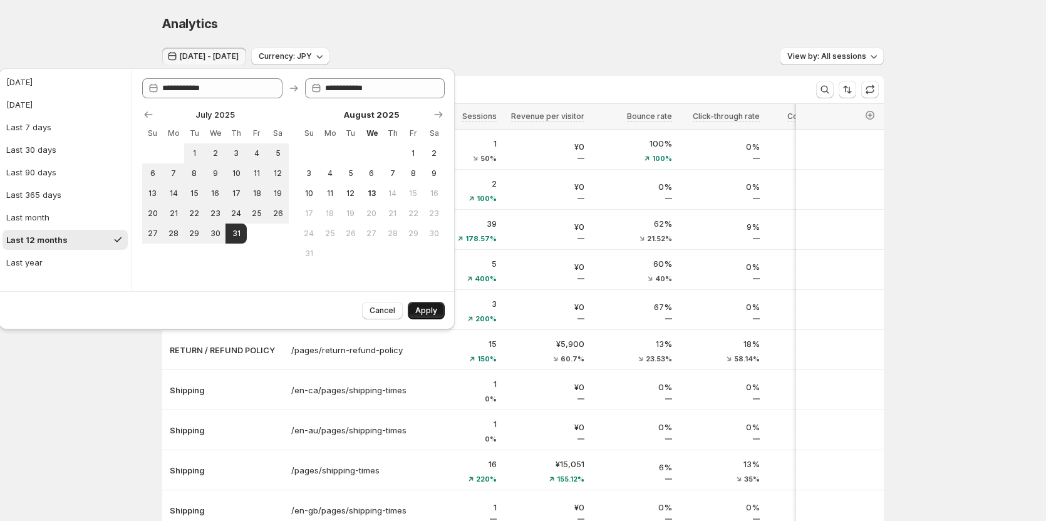
click at [438, 316] on button "Apply" at bounding box center [426, 311] width 37 height 18
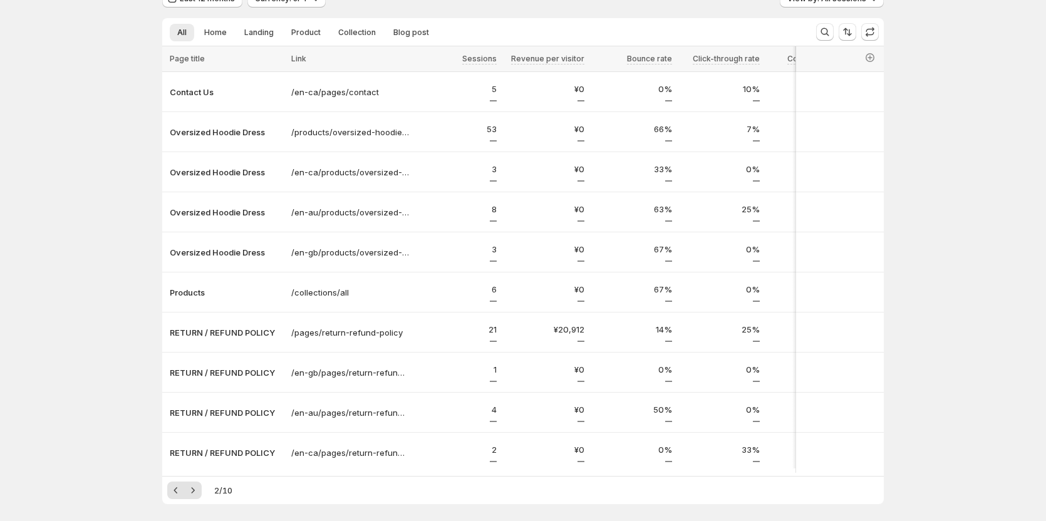
scroll to position [113, 0]
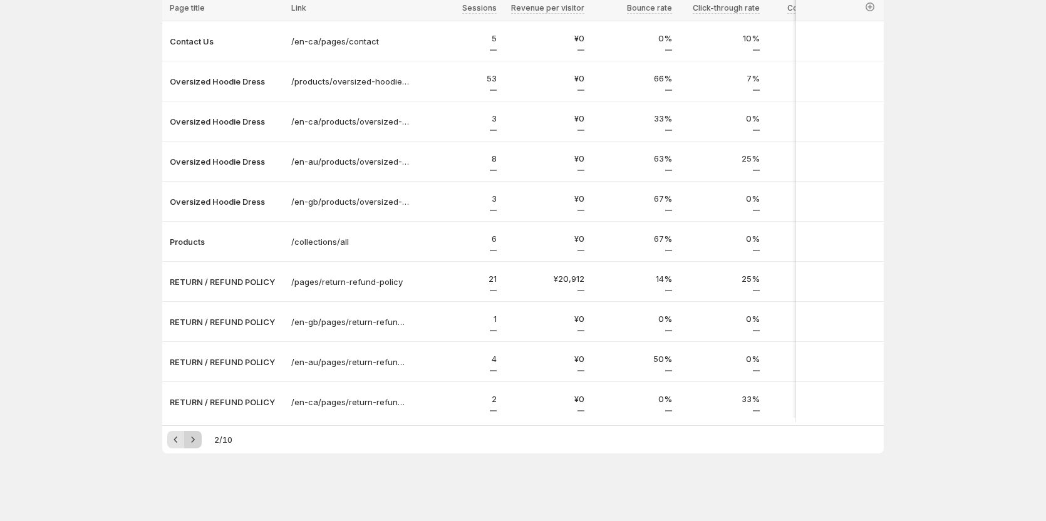
click at [199, 441] on icon "Next" at bounding box center [193, 439] width 13 height 13
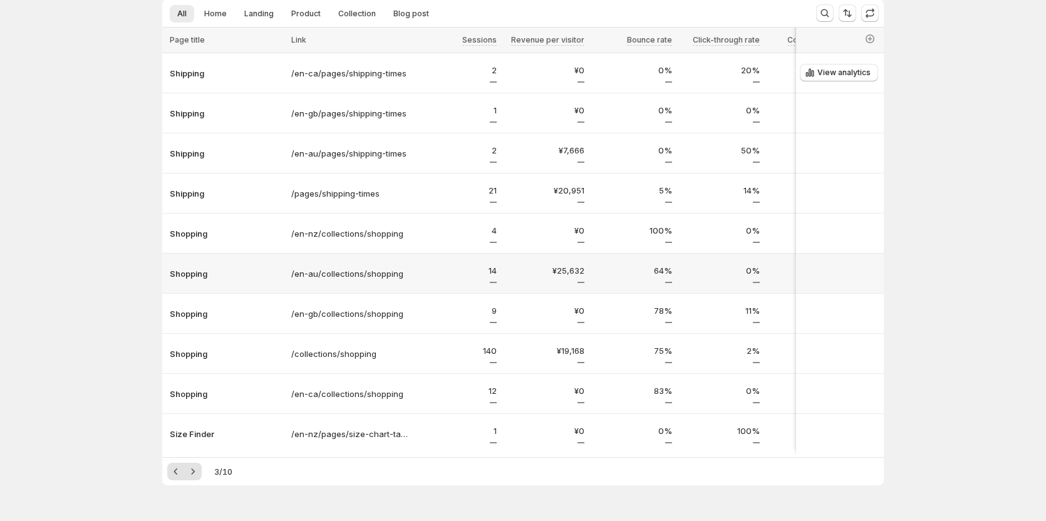
scroll to position [0, 0]
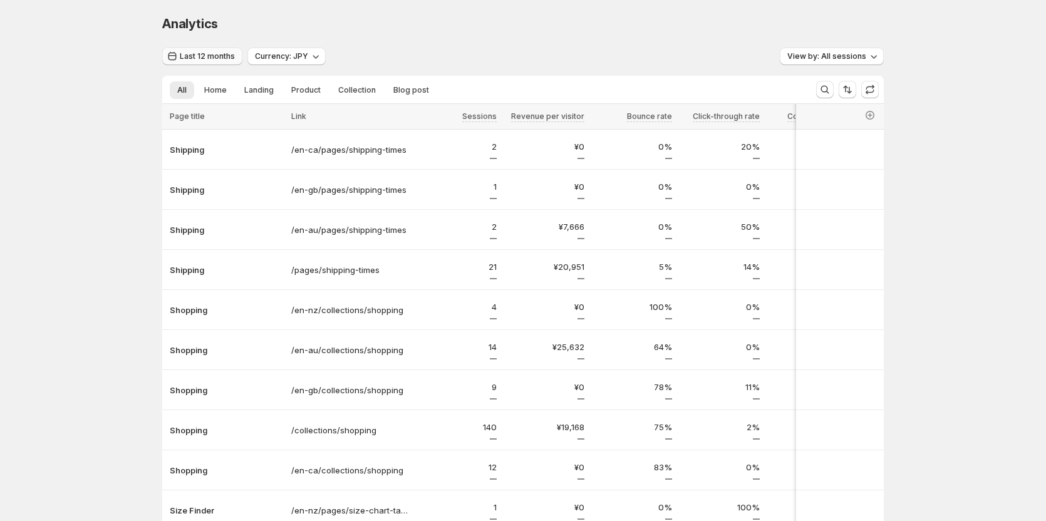
click at [203, 51] on button "Last 12 months" at bounding box center [202, 57] width 80 height 18
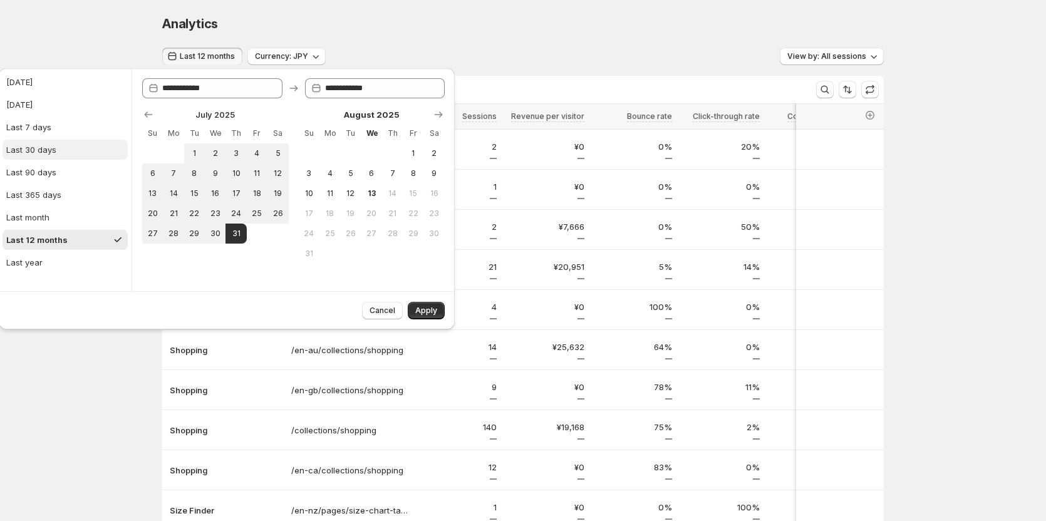
click at [25, 150] on div "Last 30 days" at bounding box center [31, 149] width 50 height 13
type input "**********"
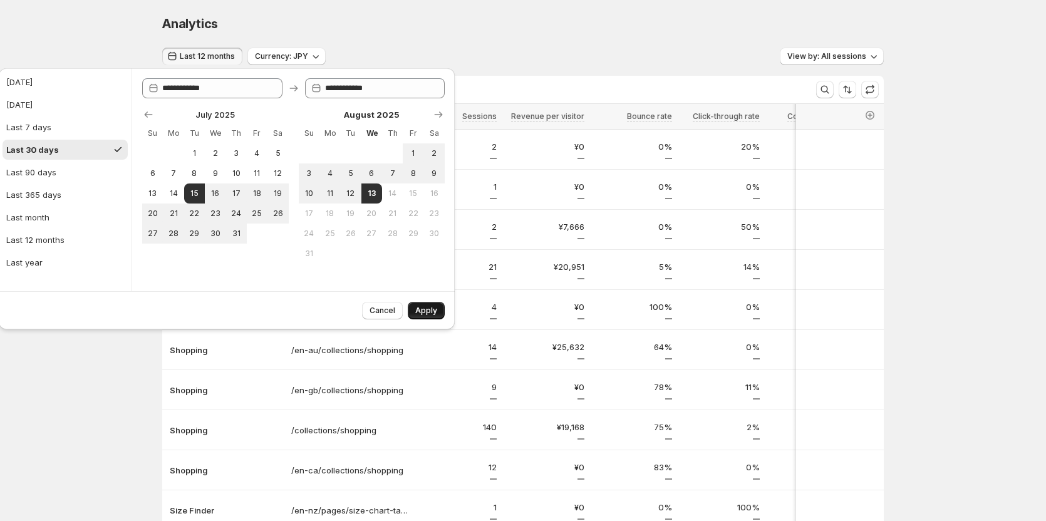
click at [421, 315] on span "Apply" at bounding box center [426, 311] width 22 height 10
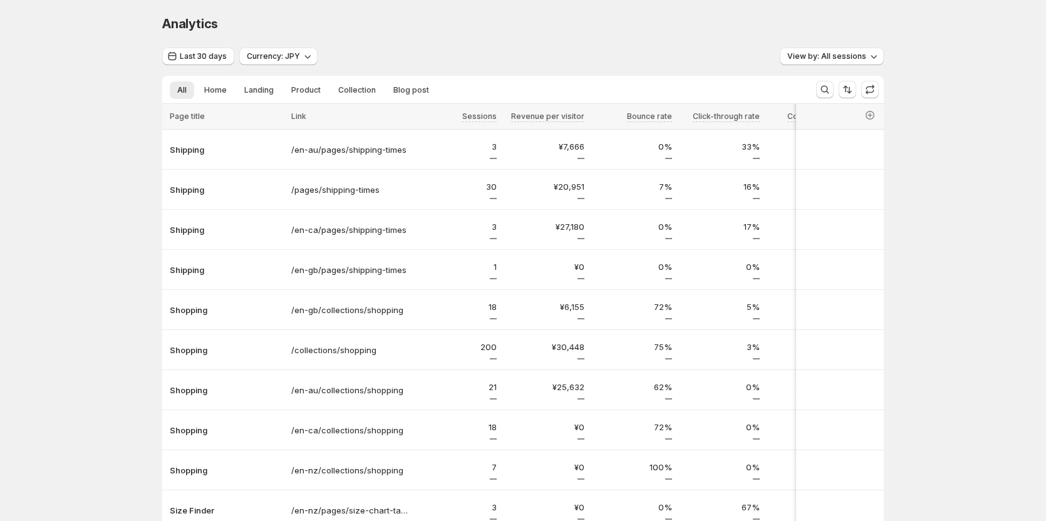
click at [217, 45] on div "Analytics. This page is ready Analytics" at bounding box center [522, 24] width 721 height 48
click at [216, 50] on button "Last 30 days" at bounding box center [198, 57] width 72 height 18
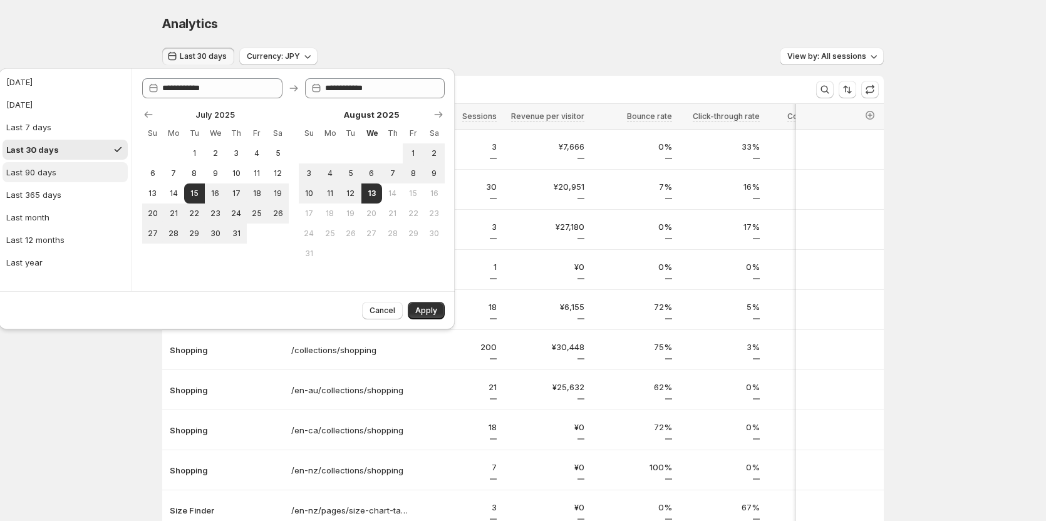
click at [63, 173] on button "Last 90 days" at bounding box center [65, 172] width 125 height 20
type input "**********"
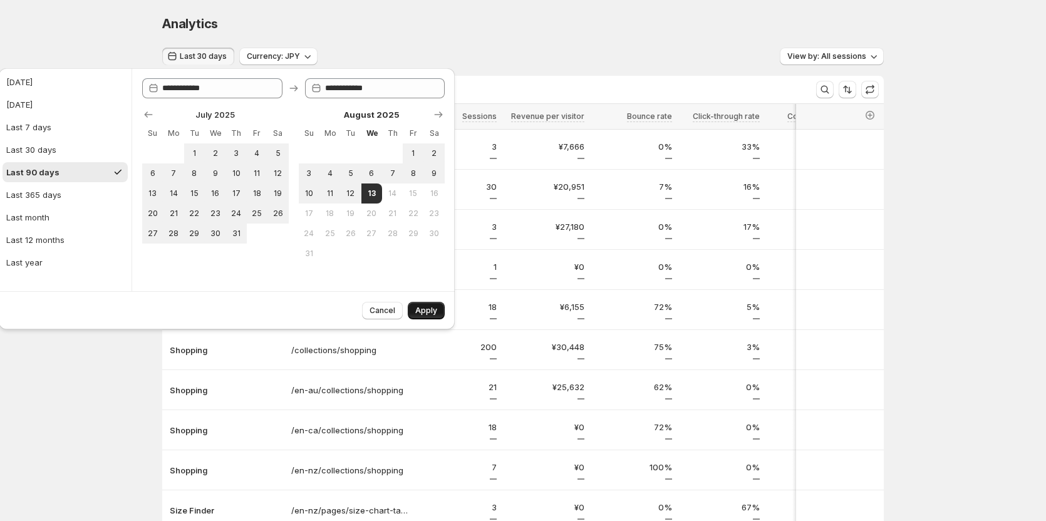
click at [432, 313] on span "Apply" at bounding box center [426, 311] width 22 height 10
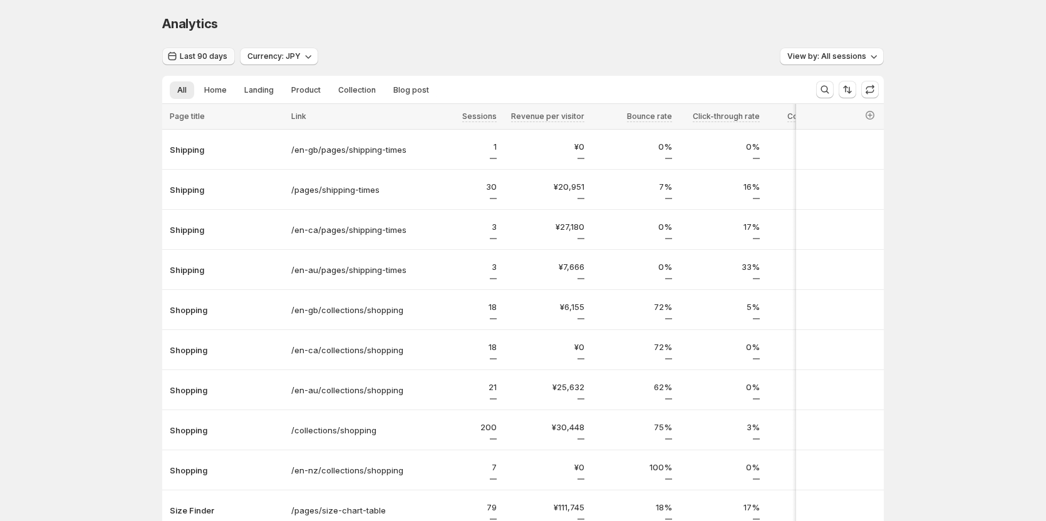
click at [199, 57] on span "Last 90 days" at bounding box center [204, 56] width 48 height 10
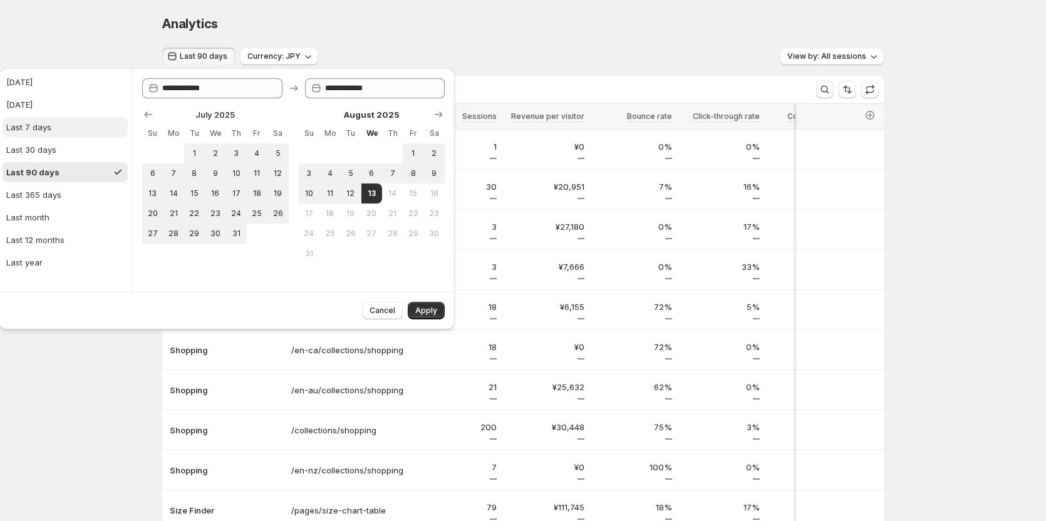
click at [55, 125] on button "Last 7 days" at bounding box center [65, 127] width 125 height 20
type input "**********"
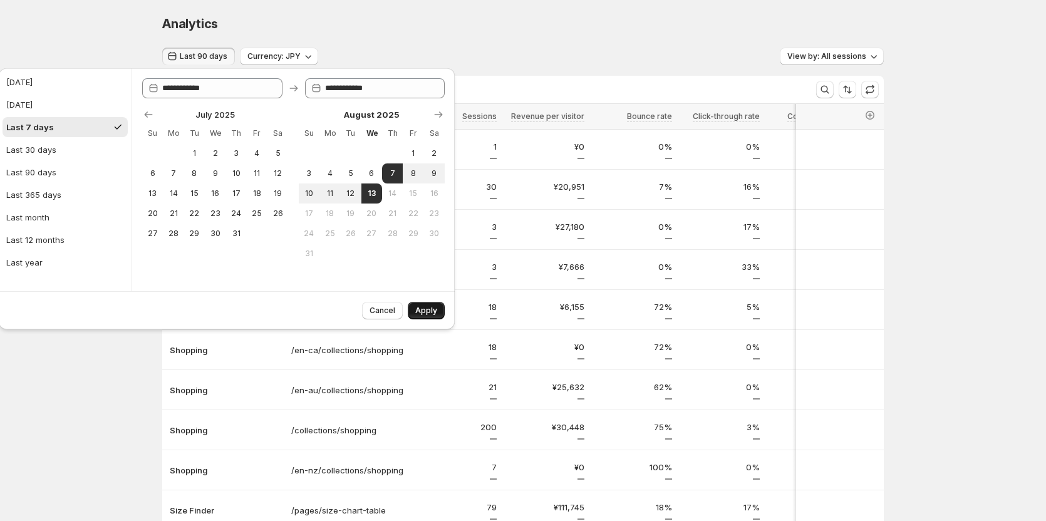
click at [421, 307] on span "Apply" at bounding box center [426, 311] width 22 height 10
